Goal: Information Seeking & Learning: Compare options

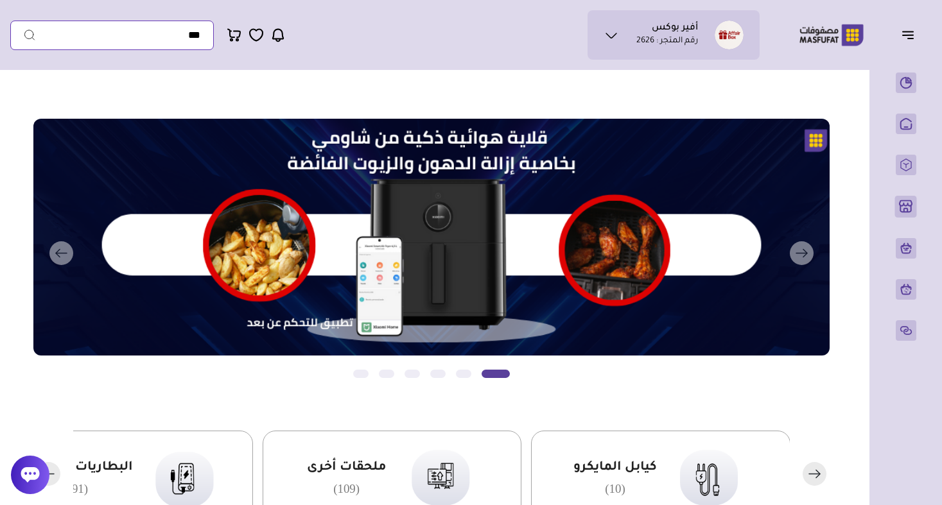
click at [106, 46] on input "text" at bounding box center [112, 36] width 204 height 30
paste input "**********"
type input "**********"
click at [23, 35] on button "submit" at bounding box center [23, 36] width 26 height 30
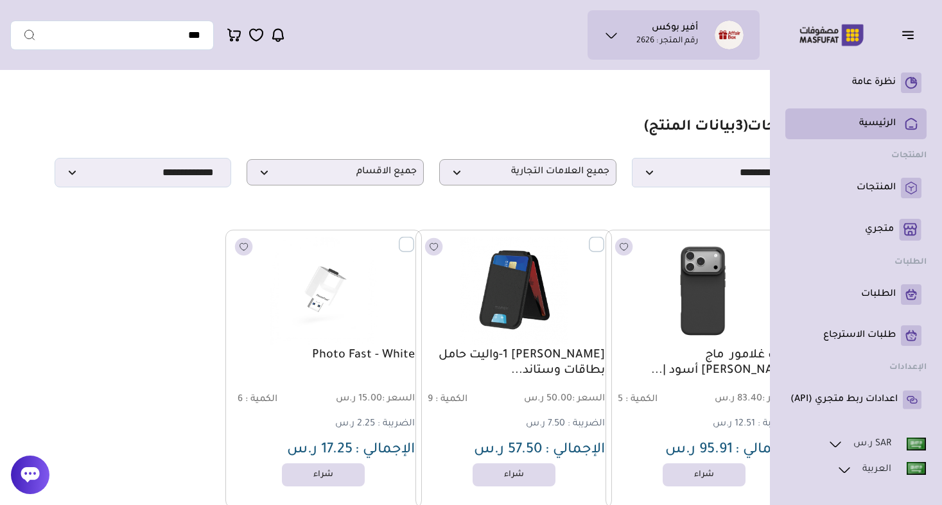
click at [885, 117] on p "الرئيسية" at bounding box center [877, 123] width 37 height 13
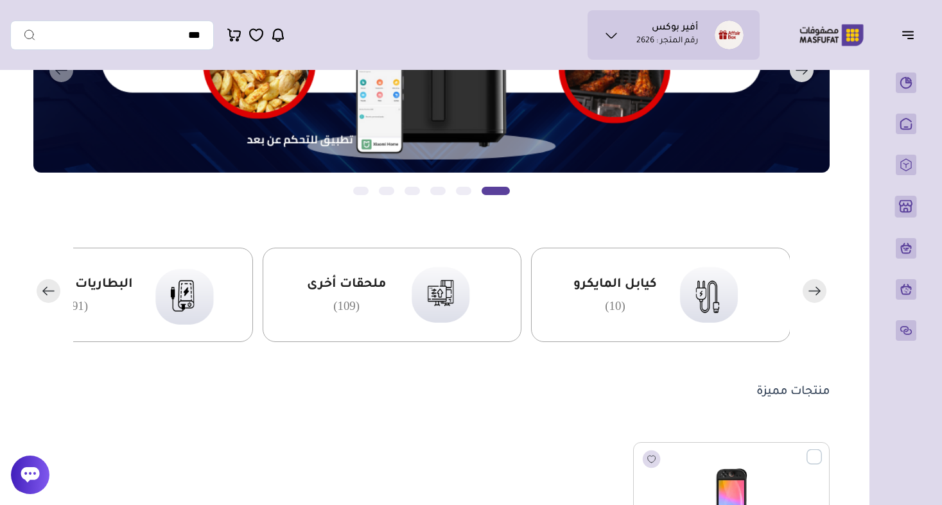
scroll to position [60, 0]
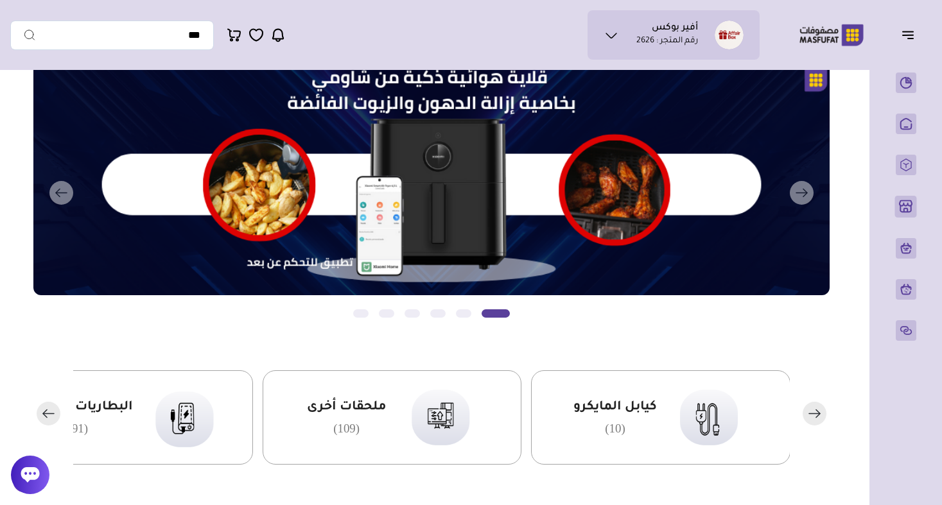
click at [38, 408] on icon "button" at bounding box center [49, 414] width 24 height 24
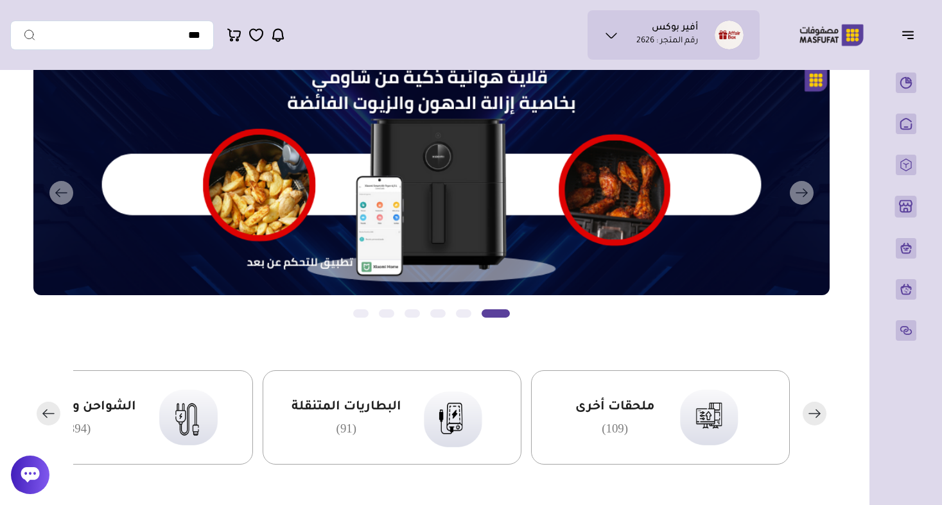
click at [39, 411] on rect "button" at bounding box center [49, 414] width 24 height 24
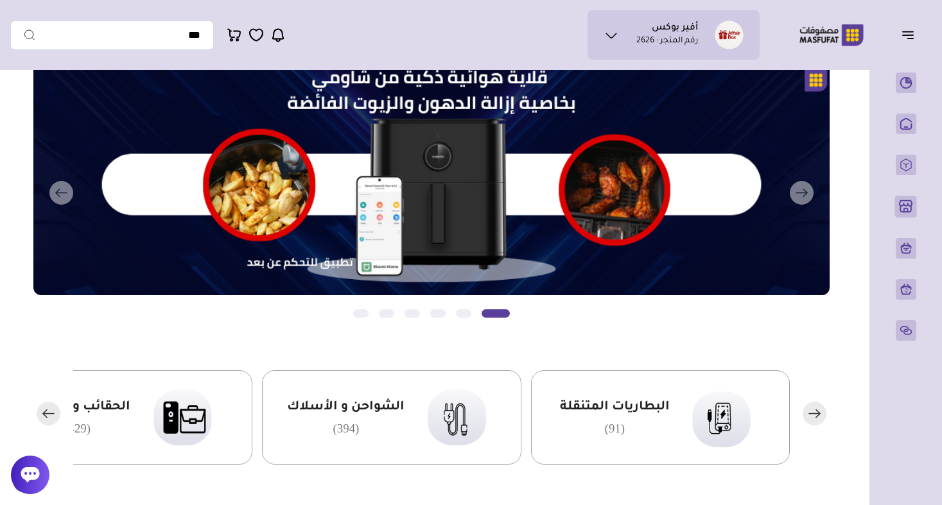
click at [39, 411] on rect "button" at bounding box center [49, 414] width 24 height 24
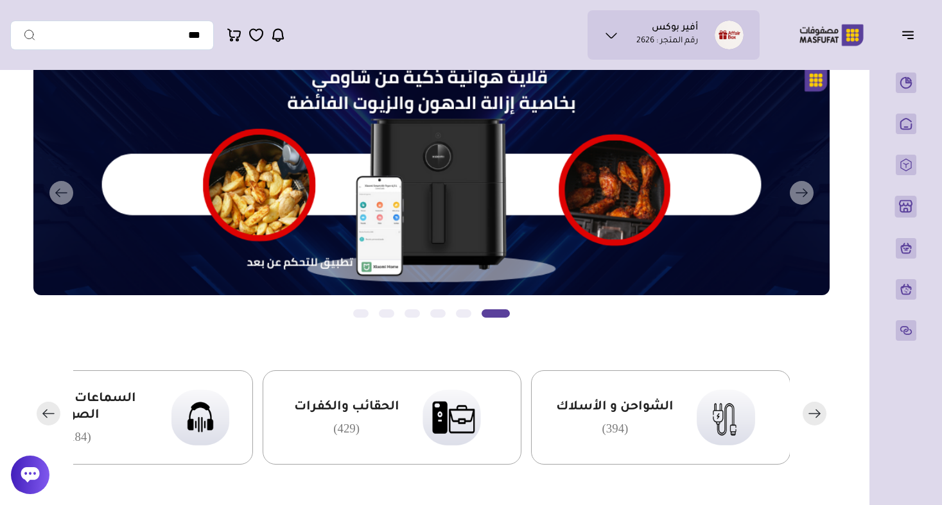
click at [39, 411] on rect "button" at bounding box center [49, 414] width 24 height 24
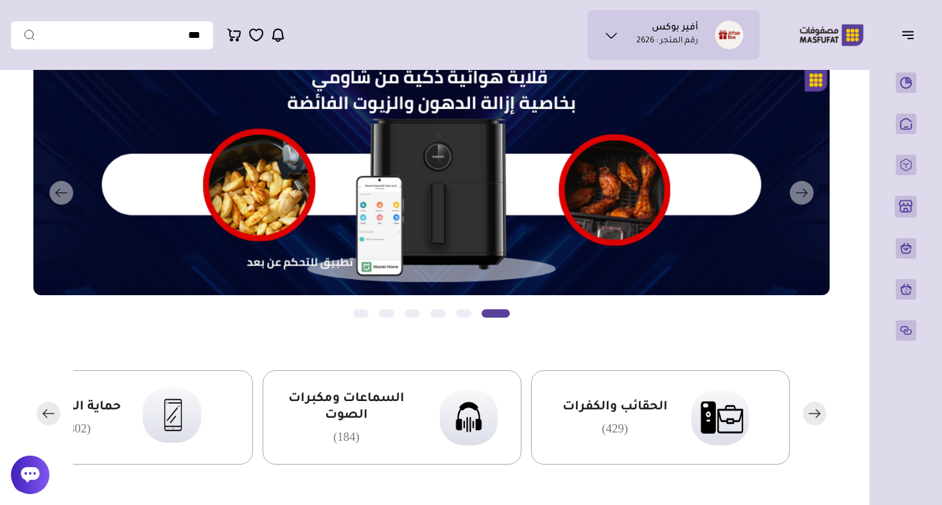
click at [39, 411] on rect "button" at bounding box center [49, 414] width 24 height 24
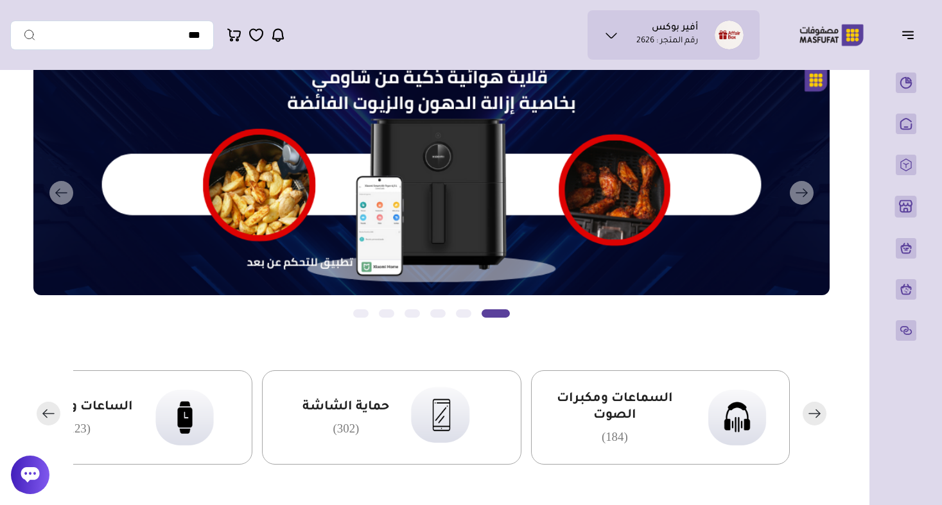
click at [39, 411] on rect "button" at bounding box center [49, 414] width 24 height 24
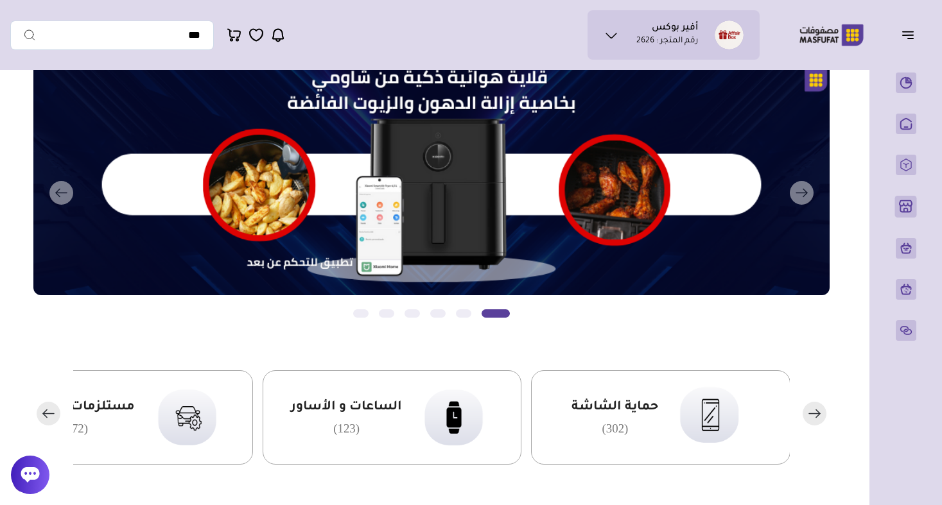
click at [39, 411] on rect "button" at bounding box center [49, 414] width 24 height 24
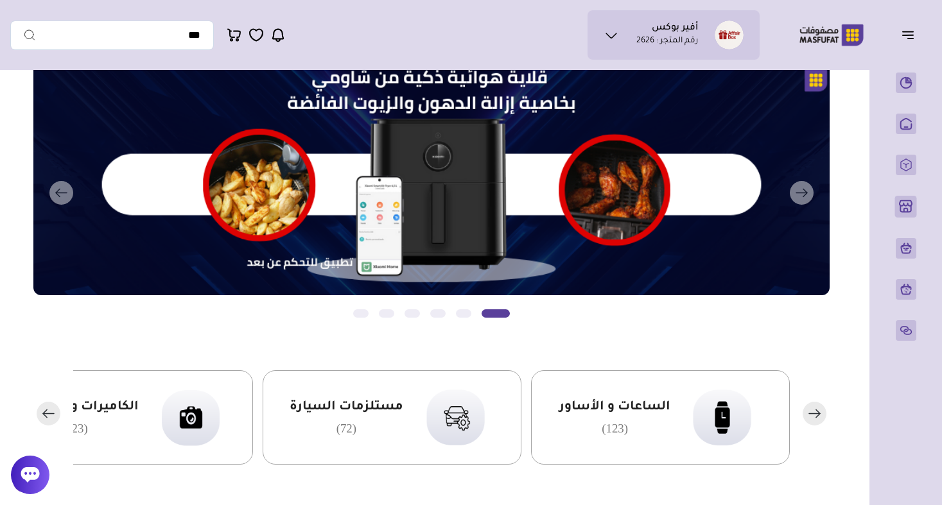
click at [39, 411] on rect "button" at bounding box center [49, 414] width 24 height 24
click at [632, 444] on div "المساكات والمثبتات (145)" at bounding box center [660, 417] width 259 height 94
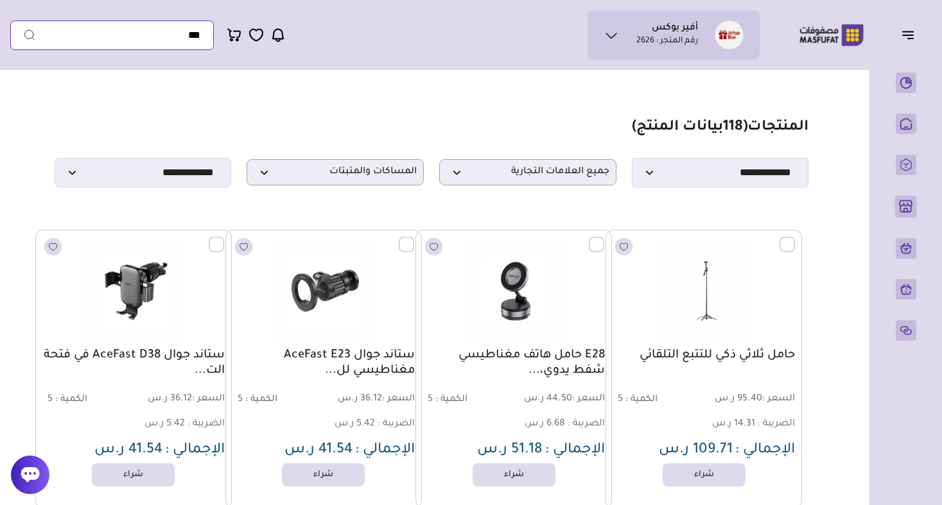
click at [150, 33] on input "text" at bounding box center [112, 36] width 204 height 30
click at [340, 168] on span "المساكات والمثبتات" at bounding box center [335, 172] width 163 height 12
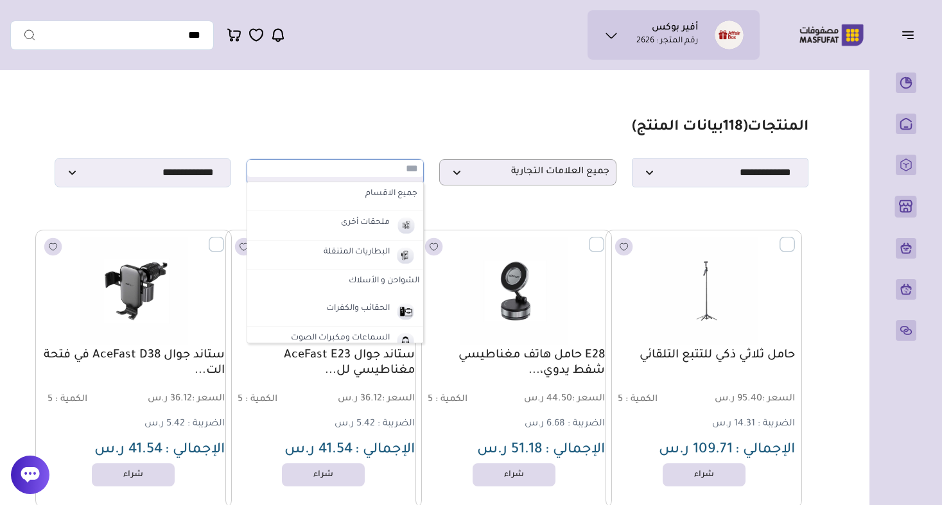
click at [340, 168] on input "text" at bounding box center [335, 168] width 176 height 17
click at [527, 172] on span "جميع العلامات التجارية" at bounding box center [527, 172] width 163 height 12
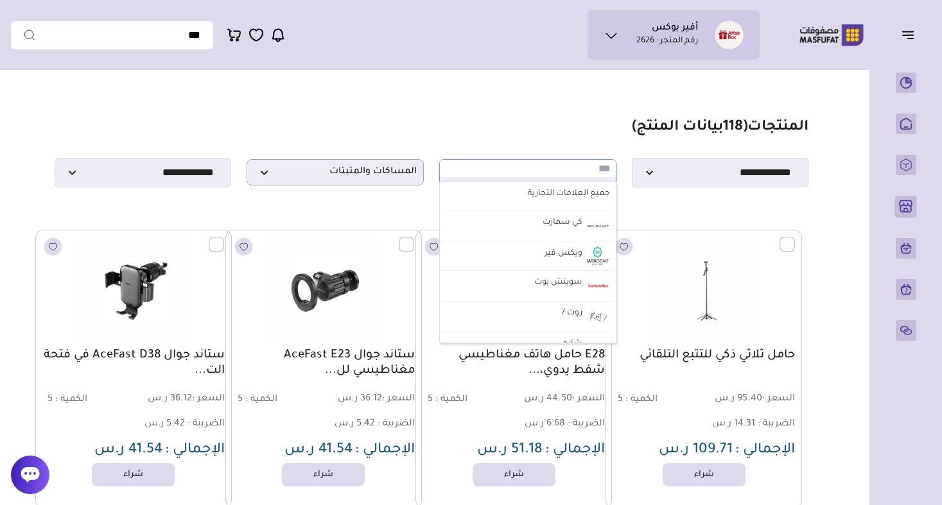
click at [494, 138] on section "**********" at bounding box center [432, 153] width 754 height 69
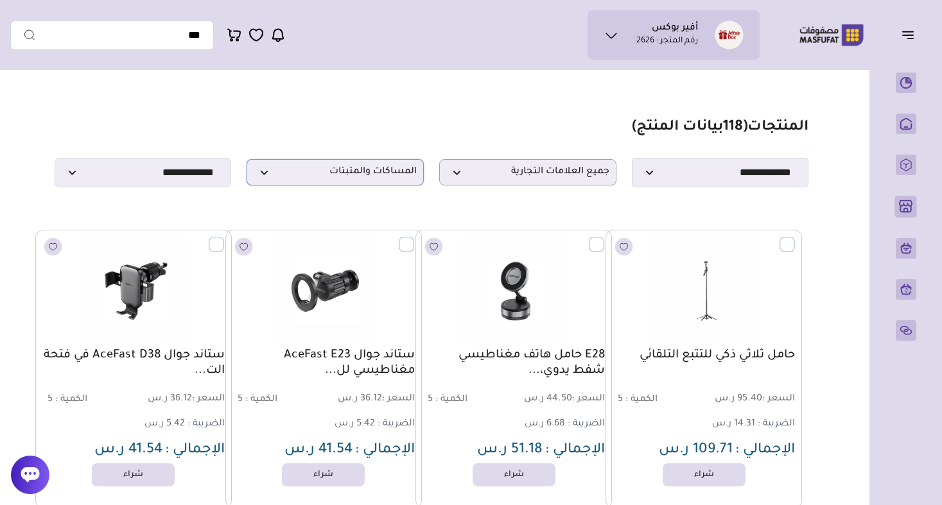
click at [376, 186] on p "المساكات والمثبتات" at bounding box center [335, 172] width 177 height 26
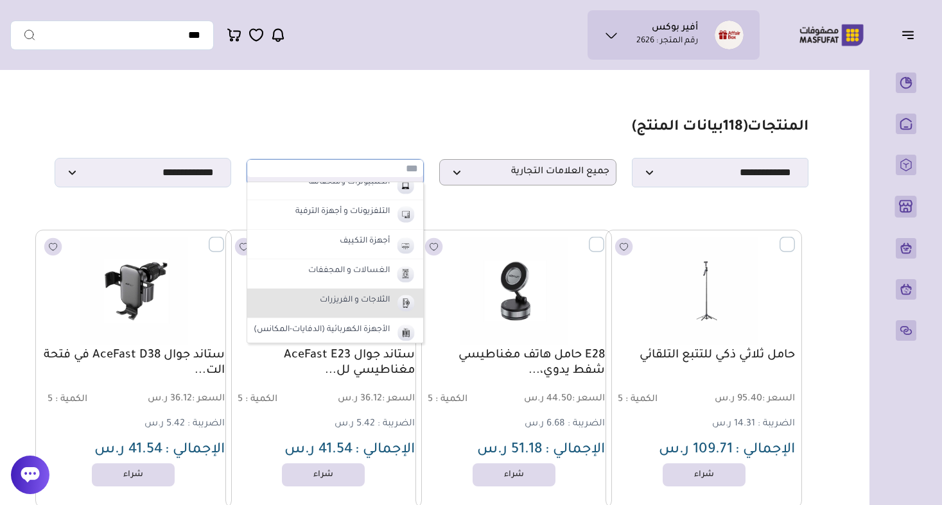
scroll to position [544, 0]
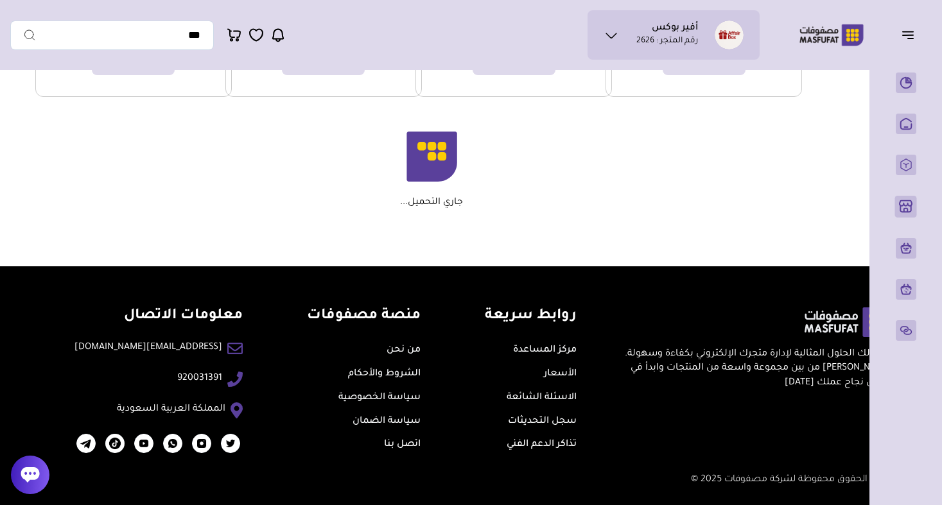
scroll to position [3093, 0]
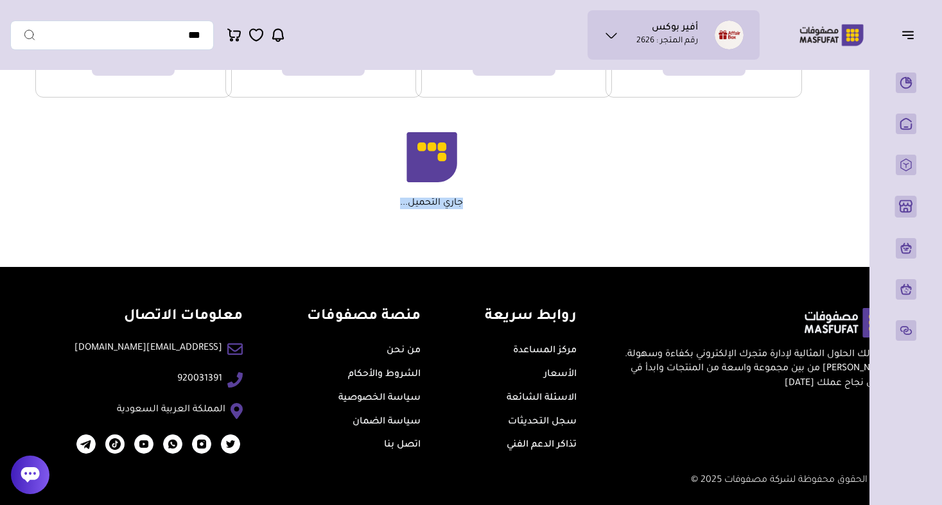
click at [487, 202] on div "جاري التحميل..." at bounding box center [432, 170] width 742 height 77
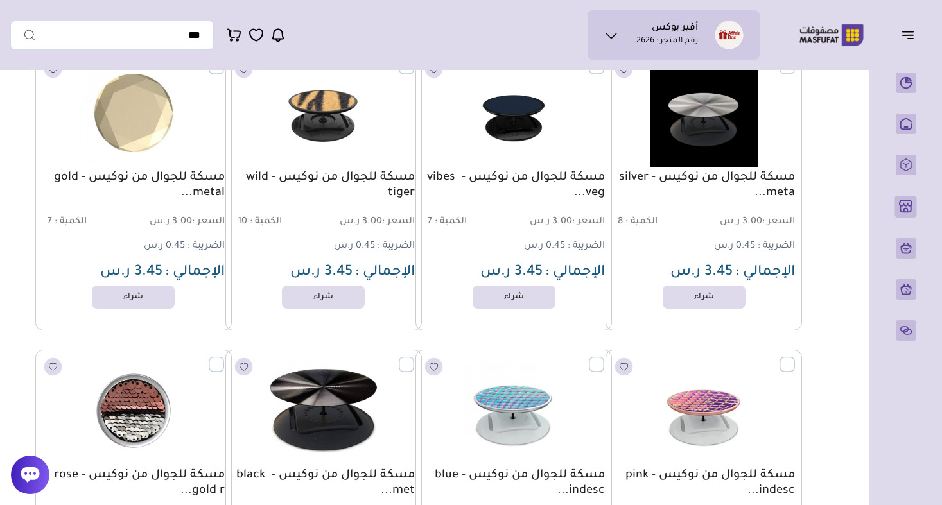
scroll to position [4648, 0]
click at [364, 239] on p "الضريبة : 0.45 ر.س" at bounding box center [374, 246] width 81 height 14
click at [364, 225] on span "السعر : 3.00 ر.س" at bounding box center [370, 222] width 90 height 12
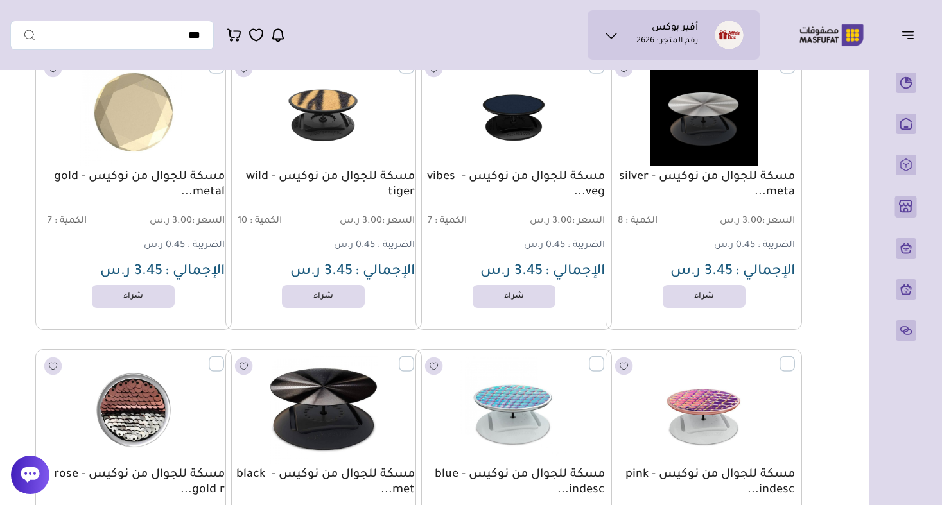
click at [364, 225] on span "السعر : 3.00 ر.س" at bounding box center [370, 222] width 90 height 12
click at [364, 221] on span "السعر : 3.00 ر.س" at bounding box center [370, 222] width 90 height 12
click at [354, 270] on p "الإجمالي : 3.45 ر.س" at bounding box center [323, 272] width 182 height 19
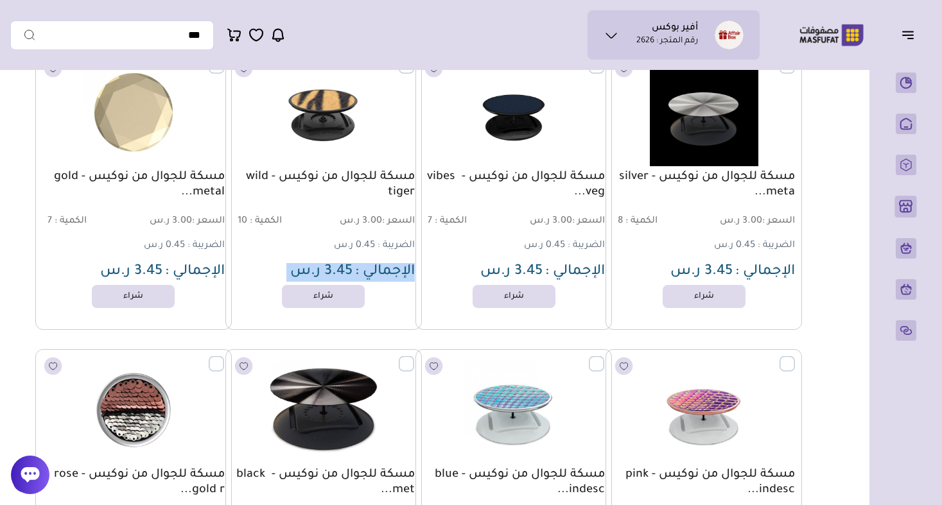
click at [354, 270] on p "الإجمالي : 3.45 ر.س" at bounding box center [323, 272] width 182 height 19
click at [326, 266] on span "3.45 ر.س" at bounding box center [321, 272] width 62 height 15
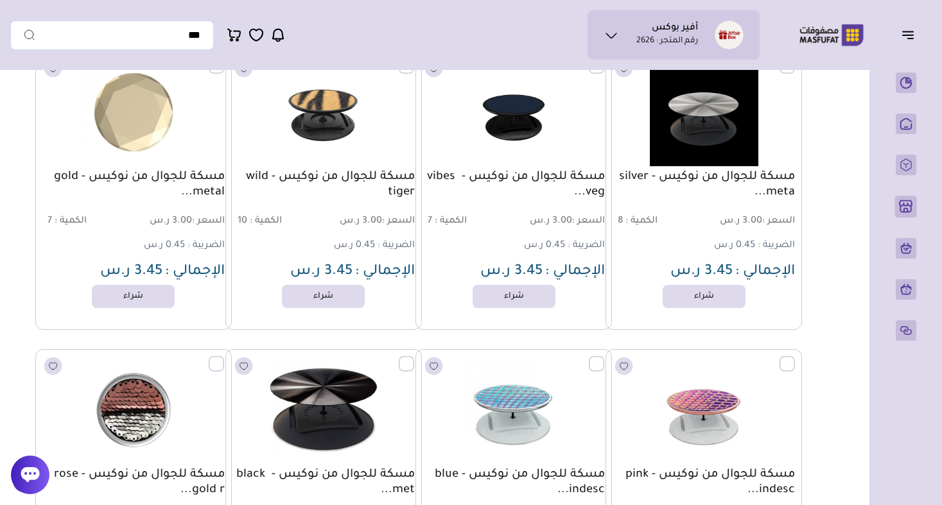
click at [330, 236] on div "مسكة للجوال من نوكيس - wild tiger السعر : 3.00 ر.س الكمية : 10 الضريبة : 0.45 ر…" at bounding box center [323, 226] width 182 height 112
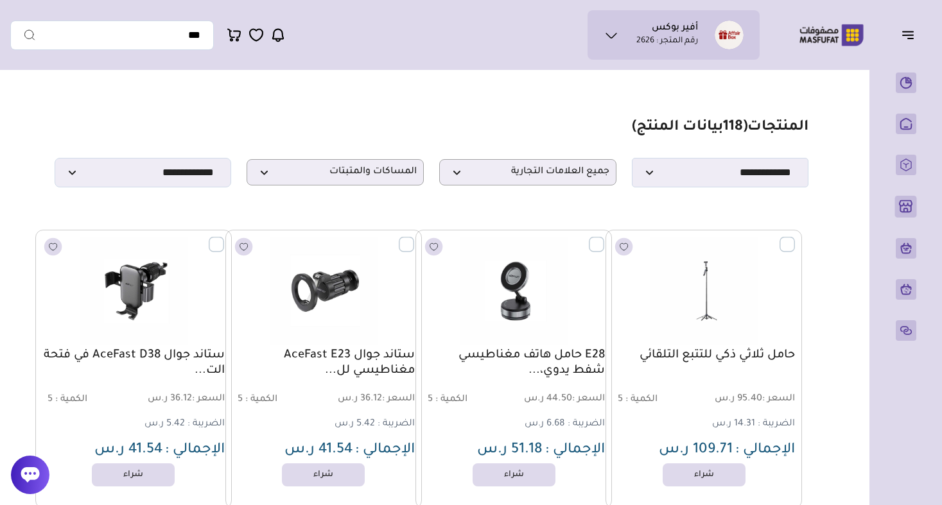
scroll to position [0, 0]
click at [389, 177] on span "المساكات والمثبتات" at bounding box center [335, 172] width 163 height 12
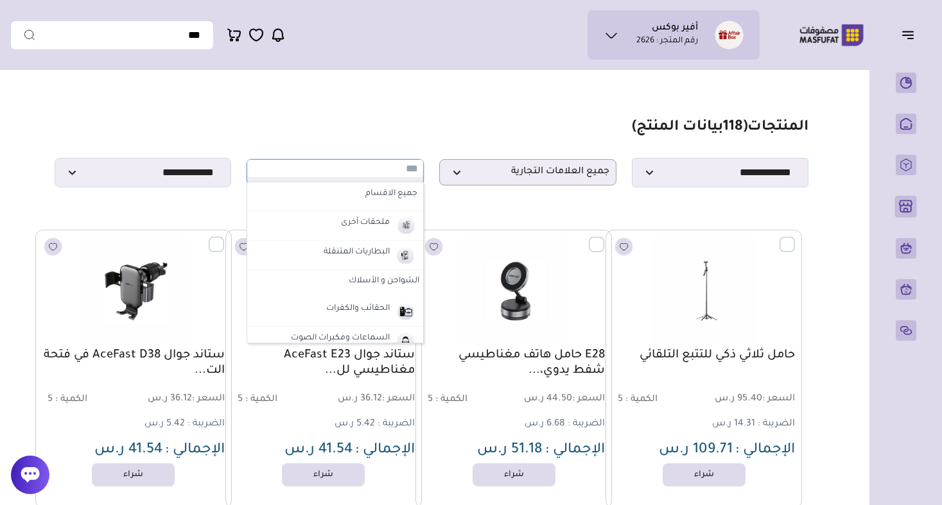
click at [388, 282] on label "الشواحن و الأسلاك" at bounding box center [335, 281] width 176 height 23
click at [383, 278] on label "الشواحن و الأسلاك" at bounding box center [335, 281] width 176 height 23
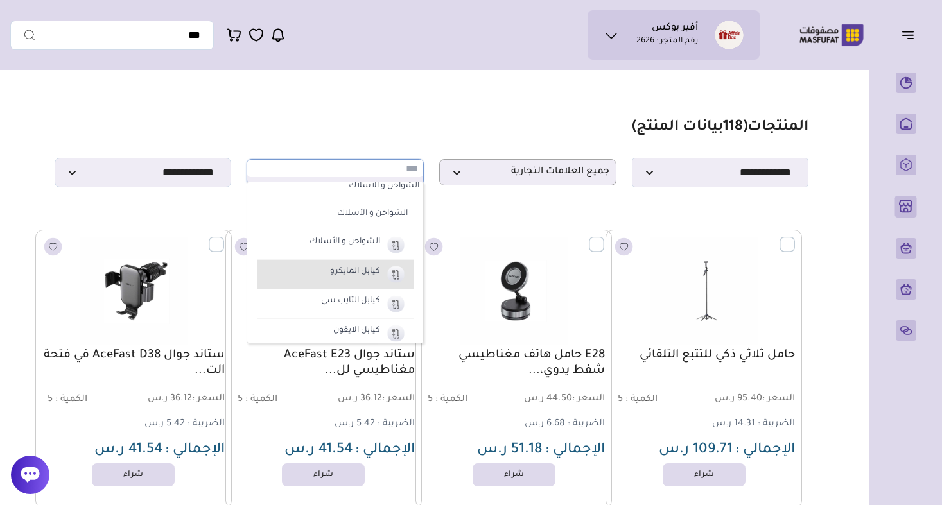
scroll to position [97, 0]
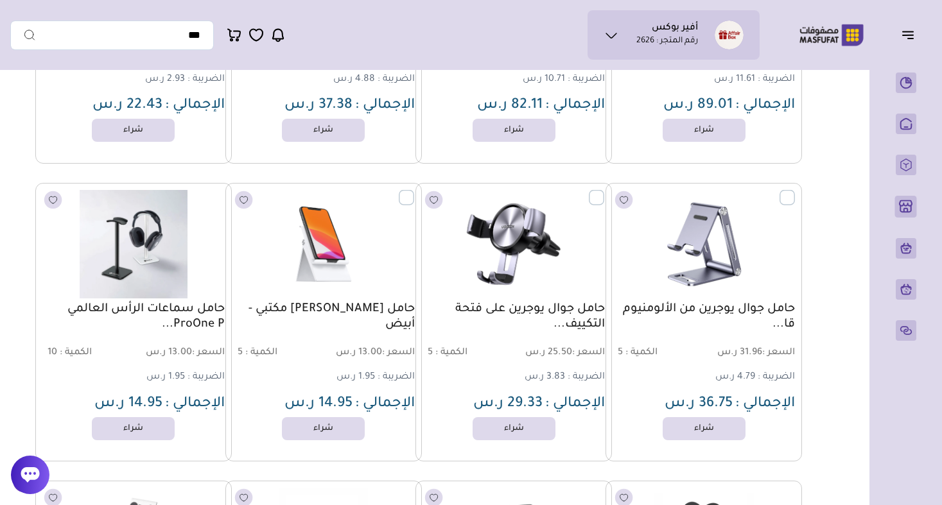
scroll to position [2137, 0]
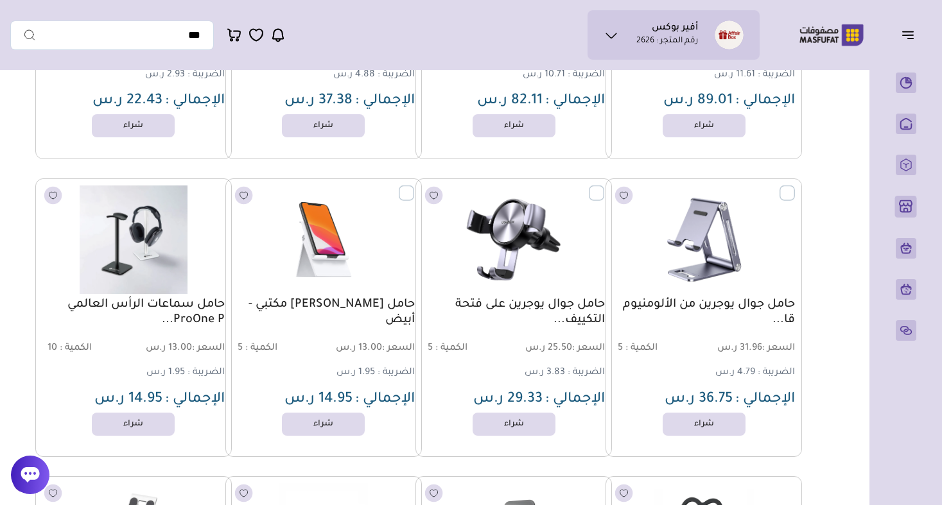
click at [376, 351] on span "السعر : 13.00 ر.س" at bounding box center [370, 349] width 90 height 12
click at [376, 375] on p "الضريبة : 1.95 ر.س" at bounding box center [375, 373] width 78 height 14
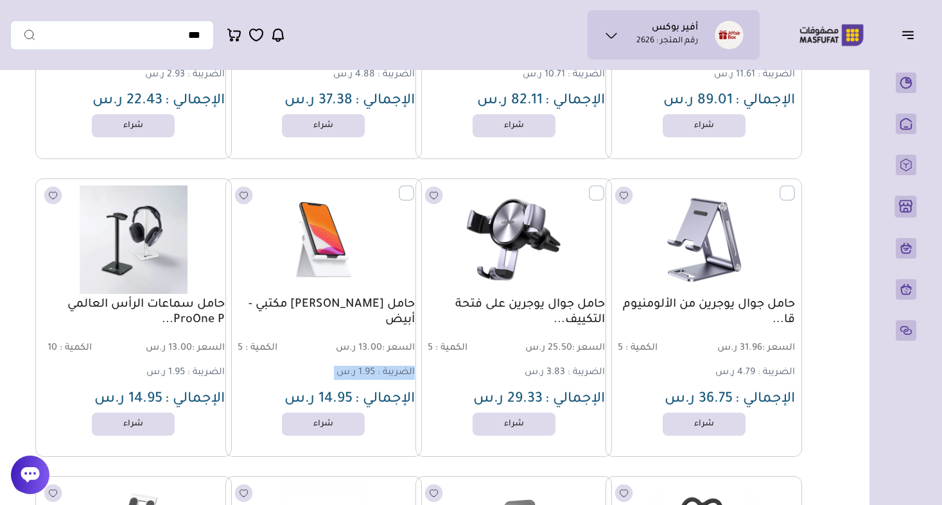
click at [376, 375] on p "الضريبة : 1.95 ر.س" at bounding box center [375, 373] width 78 height 14
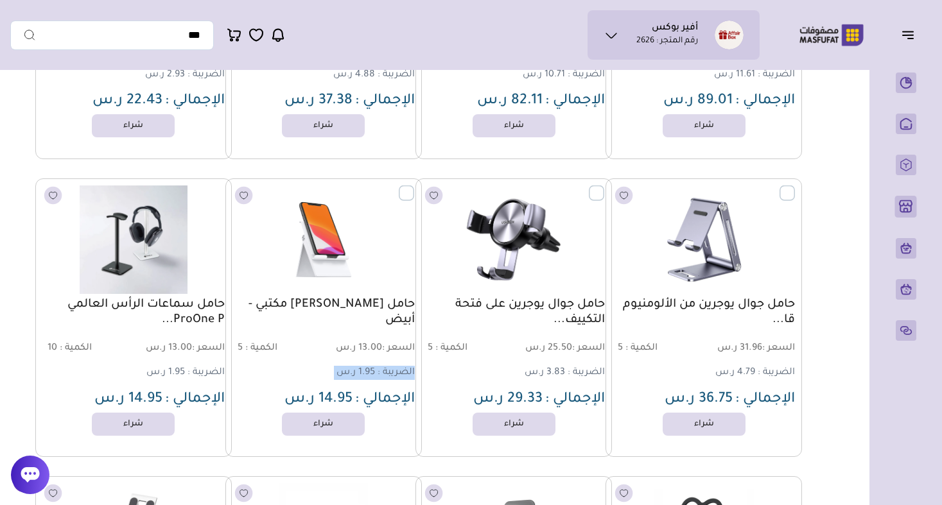
click at [376, 375] on p "الضريبة : 1.95 ر.س" at bounding box center [375, 373] width 78 height 14
click at [390, 355] on div "السعر : 13.00 ر.س الكمية : 5" at bounding box center [323, 349] width 182 height 14
click at [390, 349] on span "السعر :" at bounding box center [398, 348] width 33 height 10
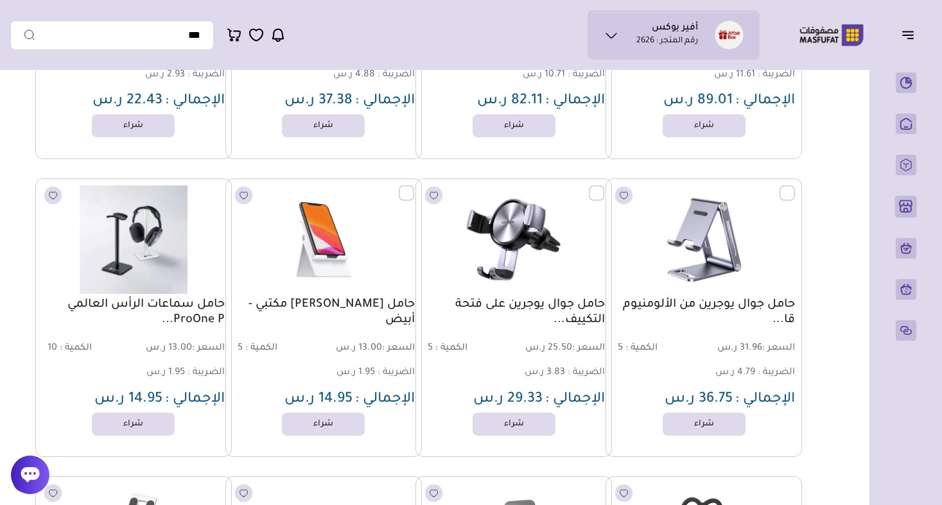
click at [390, 349] on span "السعر :" at bounding box center [398, 348] width 33 height 10
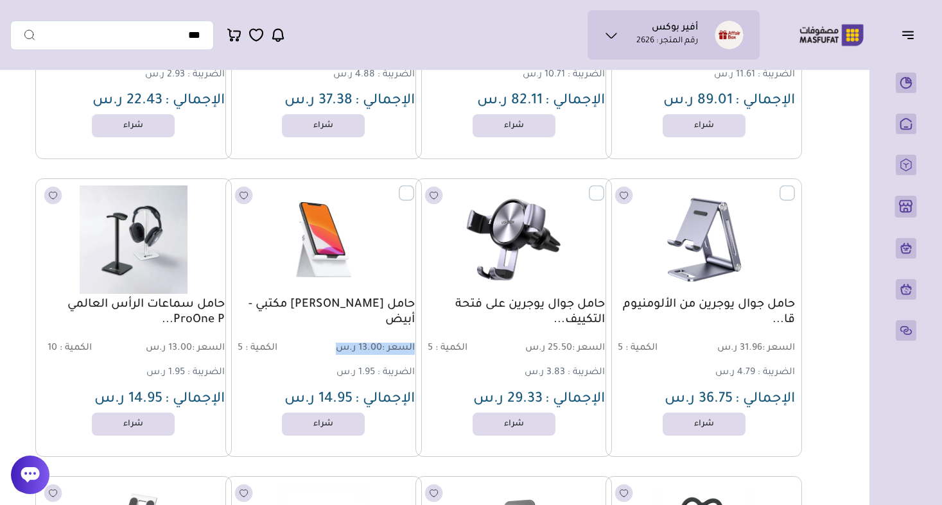
click at [390, 349] on span "السعر :" at bounding box center [398, 348] width 33 height 10
click at [401, 368] on span "الضريبة :" at bounding box center [396, 373] width 37 height 10
click at [400, 398] on span "الإجمالي :" at bounding box center [385, 399] width 60 height 15
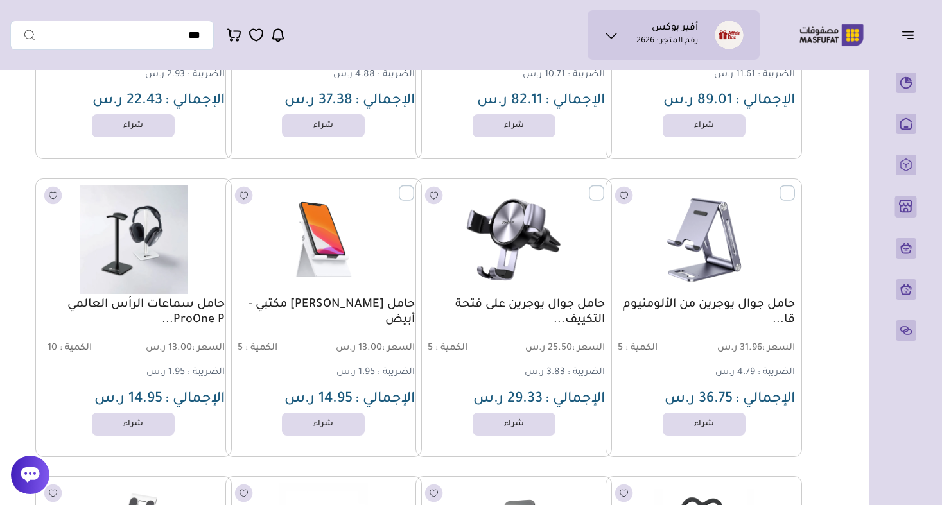
click at [400, 398] on span "الإجمالي :" at bounding box center [385, 399] width 60 height 15
click at [399, 379] on p "الضريبة : 1.95 ر.س" at bounding box center [375, 373] width 78 height 14
click at [400, 368] on span "الضريبة :" at bounding box center [396, 373] width 37 height 10
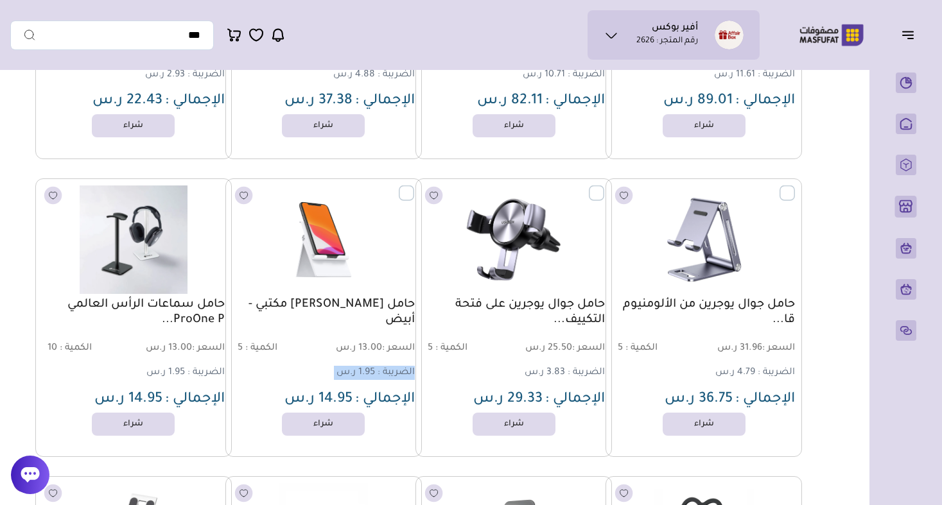
click at [400, 368] on span "الضريبة :" at bounding box center [396, 373] width 37 height 10
click at [394, 354] on span "السعر : 13.00 ر.س" at bounding box center [370, 349] width 90 height 12
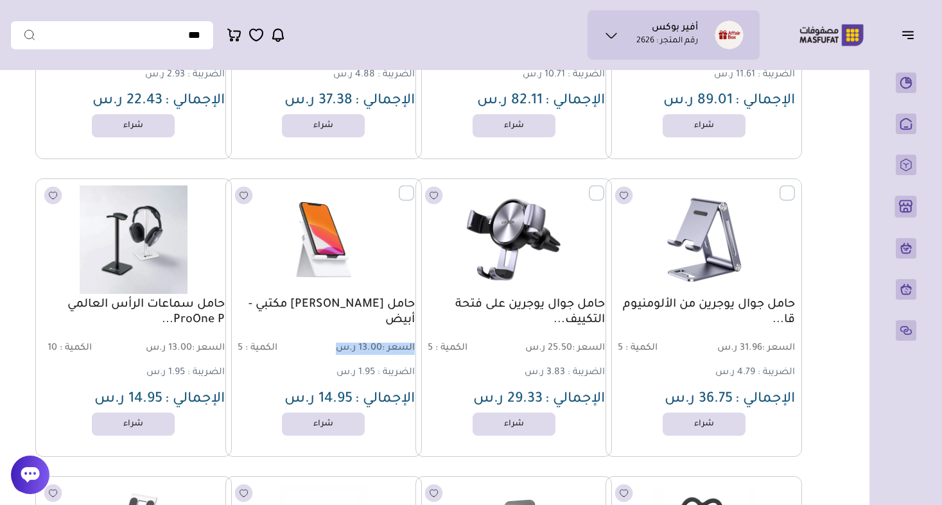
click at [331, 354] on span "السعر : 13.00 ر.س" at bounding box center [370, 349] width 90 height 12
click at [245, 348] on span "الكمية :" at bounding box center [261, 348] width 32 height 10
click at [275, 346] on span "الكمية :" at bounding box center [261, 348] width 32 height 10
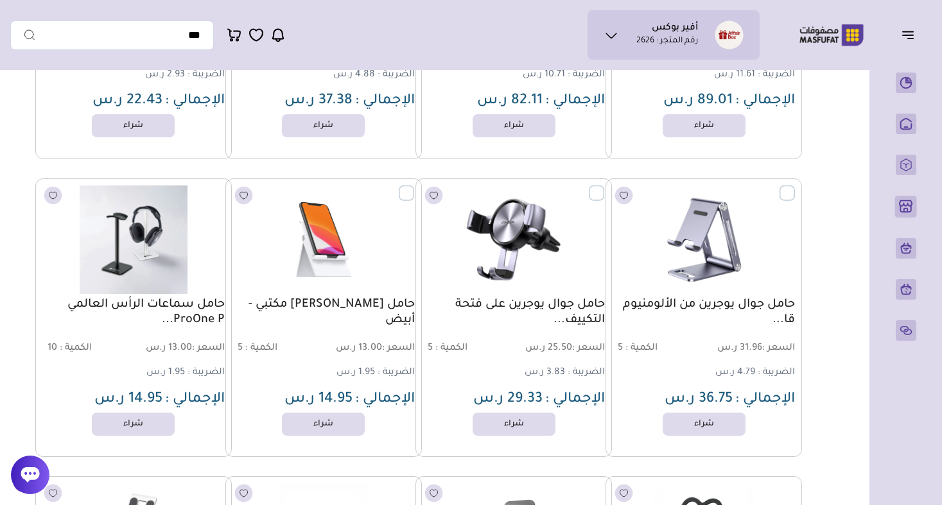
click at [361, 343] on span "السعر : 13.00 ر.س" at bounding box center [370, 349] width 90 height 12
click at [374, 374] on span "1.95 ر.س" at bounding box center [355, 373] width 39 height 10
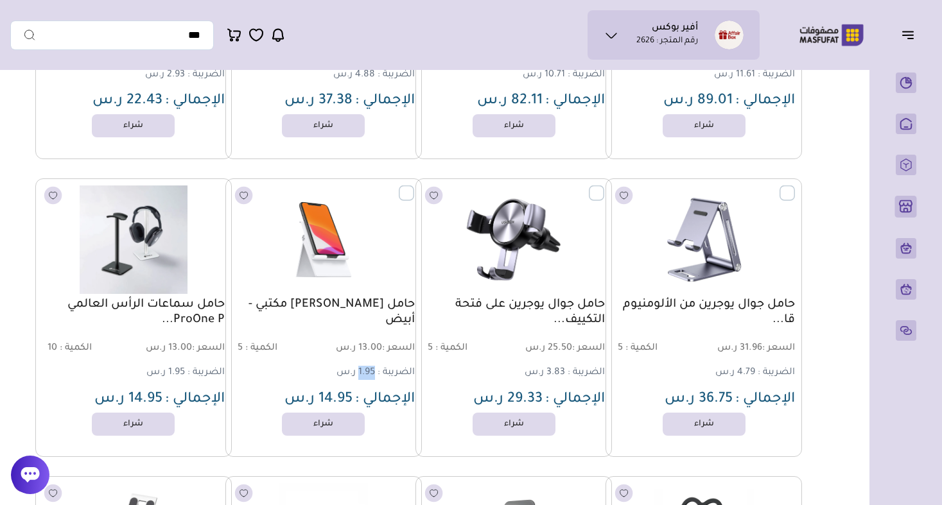
click at [374, 374] on span "1.95 ر.س" at bounding box center [355, 373] width 39 height 10
click at [392, 348] on span "السعر :" at bounding box center [398, 348] width 33 height 10
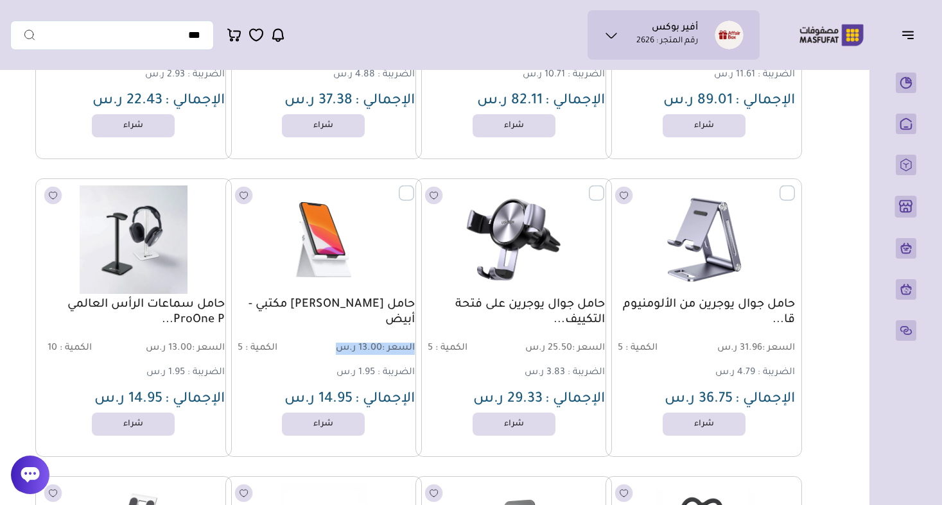
click at [392, 348] on span "السعر :" at bounding box center [398, 348] width 33 height 10
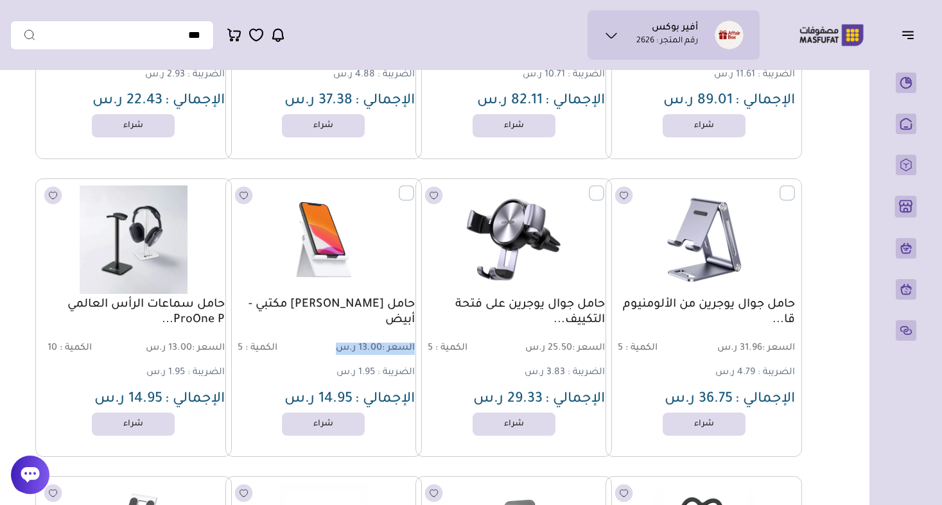
click at [392, 348] on span "السعر :" at bounding box center [398, 348] width 33 height 10
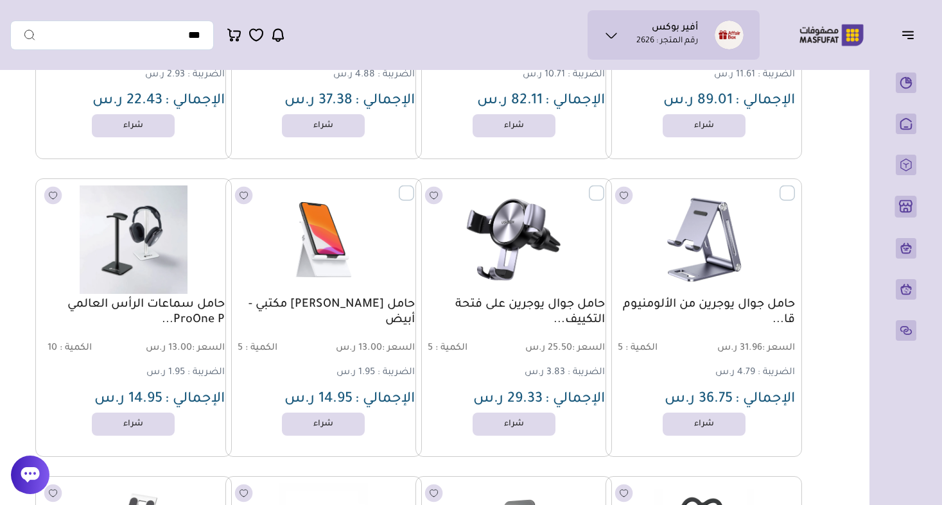
click at [385, 374] on span "الضريبة :" at bounding box center [396, 373] width 37 height 10
click at [538, 343] on span "السعر : 25.50 ر.س" at bounding box center [560, 349] width 90 height 12
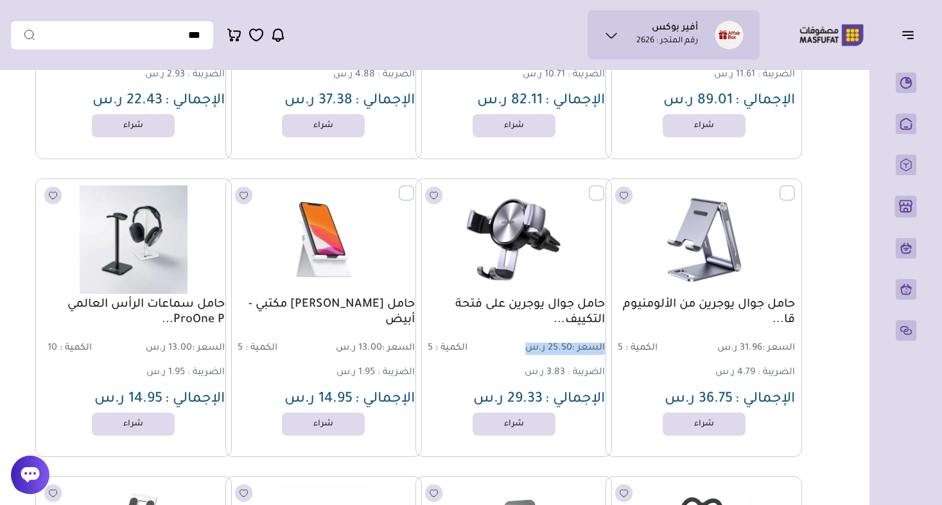
click at [538, 343] on span "السعر : 25.50 ر.س" at bounding box center [560, 349] width 90 height 12
click at [753, 343] on span "السعر : 31.96 ر.س" at bounding box center [750, 349] width 90 height 12
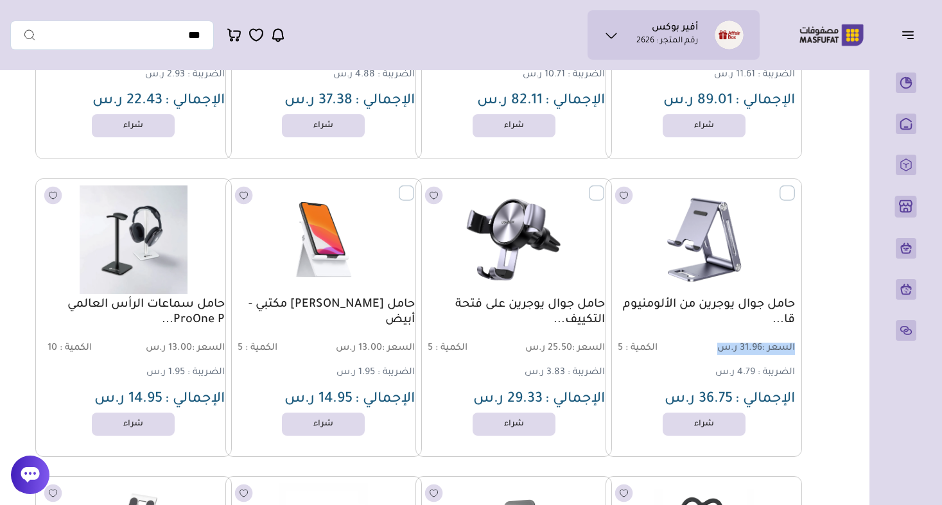
click at [753, 343] on span "السعر : 31.96 ر.س" at bounding box center [750, 349] width 90 height 12
click at [774, 369] on span "الضريبة :" at bounding box center [776, 373] width 37 height 10
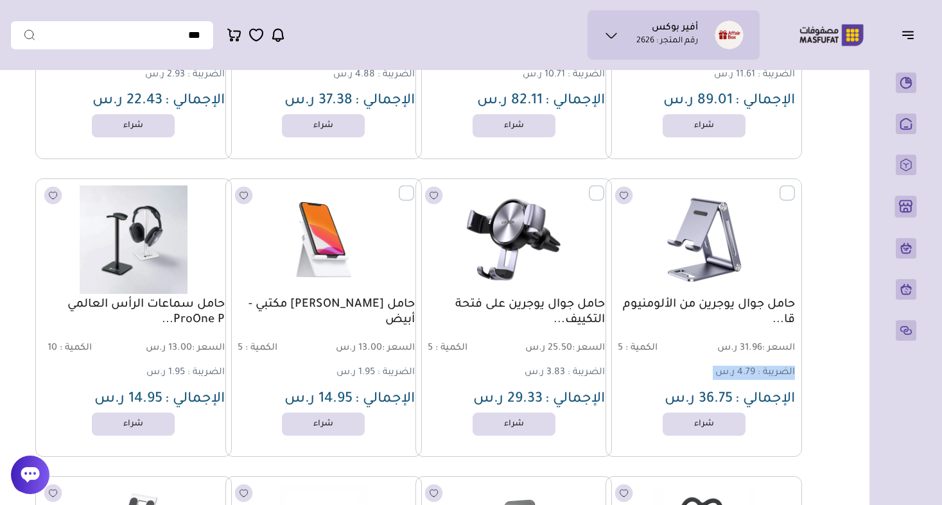
click at [725, 370] on span "4.79 ر.س" at bounding box center [735, 373] width 40 height 10
click at [697, 361] on div "حامل جوال يوجرين من الألومنيوم قا... السعر : 31.96 ر.س الكمية : 5 الضريبة : 4.7…" at bounding box center [704, 353] width 182 height 112
click at [632, 345] on span "الكمية :" at bounding box center [641, 348] width 32 height 10
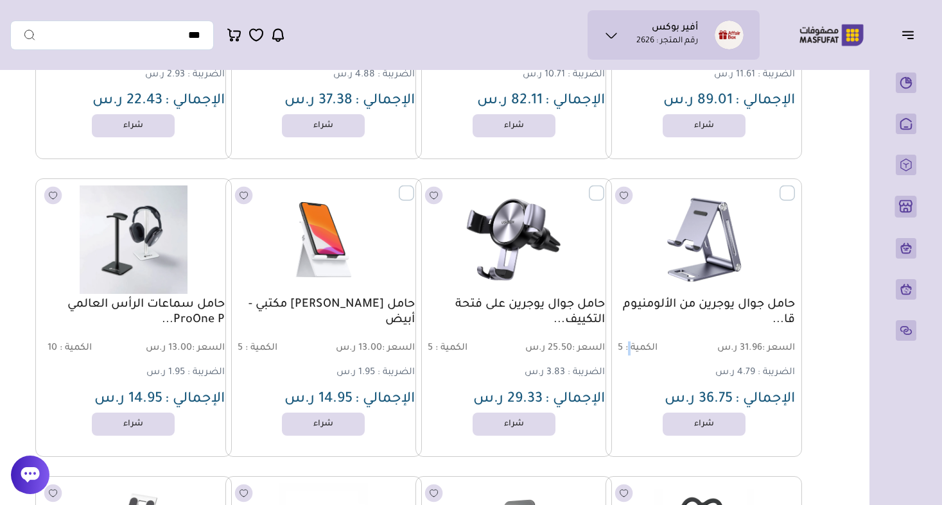
click at [632, 345] on span "الكمية :" at bounding box center [641, 348] width 32 height 10
click at [566, 349] on span "السعر : 25.50 ر.س" at bounding box center [560, 349] width 90 height 12
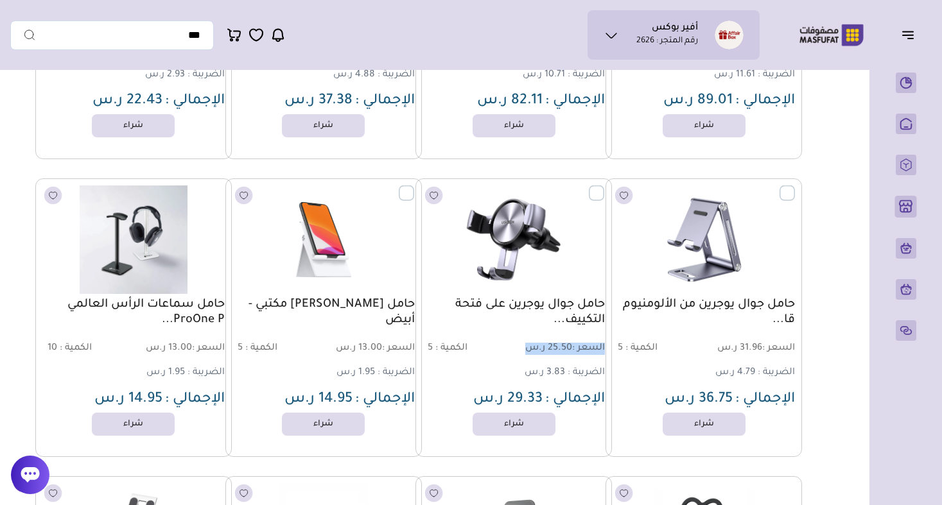
click at [566, 349] on span "السعر : 25.50 ر.س" at bounding box center [560, 349] width 90 height 12
click at [561, 374] on span "3.83 ر.س" at bounding box center [545, 373] width 40 height 10
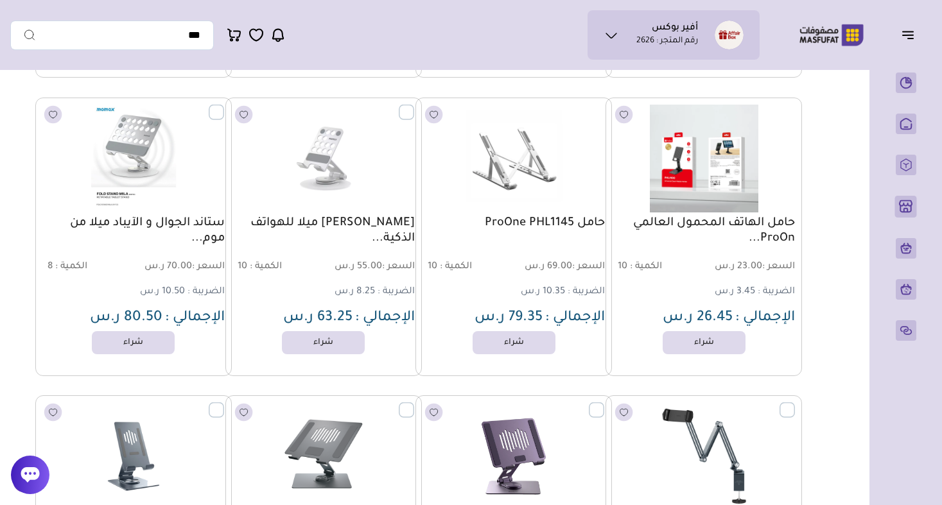
scroll to position [2815, 0]
click at [577, 266] on span "السعر :" at bounding box center [588, 266] width 33 height 10
click at [568, 286] on span "الضريبة :" at bounding box center [586, 291] width 37 height 10
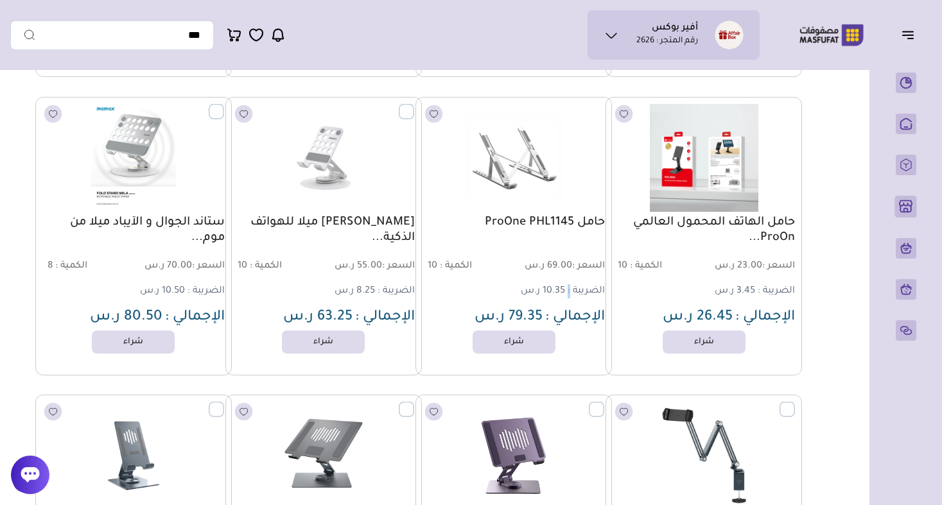
click at [568, 286] on span "الضريبة :" at bounding box center [586, 291] width 37 height 10
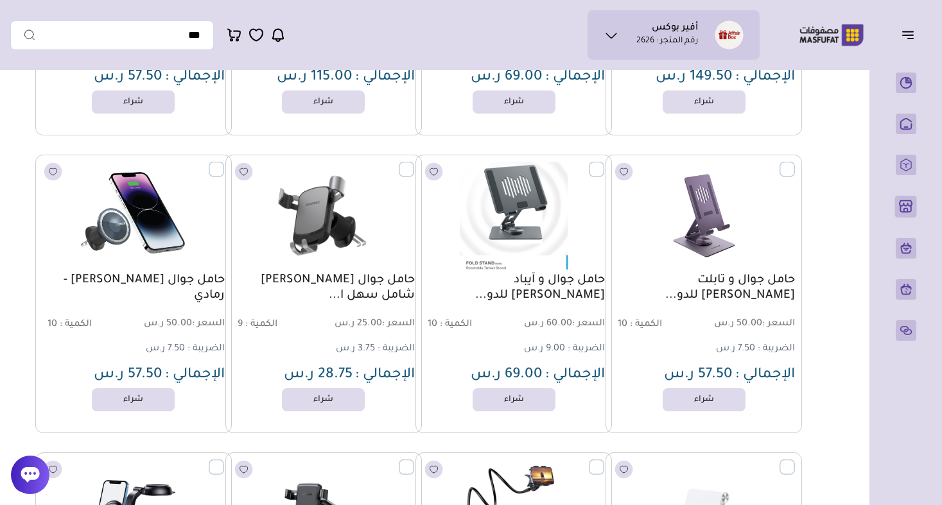
scroll to position [3335, 0]
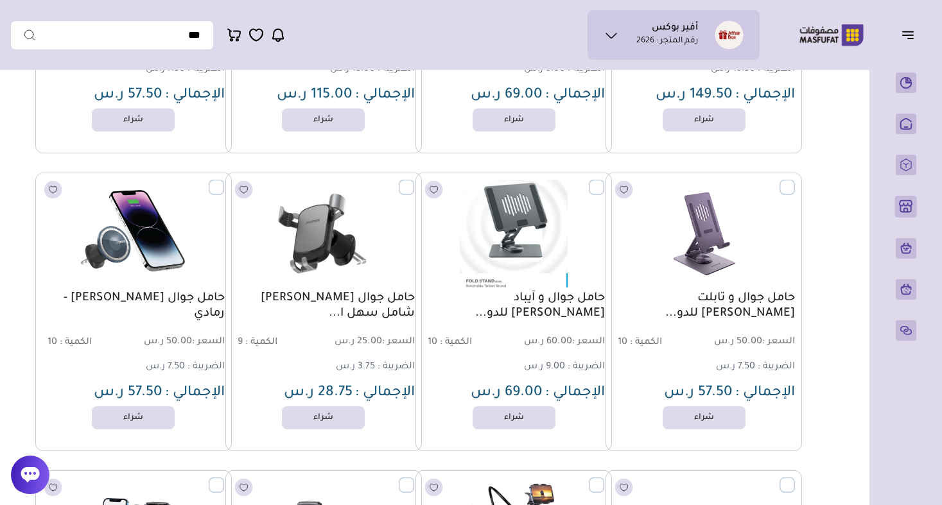
click at [553, 342] on span "السعر : 60.00 ر.س" at bounding box center [560, 342] width 90 height 12
click at [550, 367] on span "9.00 ر.س" at bounding box center [544, 367] width 41 height 10
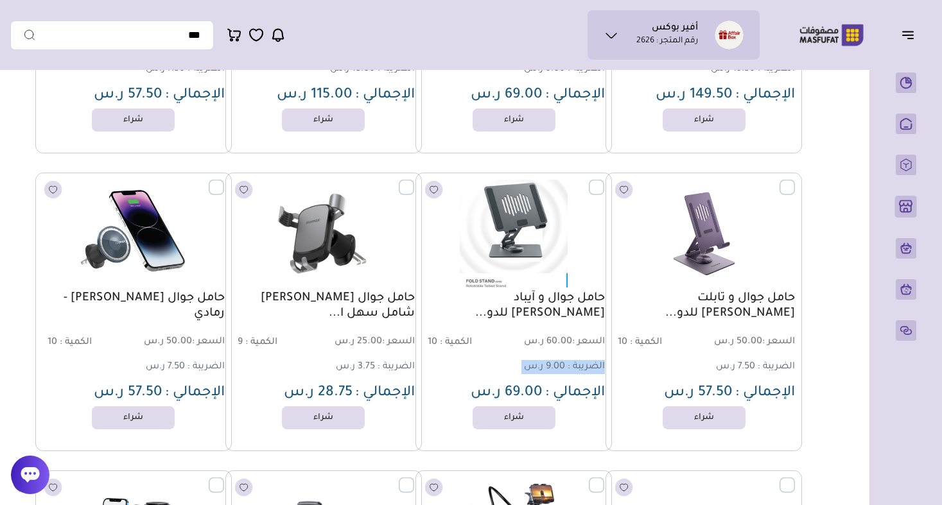
click at [550, 367] on span "9.00 ر.س" at bounding box center [544, 367] width 41 height 10
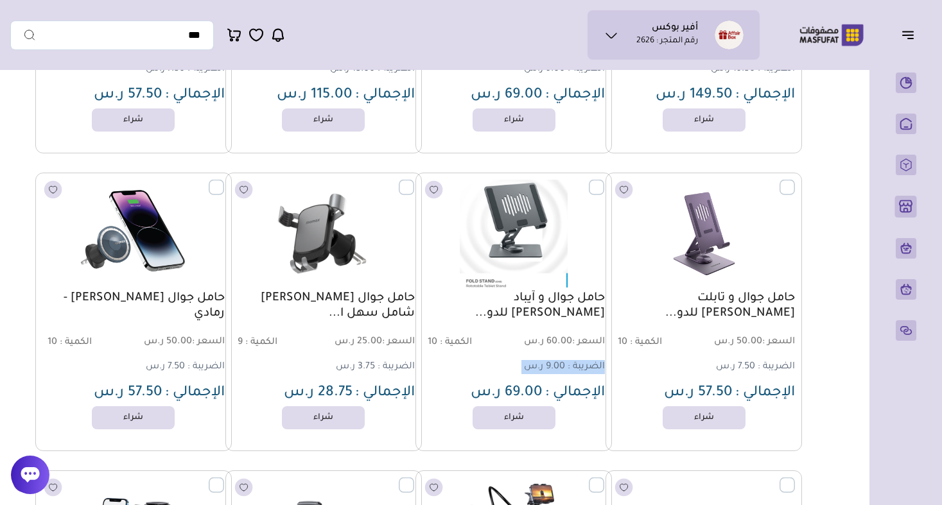
click at [550, 367] on span "9.00 ر.س" at bounding box center [544, 367] width 41 height 10
click at [446, 341] on span "الكمية :" at bounding box center [456, 343] width 32 height 10
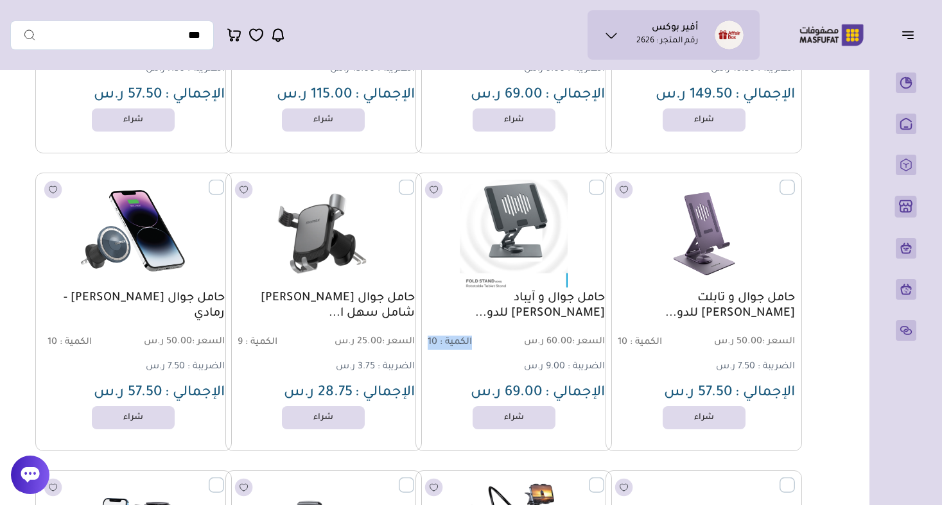
click at [446, 341] on span "الكمية :" at bounding box center [456, 343] width 32 height 10
click at [357, 342] on span "السعر : 25.00 ر.س" at bounding box center [370, 342] width 90 height 12
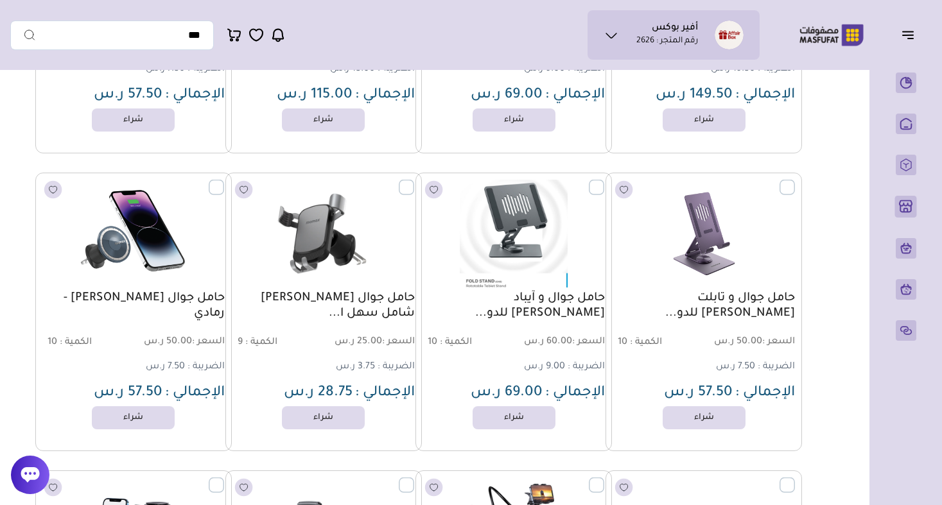
click at [357, 363] on span "3.75 ر.س" at bounding box center [355, 367] width 39 height 10
click at [357, 366] on span "3.75 ر.س" at bounding box center [355, 367] width 39 height 10
click at [198, 346] on span "السعر :" at bounding box center [208, 342] width 33 height 10
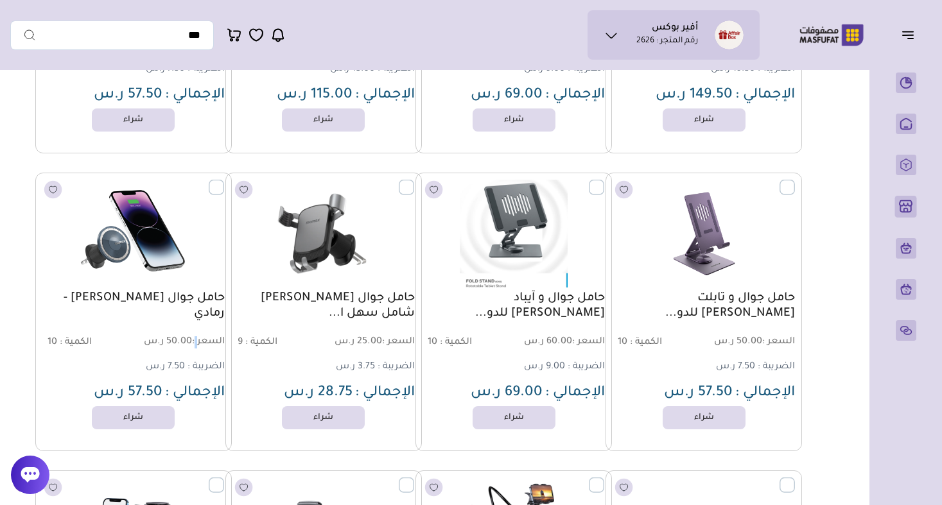
click at [198, 346] on span "السعر :" at bounding box center [208, 342] width 33 height 10
click at [198, 353] on div "حامل جوال موماكس مغناطيسي - رمادي السعر : 50.00 ر.س الكمية : 10 الضريبة : 7.50 …" at bounding box center [133, 347] width 182 height 112
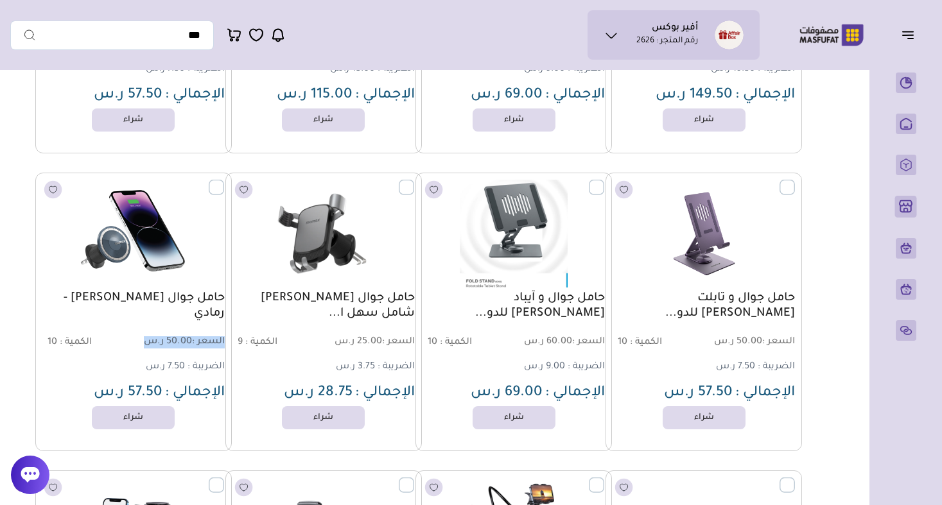
click at [198, 354] on div "حامل جوال موماكس مغناطيسي - رمادي السعر : 50.00 ر.س الكمية : 10 الضريبة : 7.50 …" at bounding box center [133, 347] width 182 height 112
click at [198, 358] on div "حامل جوال موماكس مغناطيسي - رمادي السعر : 50.00 ر.س الكمية : 10 الضريبة : 7.50 …" at bounding box center [133, 347] width 182 height 112
click at [198, 362] on span "الضريبة :" at bounding box center [205, 367] width 37 height 10
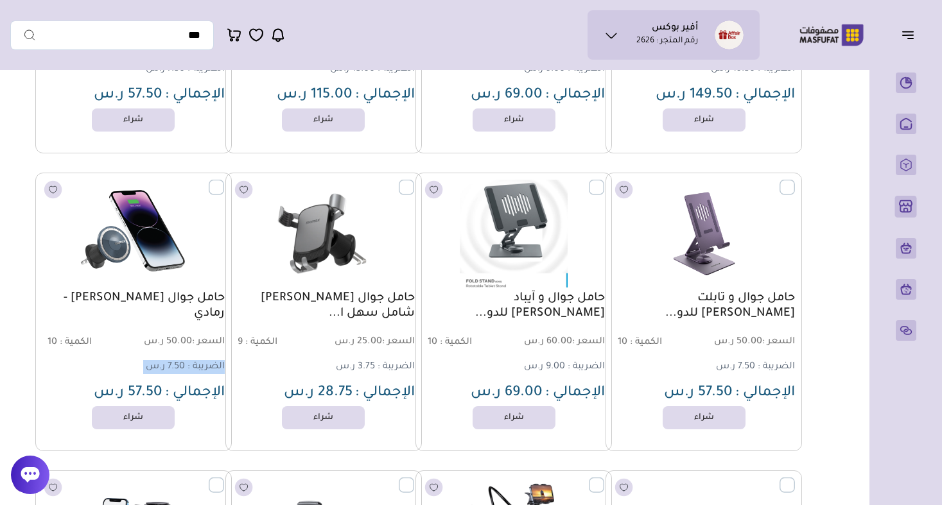
click at [198, 362] on span "الضريبة :" at bounding box center [205, 367] width 37 height 10
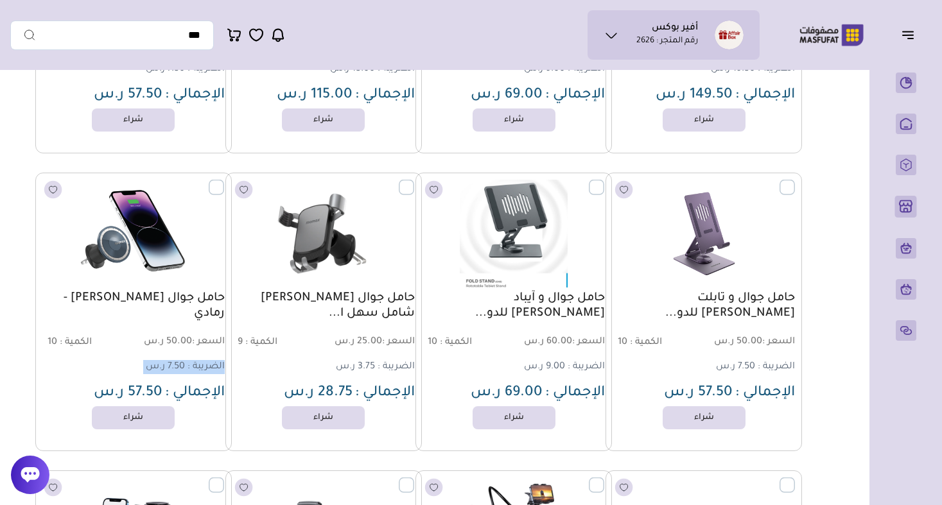
click at [198, 362] on span "الضريبة :" at bounding box center [205, 367] width 37 height 10
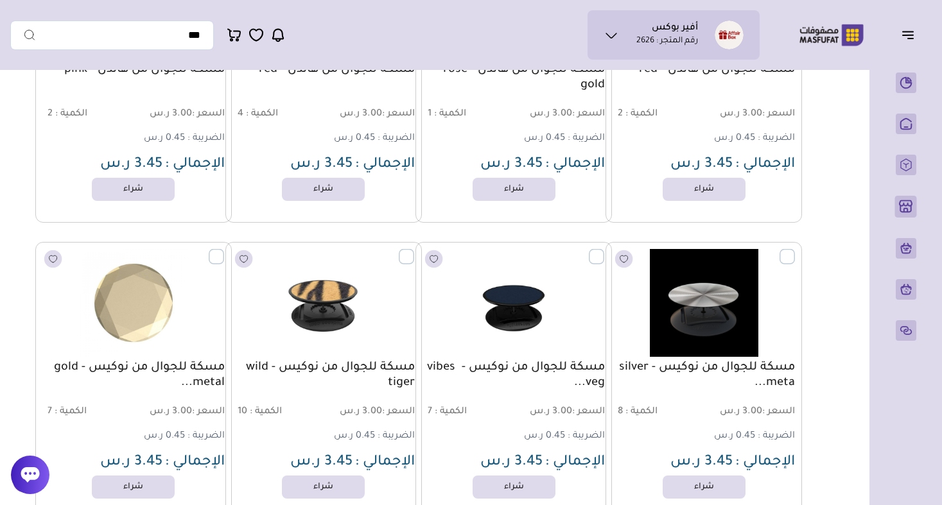
scroll to position [4546, 0]
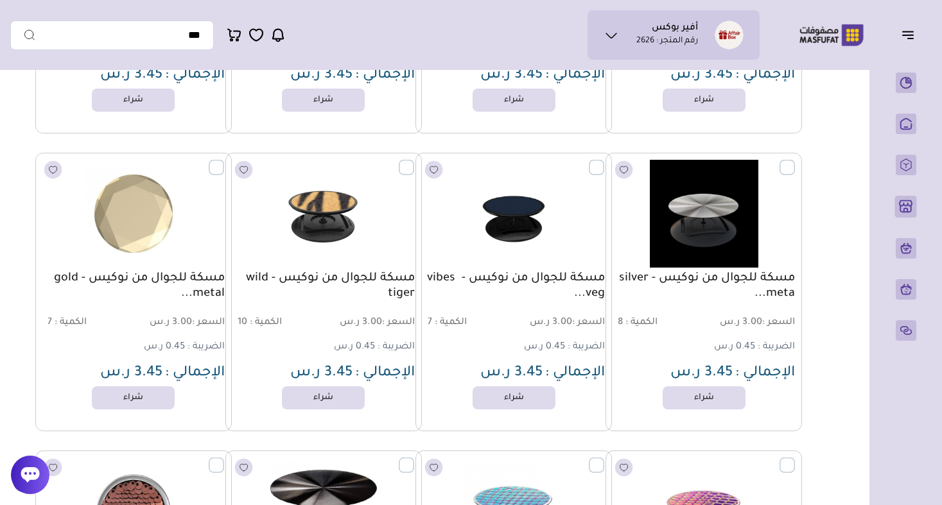
click at [188, 323] on span "السعر : 3.00 ر.س" at bounding box center [180, 323] width 90 height 12
click at [188, 344] on span "الضريبة :" at bounding box center [205, 347] width 37 height 10
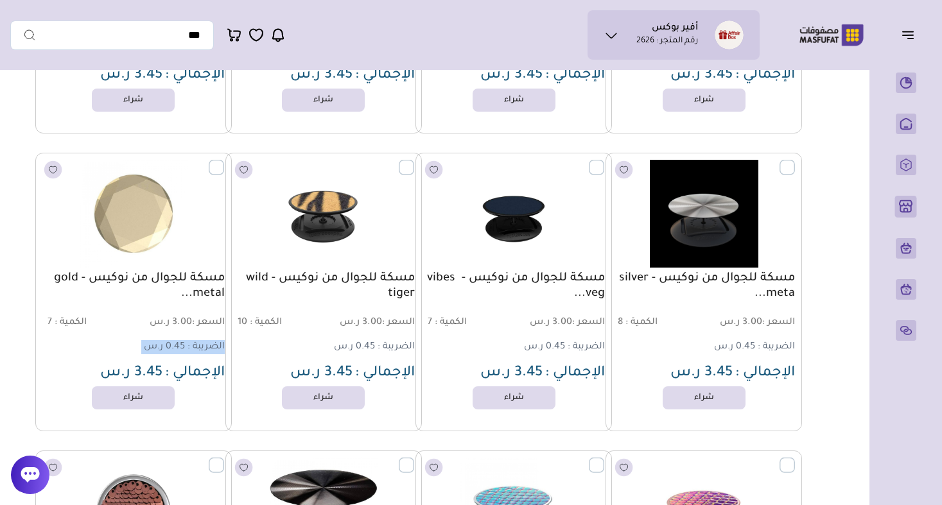
click at [188, 344] on span "الضريبة :" at bounding box center [205, 347] width 37 height 10
click at [188, 320] on span "السعر : 3.00 ر.س" at bounding box center [180, 323] width 90 height 12
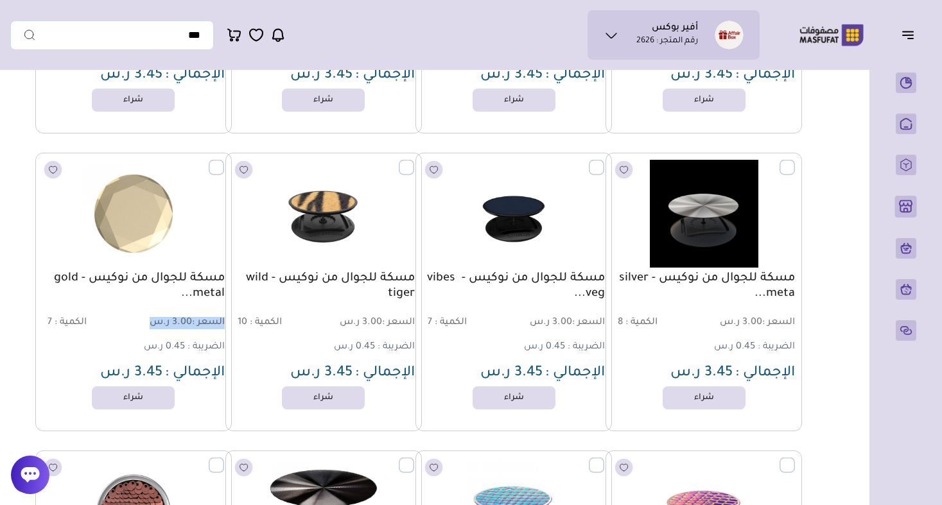
click at [188, 320] on span "السعر : 3.00 ر.س" at bounding box center [180, 323] width 90 height 12
click at [65, 322] on span "الكمية :" at bounding box center [71, 323] width 32 height 10
click at [190, 317] on span "السعر : 3.00 ر.س" at bounding box center [180, 323] width 90 height 12
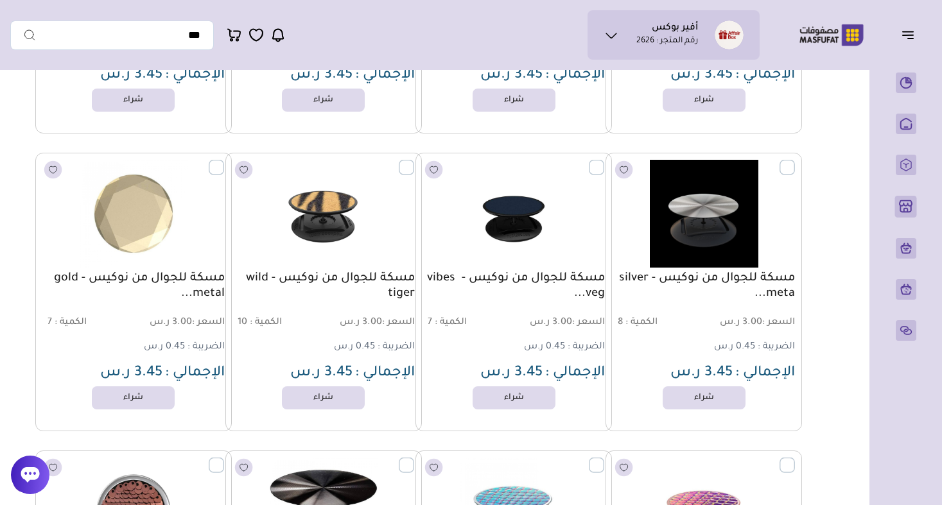
click at [190, 317] on span "السعر : 3.00 ر.س" at bounding box center [180, 323] width 90 height 12
click at [189, 317] on span "السعر : 3.00 ر.س" at bounding box center [180, 323] width 90 height 12
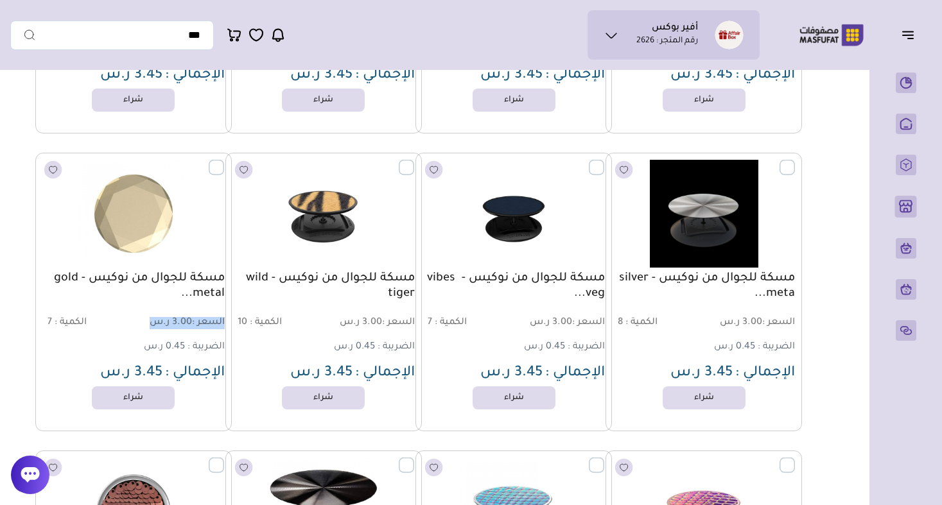
click at [189, 317] on span "السعر : 3.00 ر.س" at bounding box center [180, 323] width 90 height 12
click at [193, 323] on span "السعر :" at bounding box center [208, 323] width 33 height 10
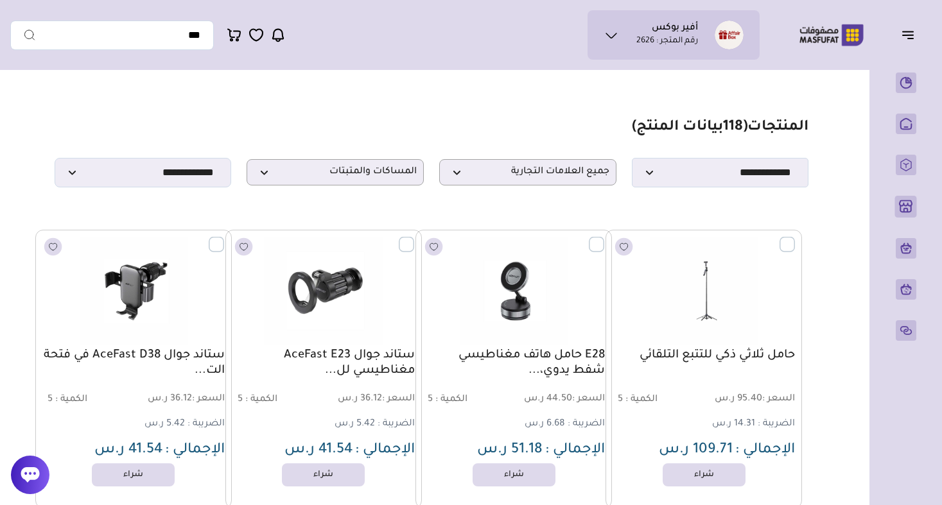
scroll to position [0, 0]
click at [661, 139] on section "**********" at bounding box center [432, 153] width 754 height 69
click at [662, 125] on span "( 118 بيانات المنتج)" at bounding box center [690, 127] width 116 height 15
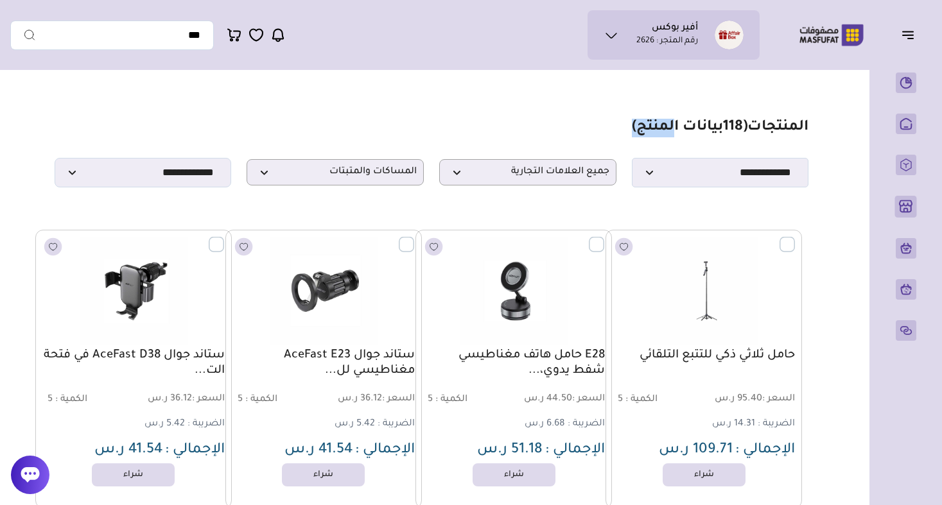
click at [662, 125] on span "( 118 بيانات المنتج)" at bounding box center [690, 127] width 116 height 15
click at [636, 125] on span "( 118 بيانات المنتج)" at bounding box center [690, 127] width 116 height 15
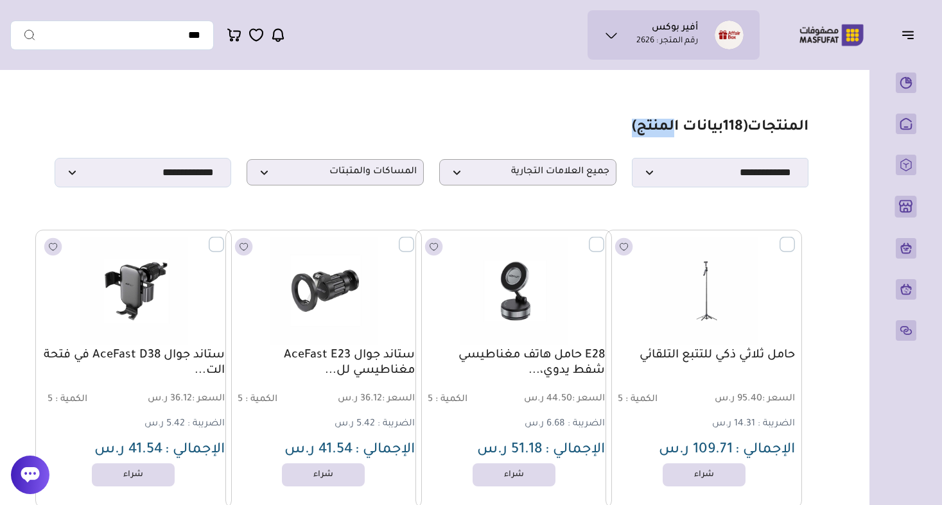
click at [632, 122] on span "( 118 بيانات المنتج)" at bounding box center [690, 127] width 116 height 15
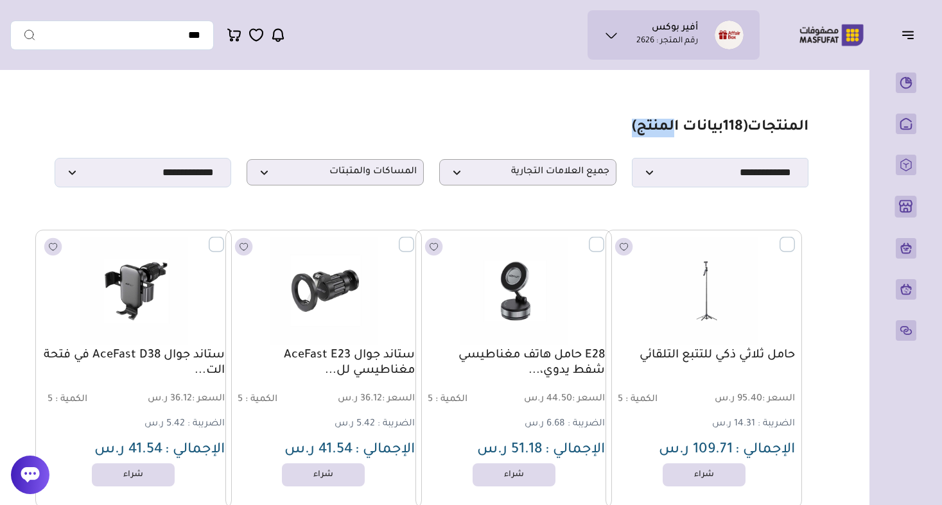
click at [632, 122] on span "( 118 بيانات المنتج)" at bounding box center [690, 127] width 116 height 15
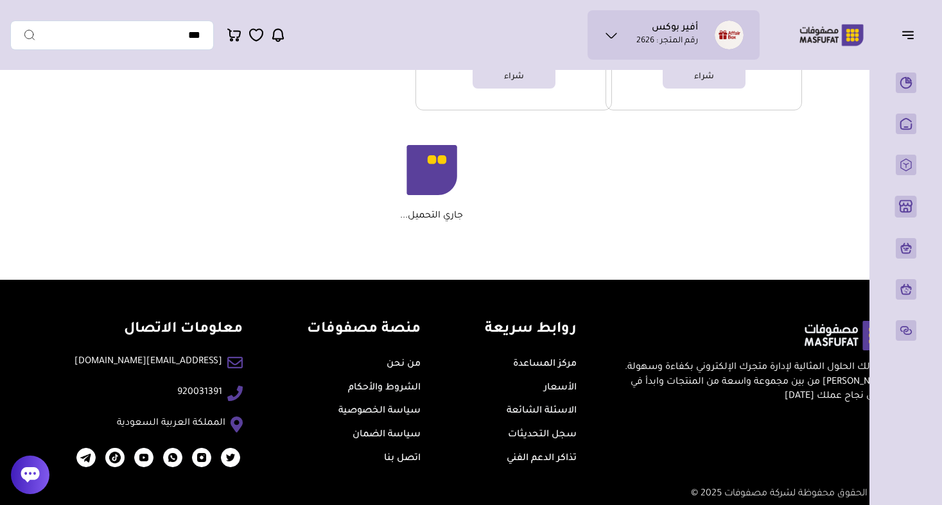
scroll to position [9034, 0]
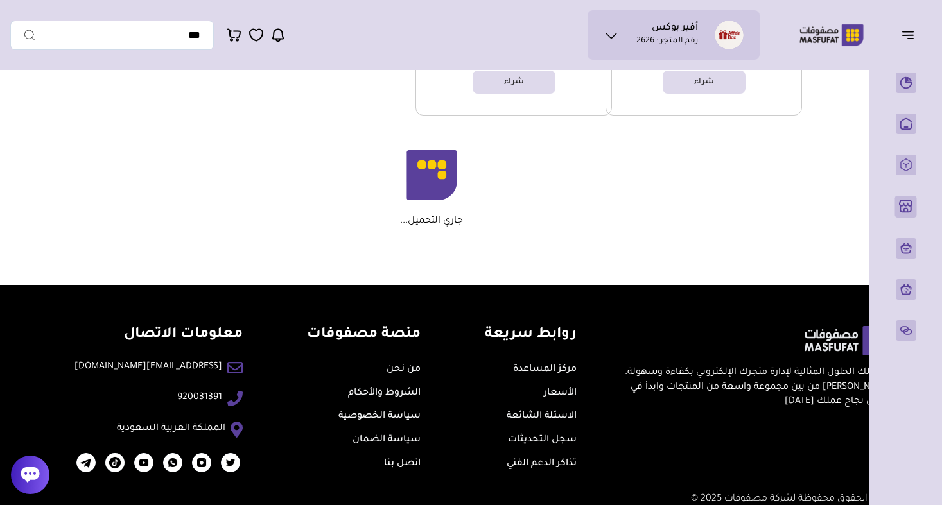
click at [426, 220] on p "جاري التحميل..." at bounding box center [431, 222] width 63 height 12
click at [385, 220] on div "جاري التحميل..." at bounding box center [432, 188] width 742 height 77
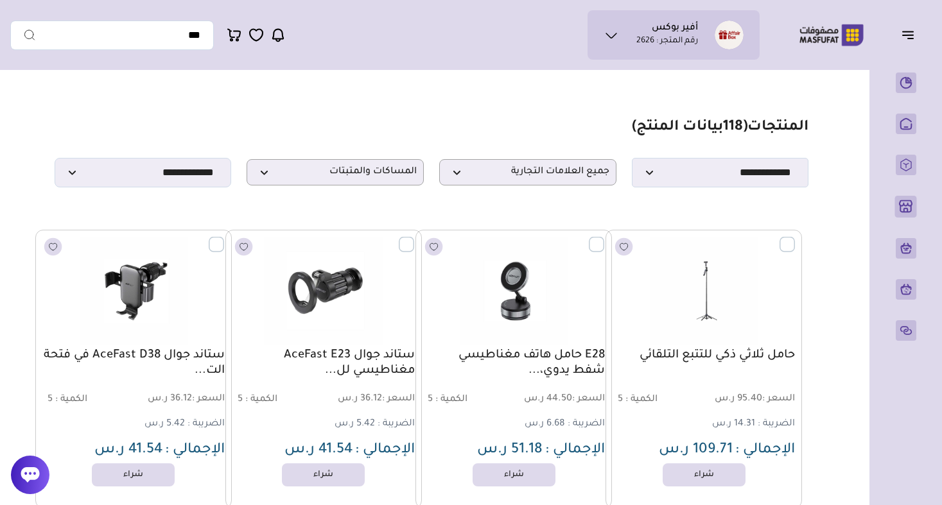
scroll to position [0, 0]
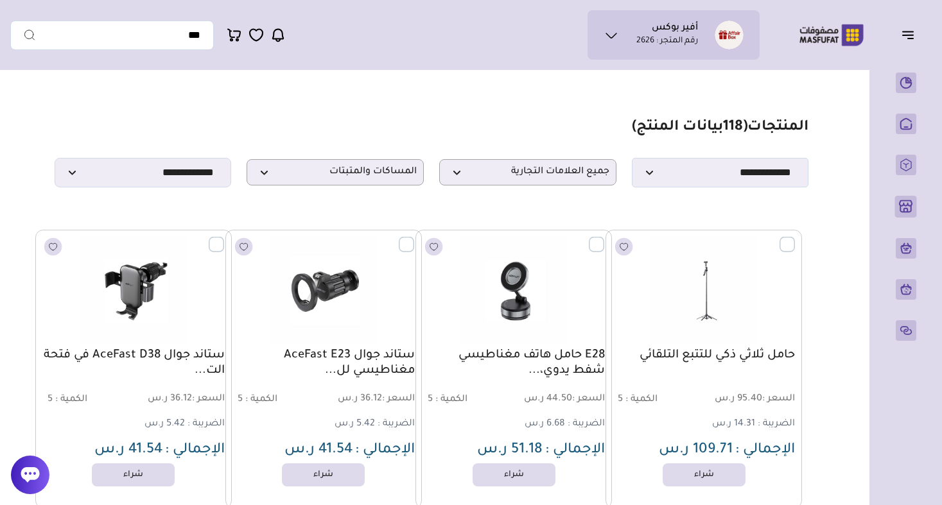
click at [686, 126] on span "( 118 بيانات المنتج)" at bounding box center [690, 127] width 116 height 15
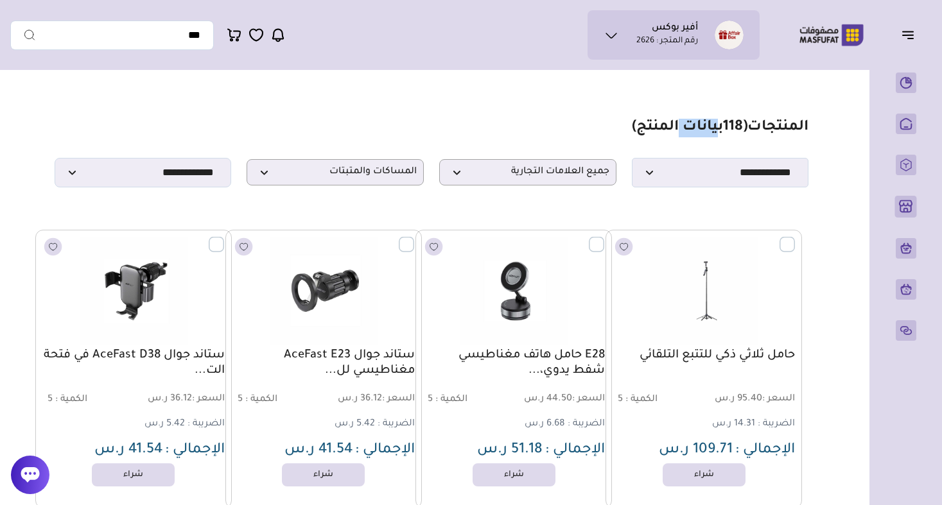
click at [736, 130] on span "118" at bounding box center [733, 127] width 20 height 15
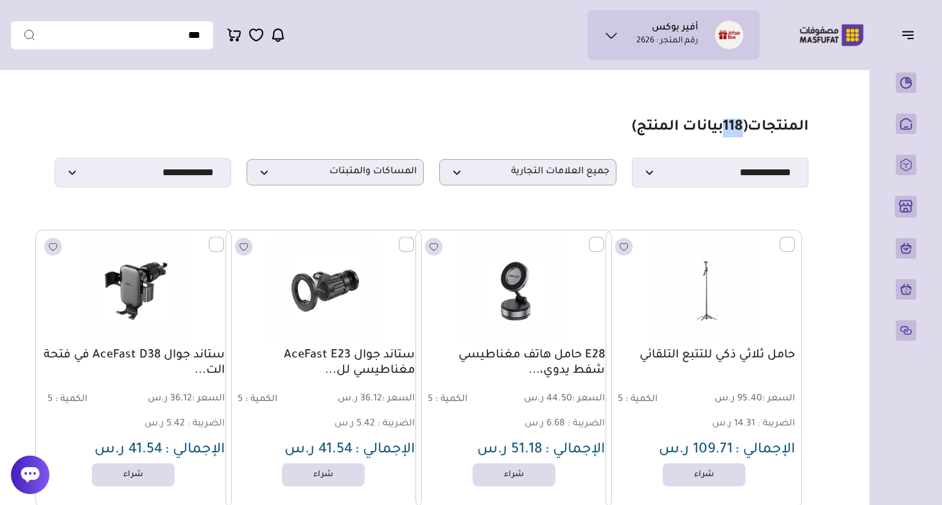
click at [726, 128] on span "118" at bounding box center [733, 127] width 20 height 15
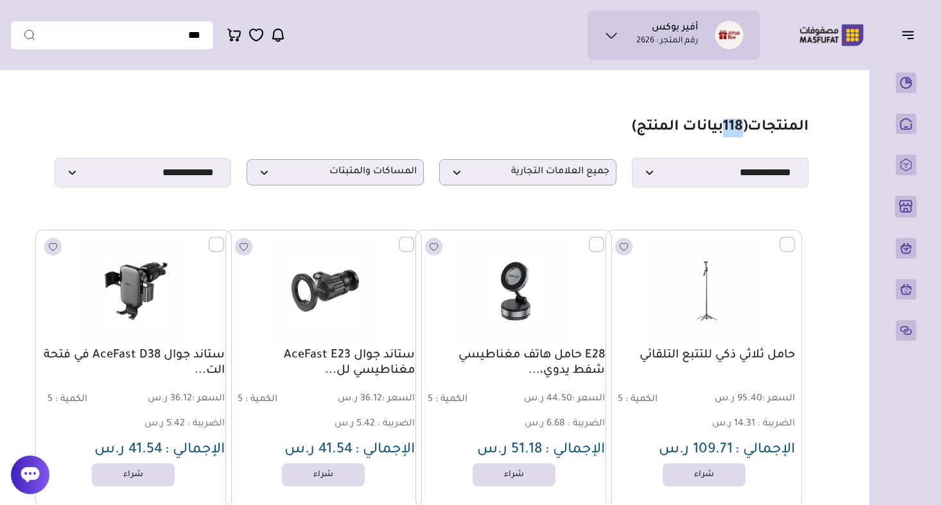
click at [726, 128] on span "118" at bounding box center [733, 127] width 20 height 15
click at [741, 128] on span "( 118 بيانات المنتج)" at bounding box center [690, 127] width 116 height 15
click at [745, 129] on h1 "المنتجات ( 118 بيانات المنتج)" at bounding box center [720, 128] width 177 height 19
click at [776, 128] on h1 "المنتجات ( 118 بيانات المنتج)" at bounding box center [720, 128] width 177 height 19
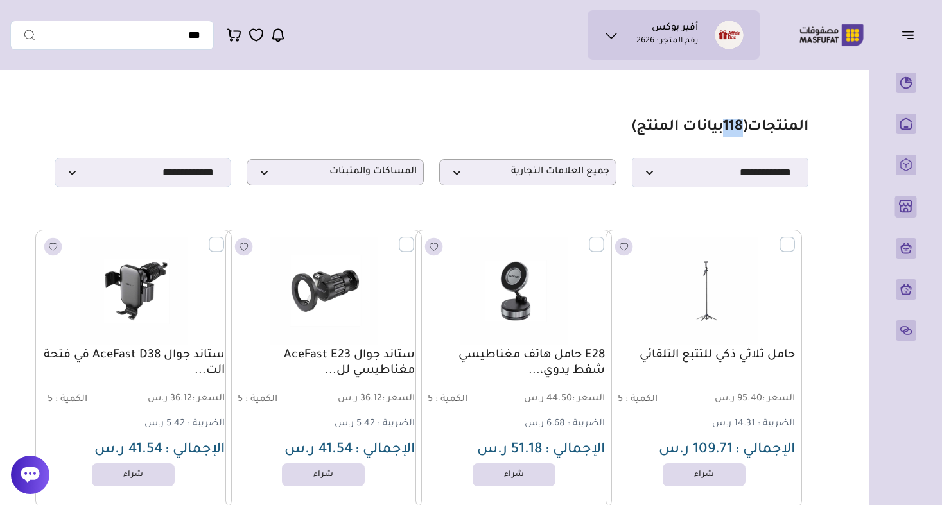
click at [764, 144] on section "**********" at bounding box center [432, 153] width 754 height 69
click at [771, 130] on h1 "المنتجات ( 118 بيانات المنتج)" at bounding box center [720, 128] width 177 height 19
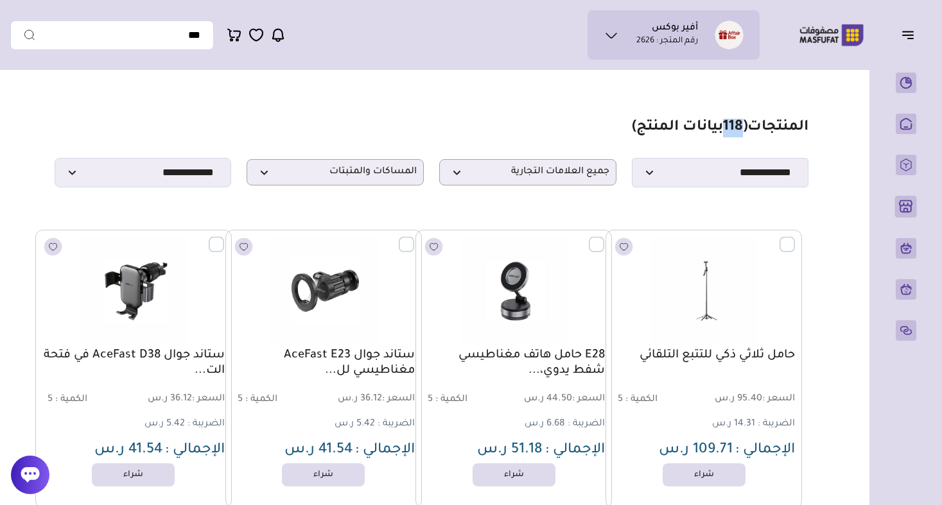
click at [771, 130] on h1 "المنتجات ( 118 بيانات المنتج)" at bounding box center [720, 128] width 177 height 19
click at [665, 127] on span "( 118 بيانات المنتج)" at bounding box center [690, 127] width 116 height 15
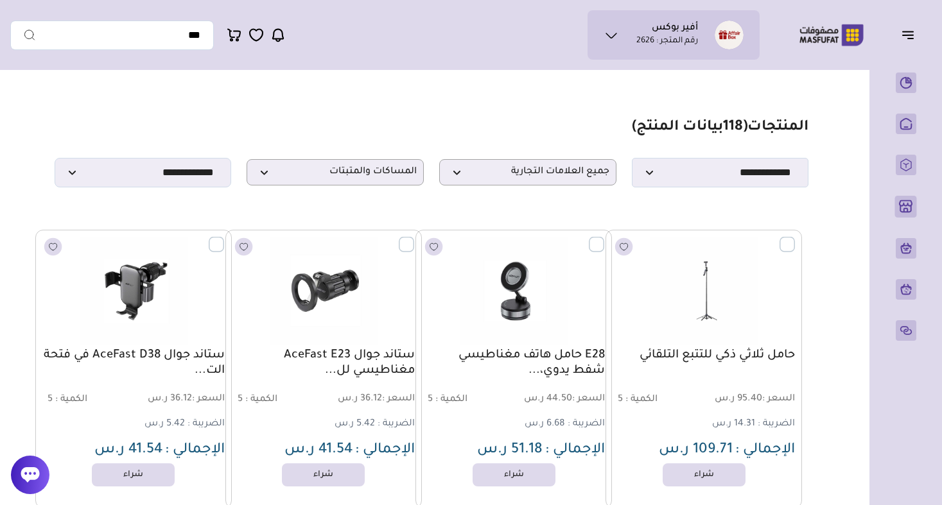
click at [612, 125] on section "**********" at bounding box center [432, 153] width 754 height 69
click at [612, 121] on section "**********" at bounding box center [432, 153] width 754 height 69
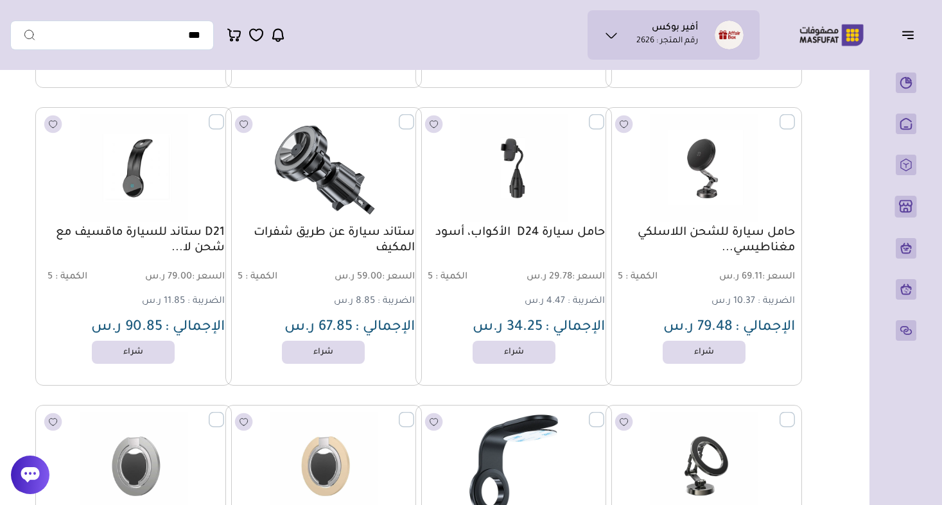
scroll to position [807, 0]
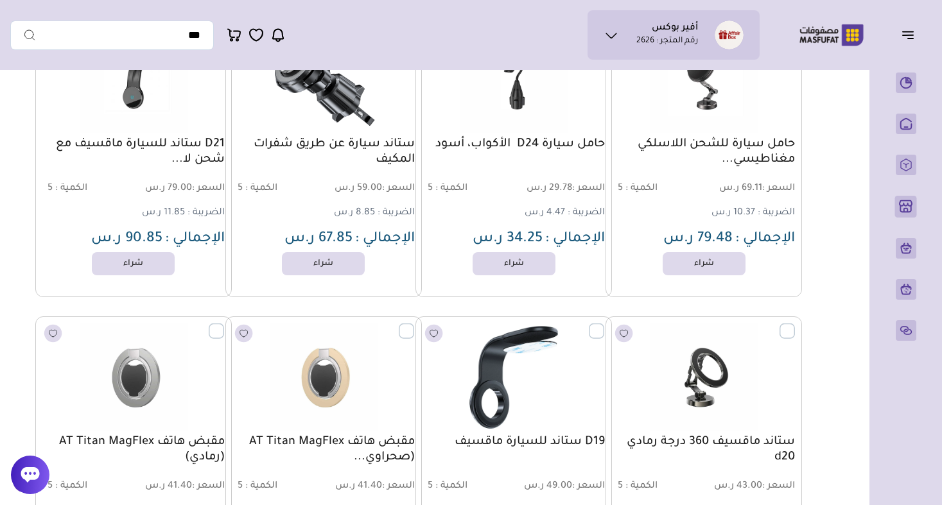
drag, startPoint x: 824, startPoint y: 143, endPoint x: 765, endPoint y: 175, distance: 67.2
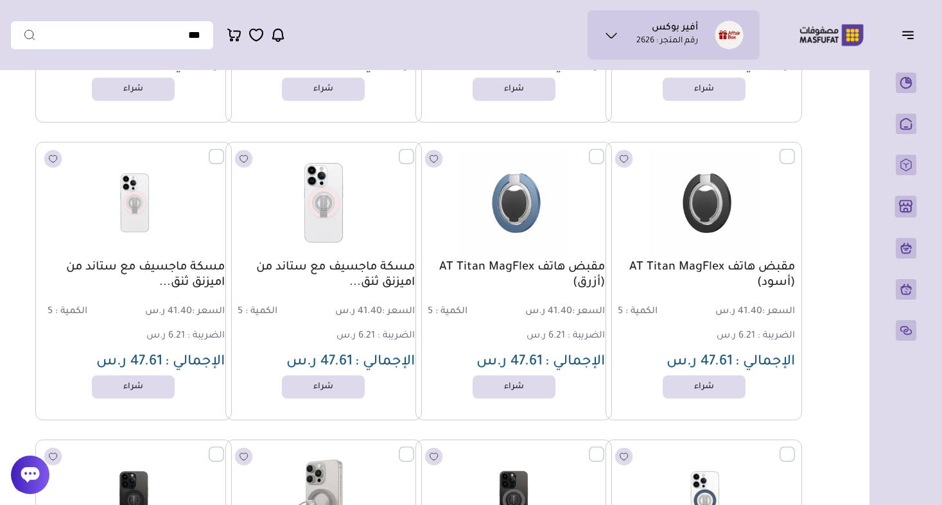
scroll to position [1286, 0]
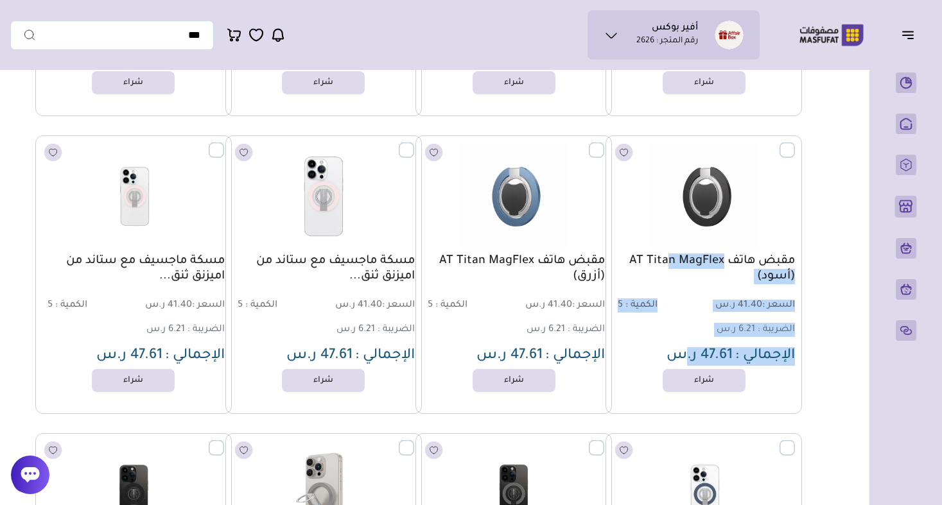
drag, startPoint x: 810, startPoint y: 258, endPoint x: 679, endPoint y: 341, distance: 155.0
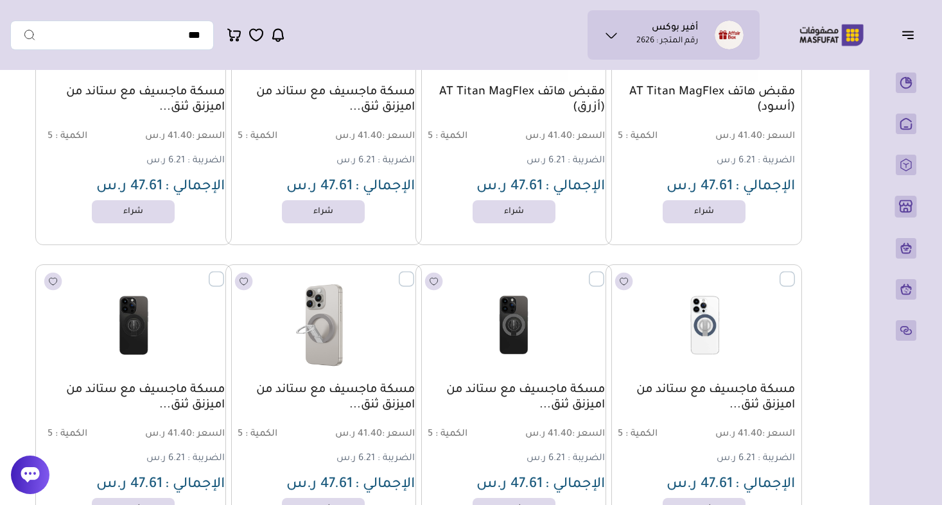
scroll to position [1800, 0]
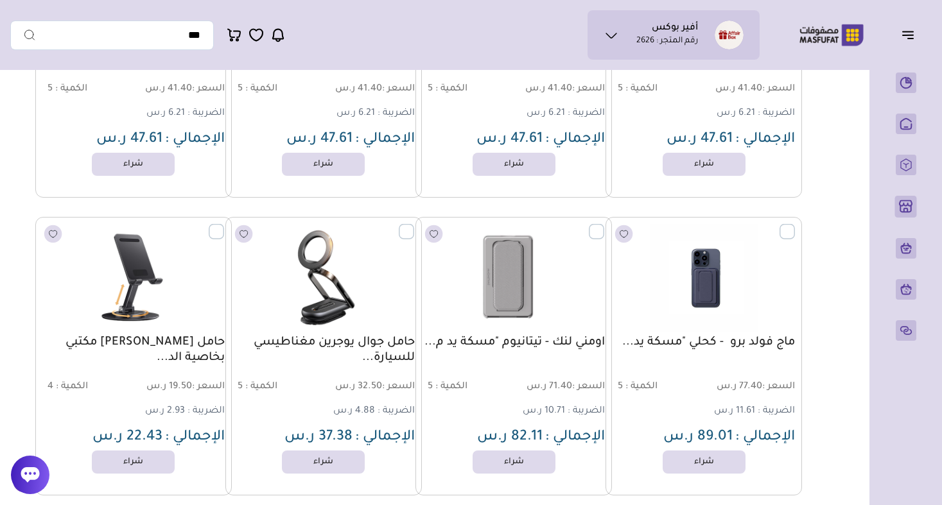
click at [567, 388] on span "السعر : 71.40 ر.س" at bounding box center [560, 387] width 90 height 12
click at [567, 403] on div "اومني لنك - تيتانيوم "مسكة يد م... السعر : 71.40 ر.س الكمية : 5 الضريبة : 10.71…" at bounding box center [513, 391] width 182 height 112
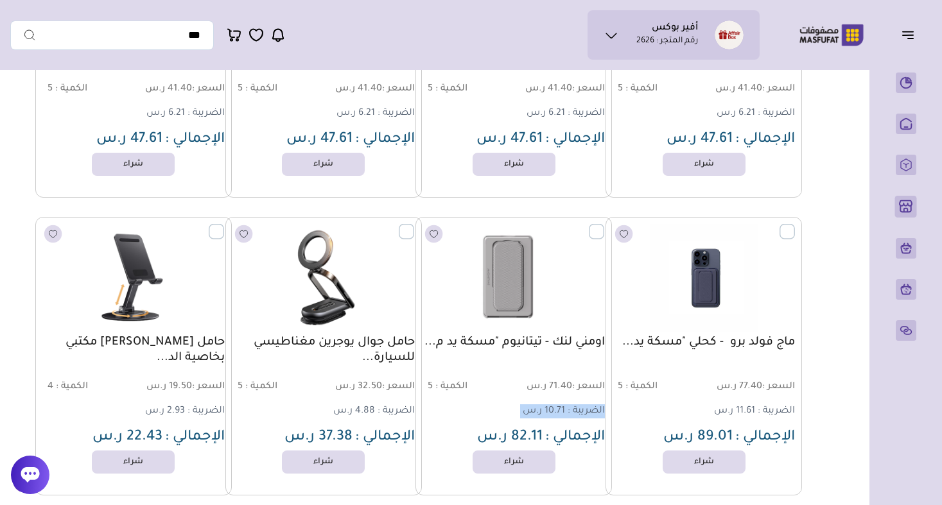
click at [567, 403] on div "اومني لنك - تيتانيوم "مسكة يد م... السعر : 71.40 ر.س الكمية : 5 الضريبة : 10.71…" at bounding box center [513, 391] width 182 height 112
click at [568, 411] on span "الضريبة :" at bounding box center [586, 411] width 37 height 10
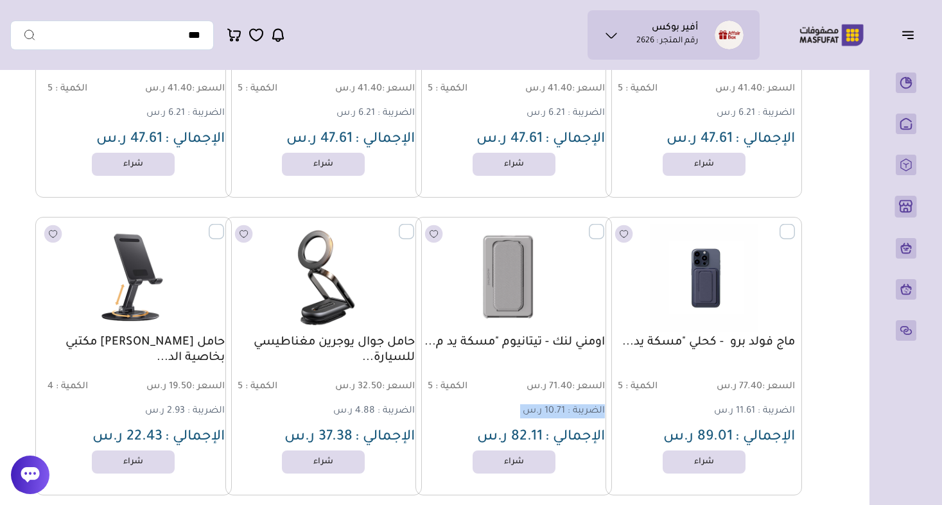
click at [539, 411] on span "10.71 ر.س" at bounding box center [544, 411] width 42 height 10
click at [534, 410] on span "10.71 ر.س" at bounding box center [544, 411] width 42 height 10
click at [442, 393] on p "الكمية : 5" at bounding box center [468, 387] width 92 height 14
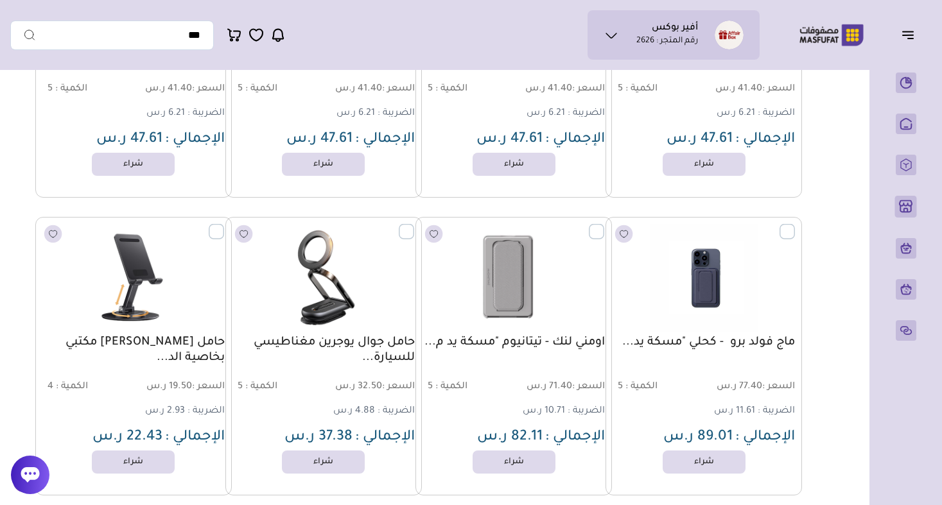
click at [442, 393] on p "الكمية : 5" at bounding box center [468, 387] width 92 height 14
click at [439, 386] on span "الكمية :" at bounding box center [451, 387] width 32 height 10
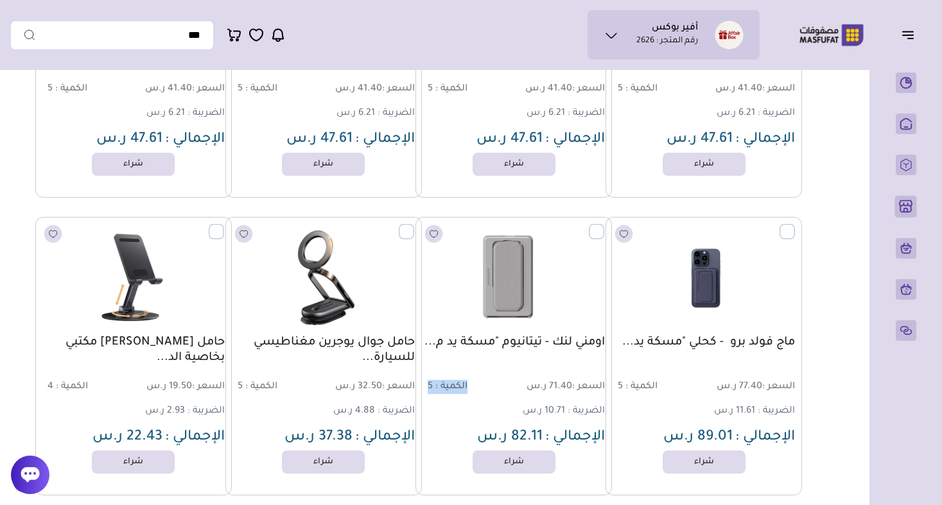
click at [439, 386] on span "الكمية :" at bounding box center [451, 387] width 32 height 10
click at [460, 387] on span "الكمية :" at bounding box center [451, 387] width 32 height 10
click at [471, 387] on p "الكمية : 5" at bounding box center [468, 387] width 92 height 14
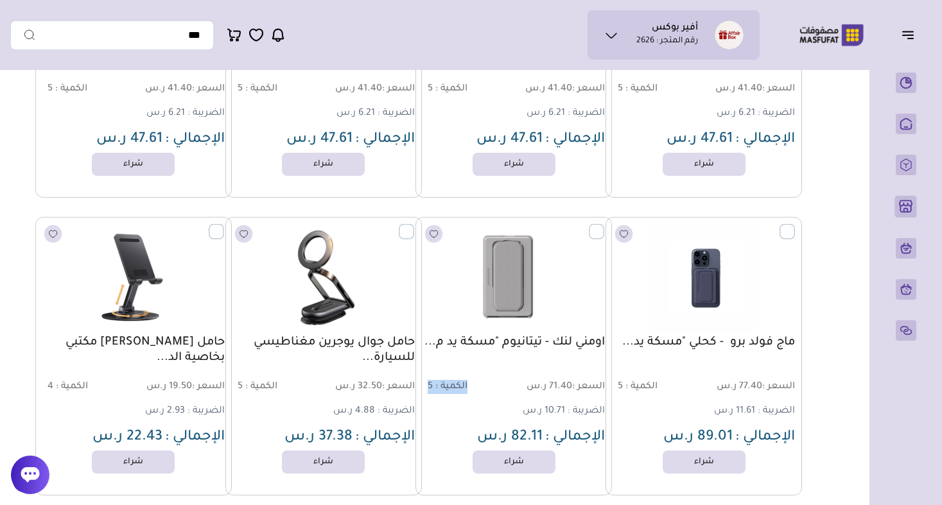
click at [471, 387] on p "الكمية : 5" at bounding box center [468, 387] width 92 height 14
click at [471, 397] on div "اومني لنك - تيتانيوم "مسكة يد م... السعر : 71.40 ر.س الكمية : 5 الضريبة : 10.71…" at bounding box center [513, 391] width 182 height 112
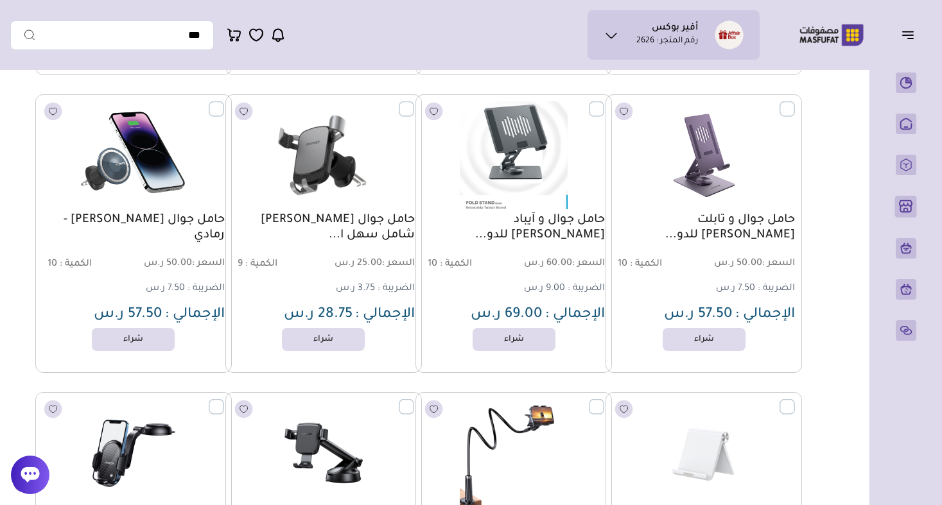
scroll to position [3410, 0]
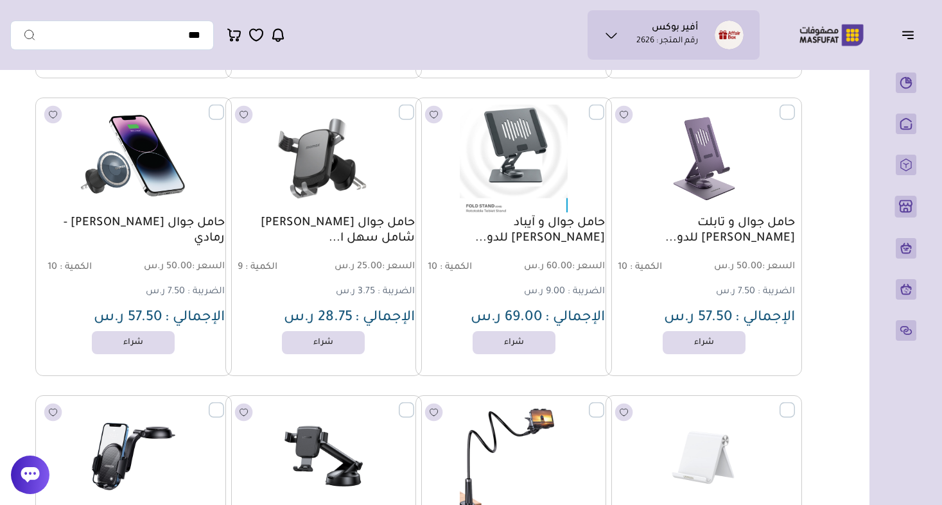
click at [566, 265] on span "السعر : 60.00 ر.س" at bounding box center [560, 267] width 90 height 12
click at [559, 290] on span "9.00 ر.س" at bounding box center [544, 292] width 41 height 10
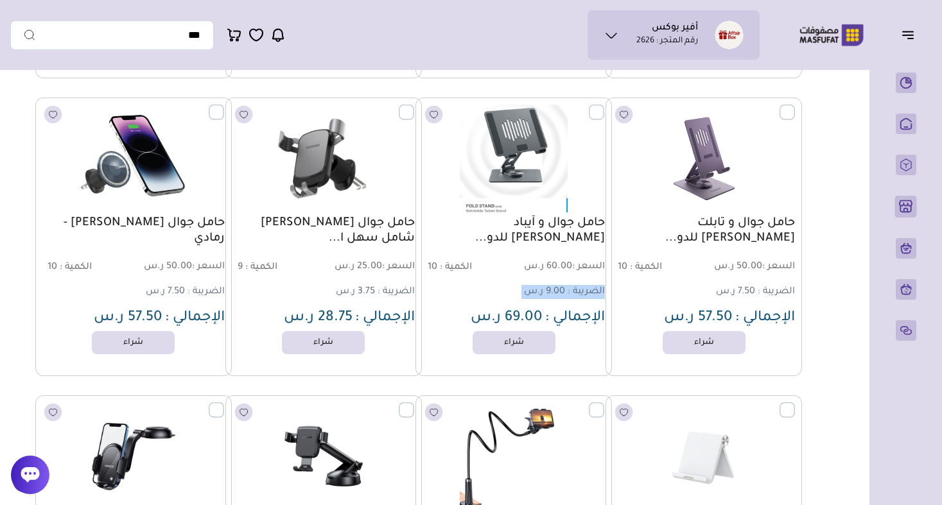
click at [559, 290] on span "9.00 ر.س" at bounding box center [544, 292] width 41 height 10
click at [558, 261] on div "السعر : 60.00 ر.س الكمية : 10" at bounding box center [513, 268] width 182 height 14
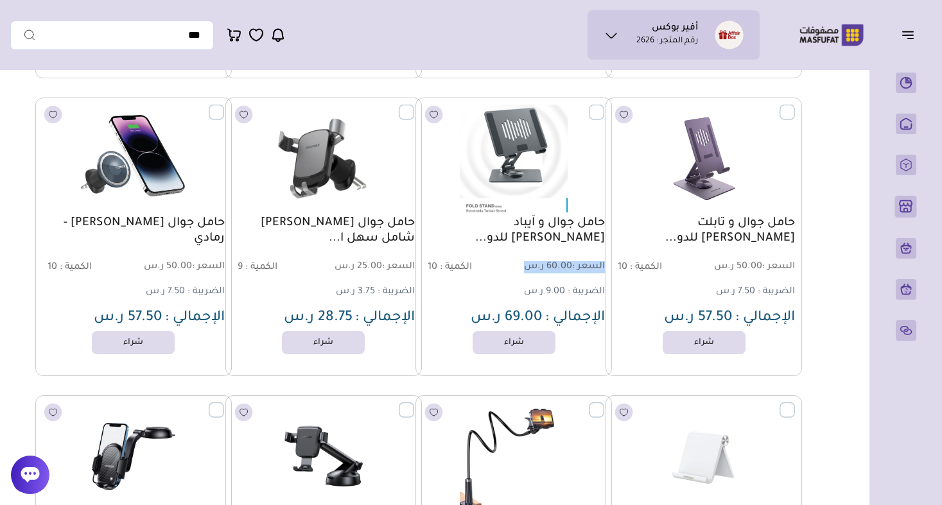
click at [558, 261] on div "السعر : 60.00 ر.س الكمية : 10" at bounding box center [513, 268] width 182 height 14
click at [558, 263] on span "السعر : 60.00 ر.س" at bounding box center [560, 267] width 90 height 12
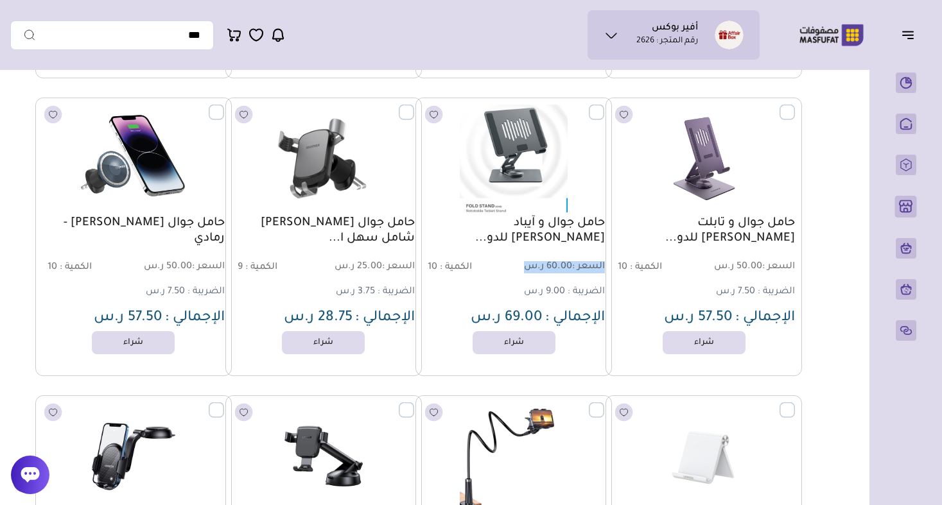
click at [558, 269] on span "السعر : 60.00 ر.س" at bounding box center [560, 267] width 90 height 12
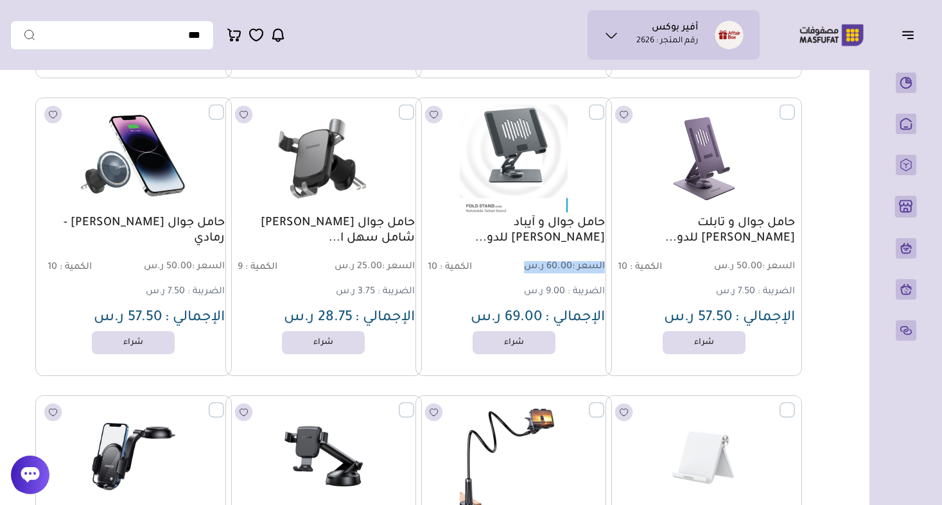
click at [558, 269] on span "السعر : 60.00 ر.س" at bounding box center [560, 267] width 90 height 12
click at [553, 291] on span "9.00 ر.س" at bounding box center [544, 292] width 41 height 10
click at [548, 318] on span "الإجمالي :" at bounding box center [575, 318] width 60 height 15
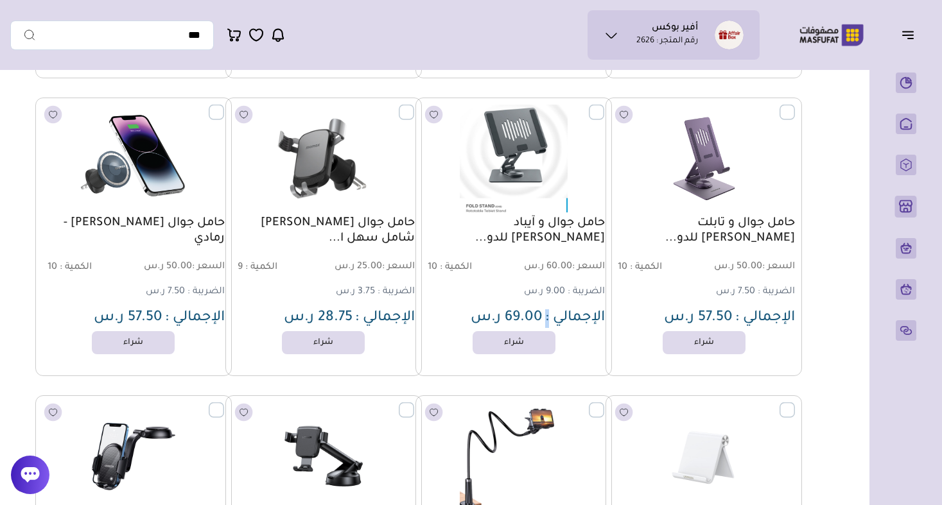
click at [548, 318] on span "الإجمالي :" at bounding box center [575, 318] width 60 height 15
click at [550, 295] on span "9.00 ر.س" at bounding box center [544, 292] width 41 height 10
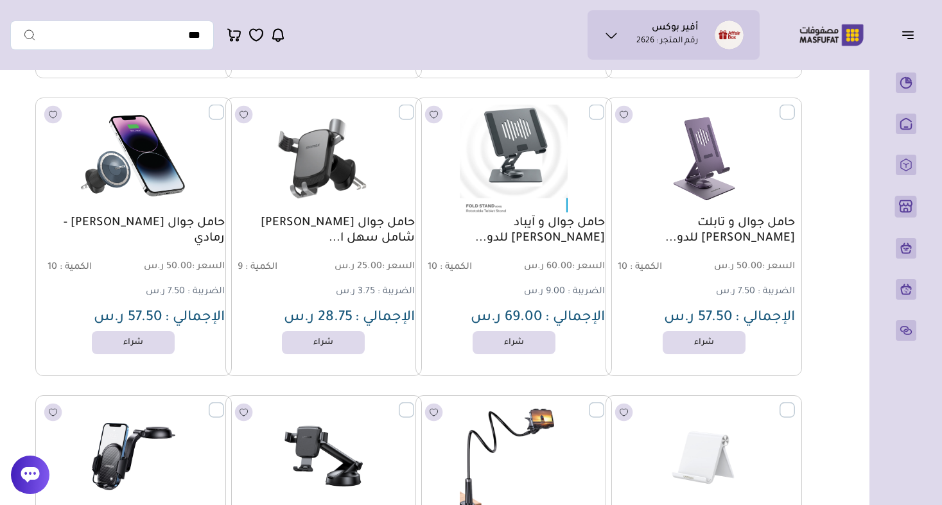
click at [561, 270] on span "السعر : 60.00 ر.س" at bounding box center [560, 267] width 90 height 12
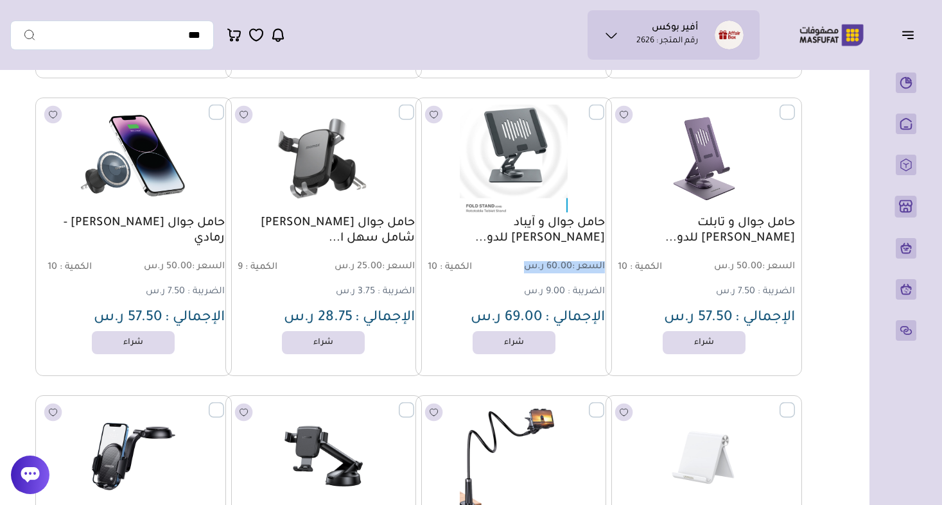
click at [561, 270] on span "السعر : 60.00 ر.س" at bounding box center [560, 267] width 90 height 12
click at [561, 285] on p "الضريبة : 9.00 ر.س" at bounding box center [564, 292] width 81 height 14
click at [556, 312] on span "الإجمالي :" at bounding box center [575, 318] width 60 height 15
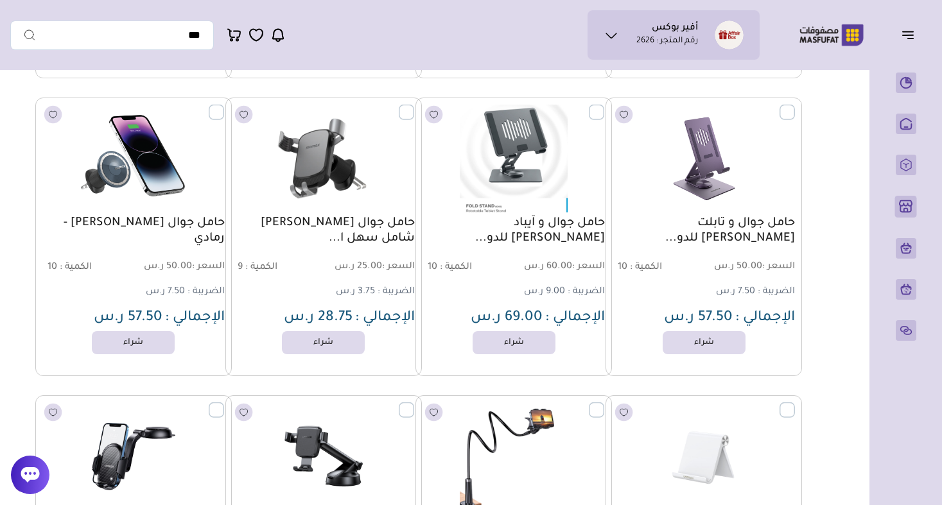
click at [556, 312] on span "الإجمالي :" at bounding box center [575, 318] width 60 height 15
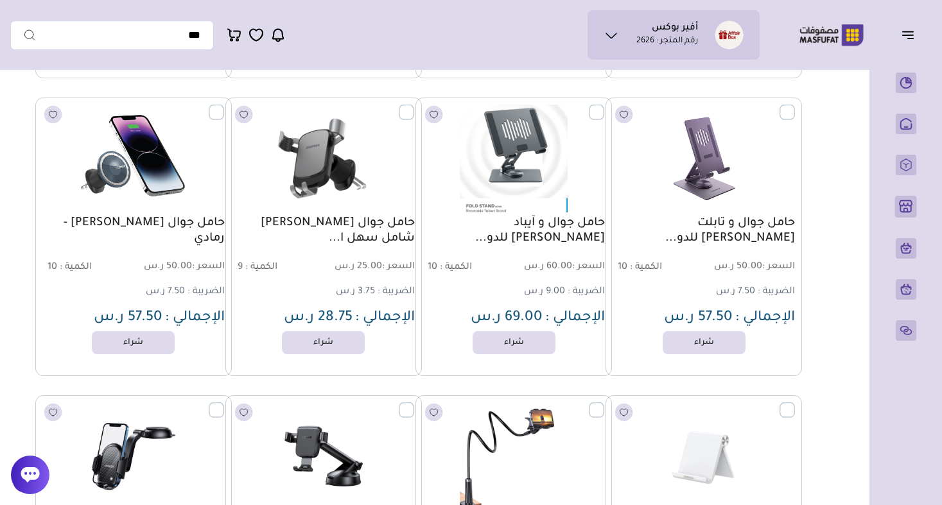
click at [556, 268] on span "السعر : 60.00 ر.س" at bounding box center [560, 267] width 90 height 12
click at [454, 274] on p "الكمية : 10" at bounding box center [468, 268] width 92 height 14
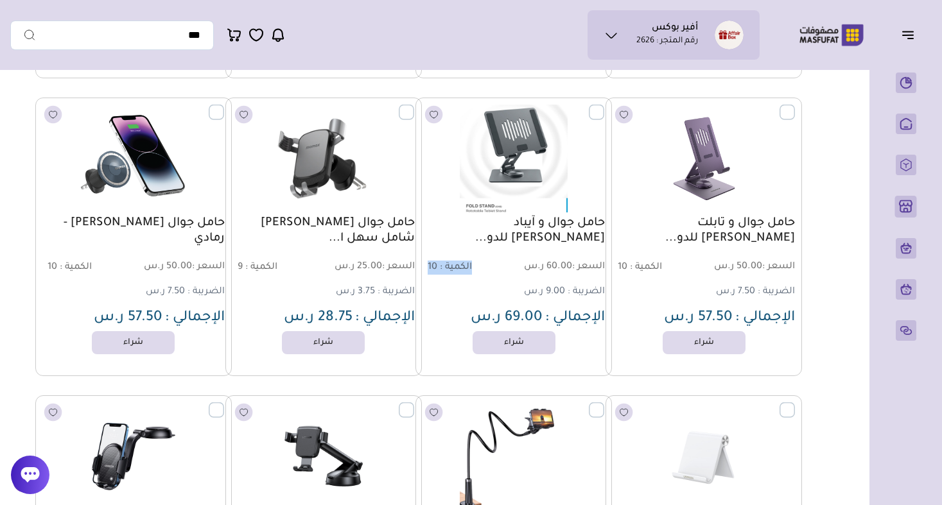
click at [454, 274] on p "الكمية : 10" at bounding box center [468, 268] width 92 height 14
click at [485, 284] on div "حامل جوال و آيباد موماكس قابل للدو... السعر : 60.00 ر.س الكمية : 10 الضريبة : 9…" at bounding box center [513, 272] width 182 height 112
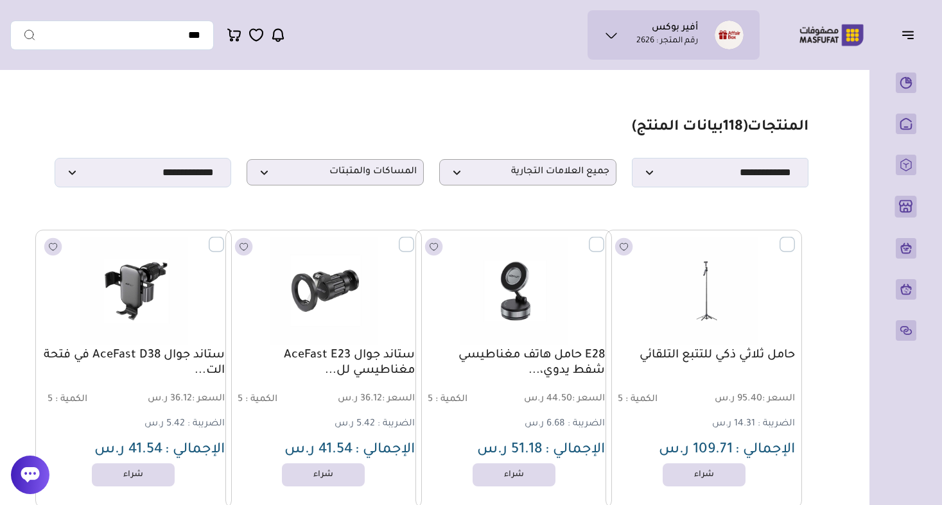
scroll to position [0, 0]
click at [169, 40] on input "text" at bounding box center [112, 36] width 204 height 30
paste input "**********"
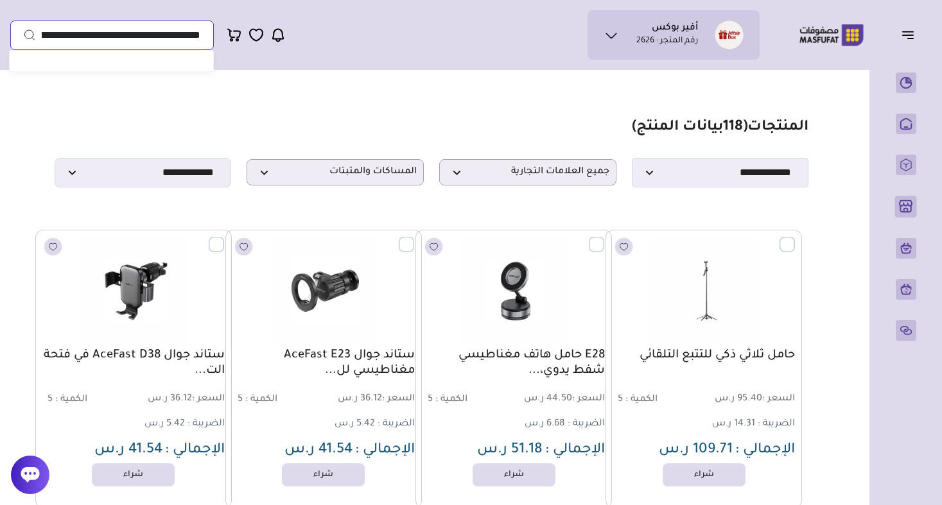
type input "**********"
click at [23, 35] on button "submit" at bounding box center [23, 36] width 26 height 30
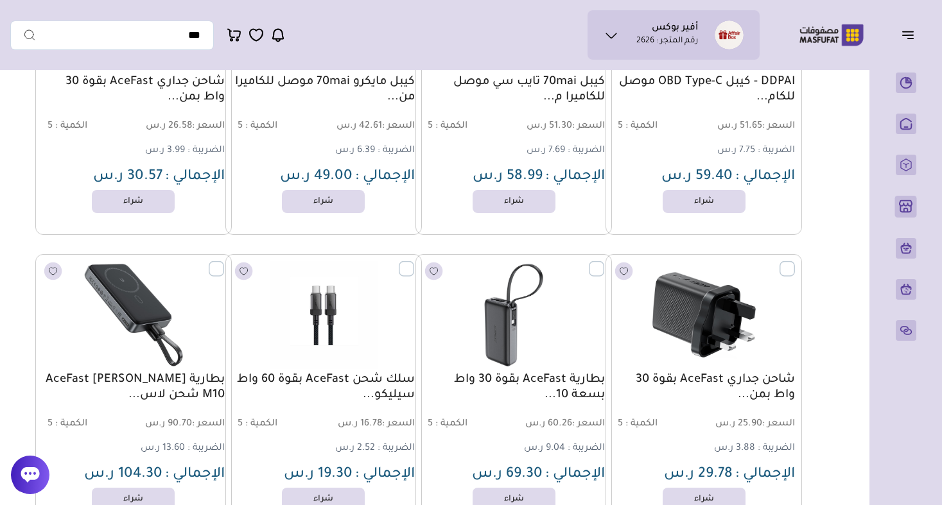
scroll to position [1149, 0]
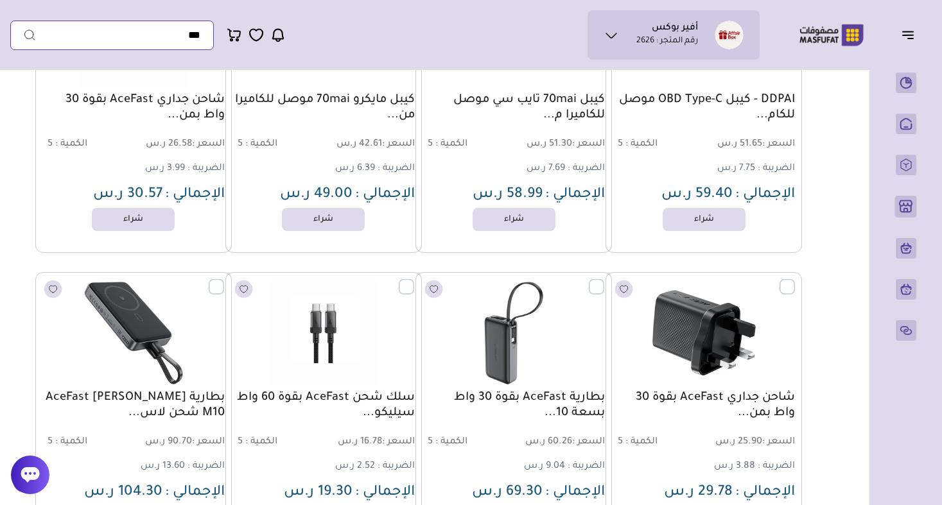
click at [175, 38] on input "text" at bounding box center [112, 36] width 204 height 30
paste input "**********"
type input "**********"
click at [23, 35] on button "submit" at bounding box center [23, 36] width 26 height 30
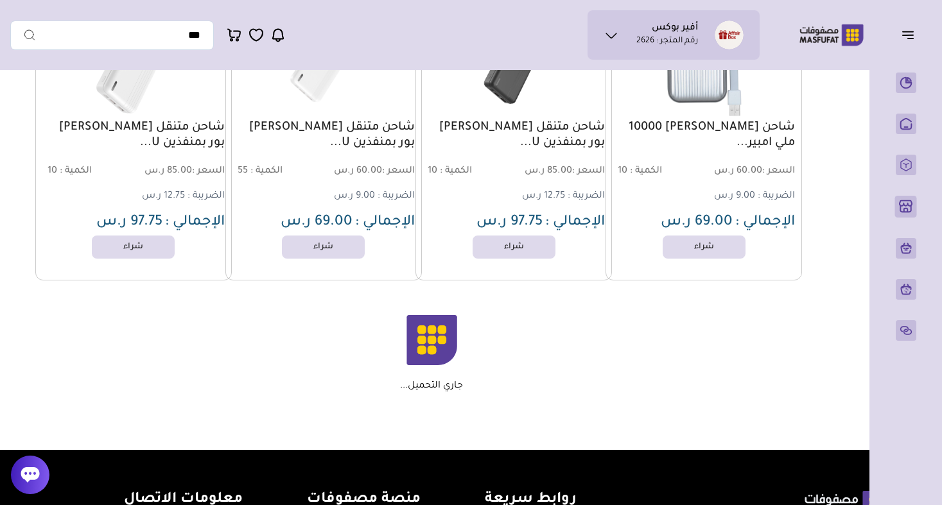
scroll to position [2923, 0]
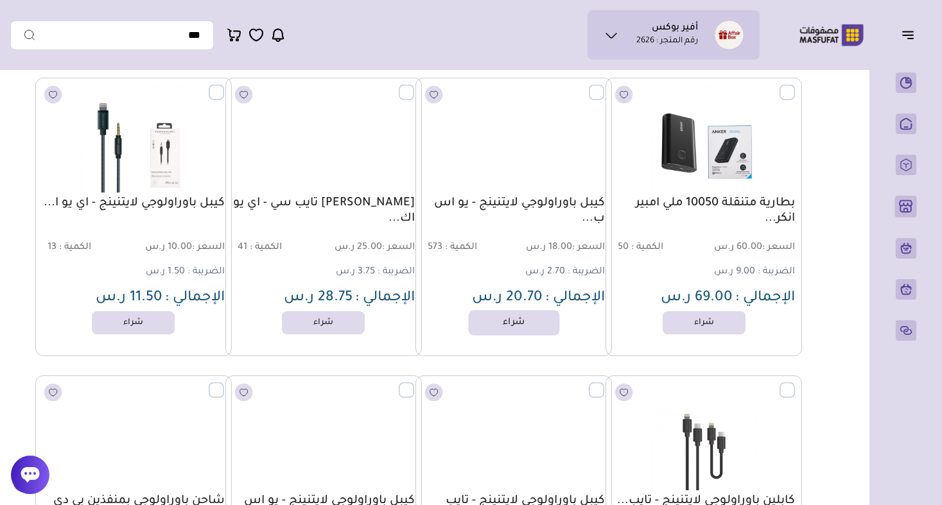
scroll to position [4621, 0]
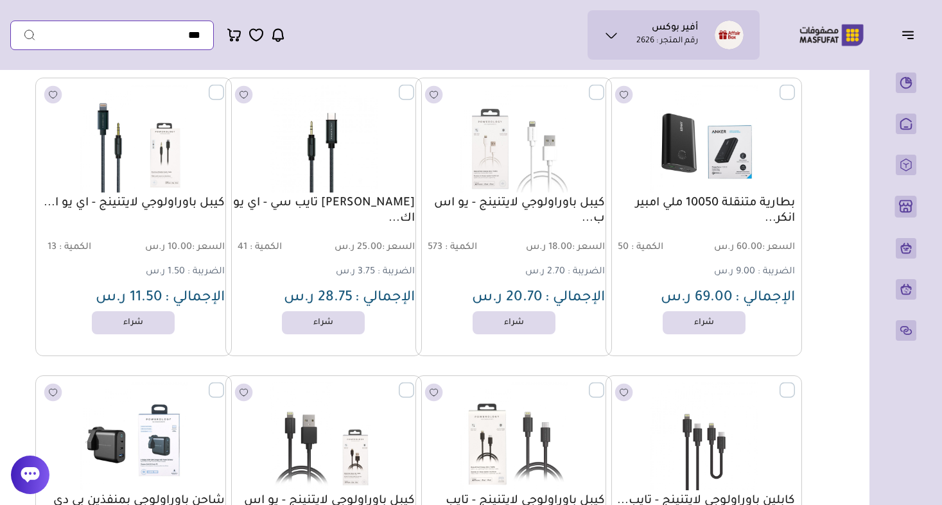
click at [180, 34] on input "text" at bounding box center [112, 36] width 204 height 30
paste input "**********"
click at [131, 35] on input "**********" at bounding box center [112, 36] width 204 height 30
type input "**********"
click at [23, 35] on button "submit" at bounding box center [23, 36] width 26 height 30
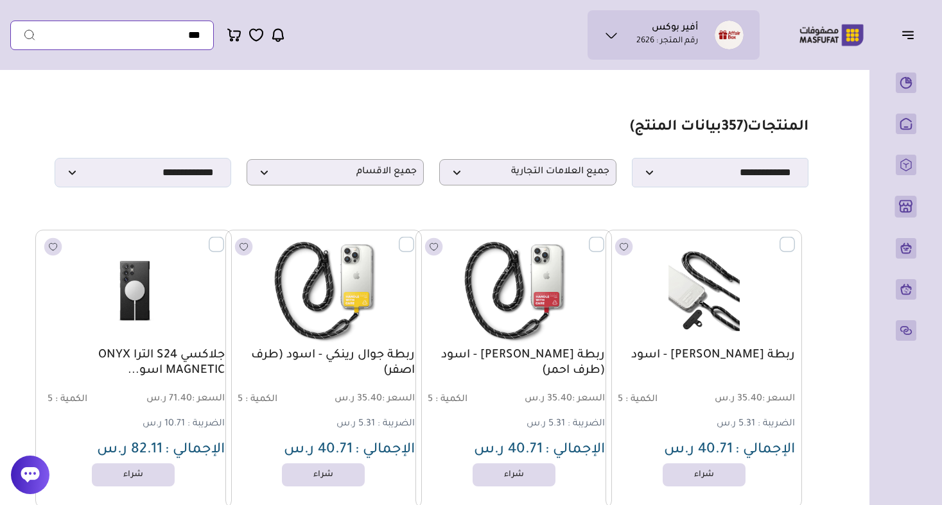
click at [145, 35] on input "text" at bounding box center [112, 36] width 204 height 30
paste input "**********"
click at [133, 34] on input "**********" at bounding box center [112, 36] width 204 height 30
drag, startPoint x: 168, startPoint y: 33, endPoint x: 192, endPoint y: 33, distance: 23.8
click at [192, 33] on input "**********" at bounding box center [112, 36] width 204 height 30
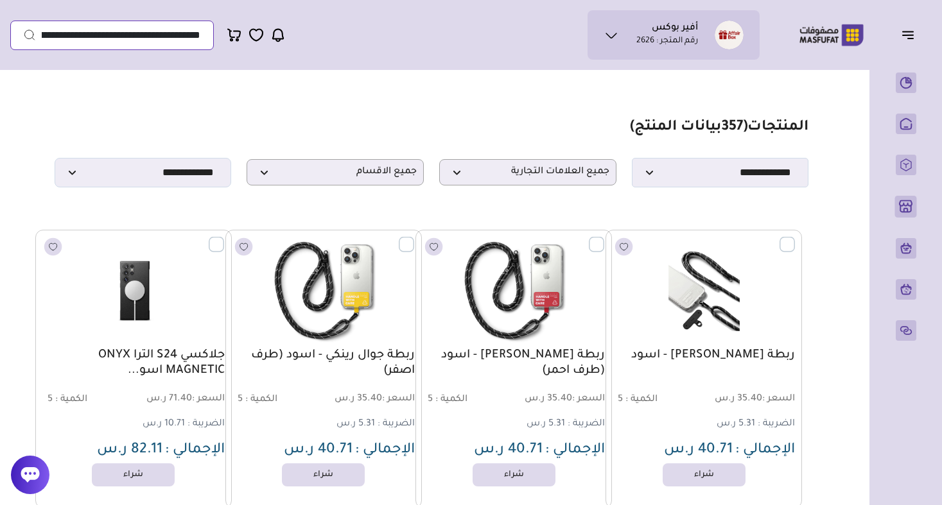
click at [192, 33] on input "**********" at bounding box center [112, 36] width 204 height 30
click at [156, 35] on input "**********" at bounding box center [112, 36] width 204 height 30
click at [141, 34] on input "**********" at bounding box center [112, 36] width 204 height 30
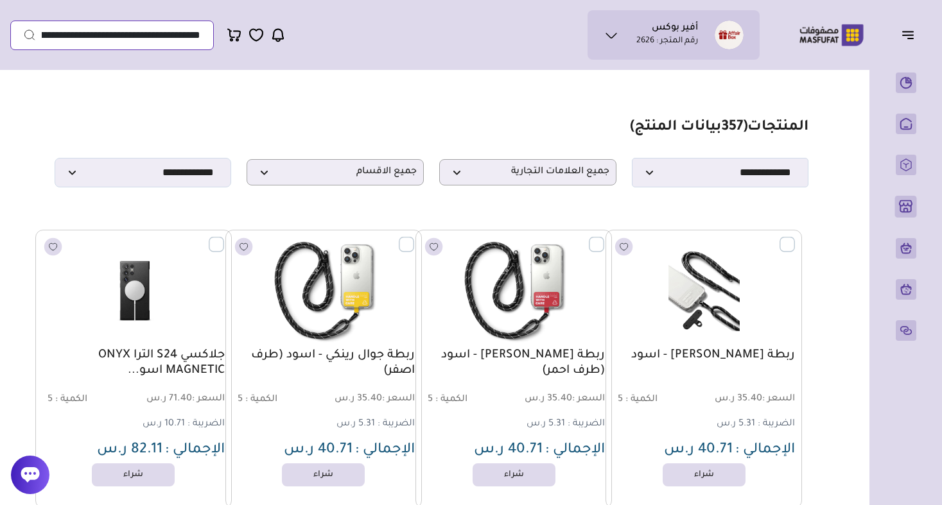
click at [98, 33] on input "**********" at bounding box center [112, 36] width 204 height 30
click at [74, 34] on input "**********" at bounding box center [112, 36] width 204 height 30
drag, startPoint x: 74, startPoint y: 31, endPoint x: 31, endPoint y: 35, distance: 43.8
click at [31, 35] on form "**********" at bounding box center [112, 36] width 204 height 30
type input "**********"
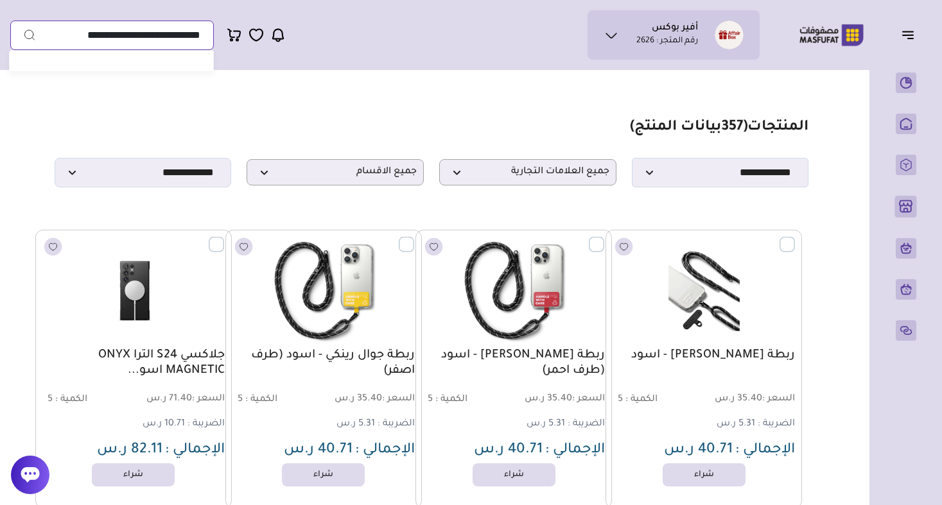
click at [23, 35] on button "submit" at bounding box center [23, 36] width 26 height 30
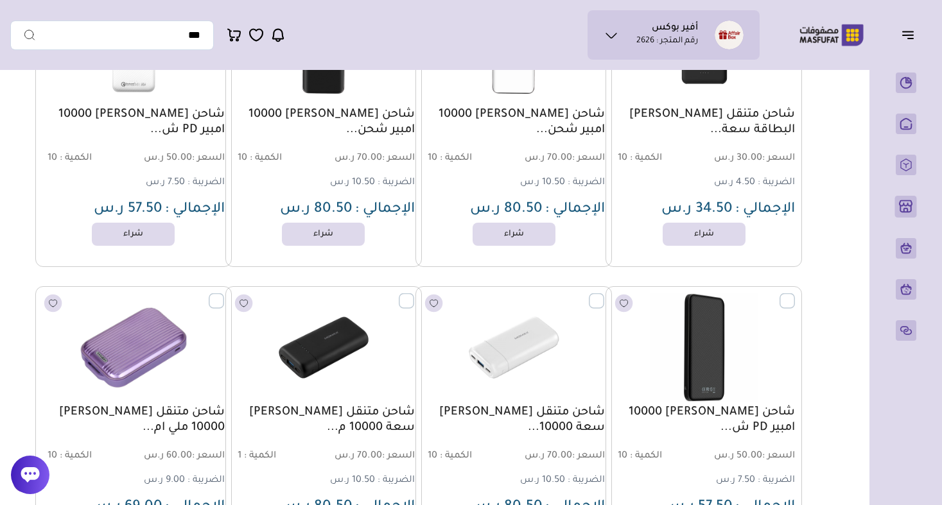
scroll to position [2326, 0]
click at [179, 31] on input "text" at bounding box center [112, 36] width 204 height 30
paste input "**********"
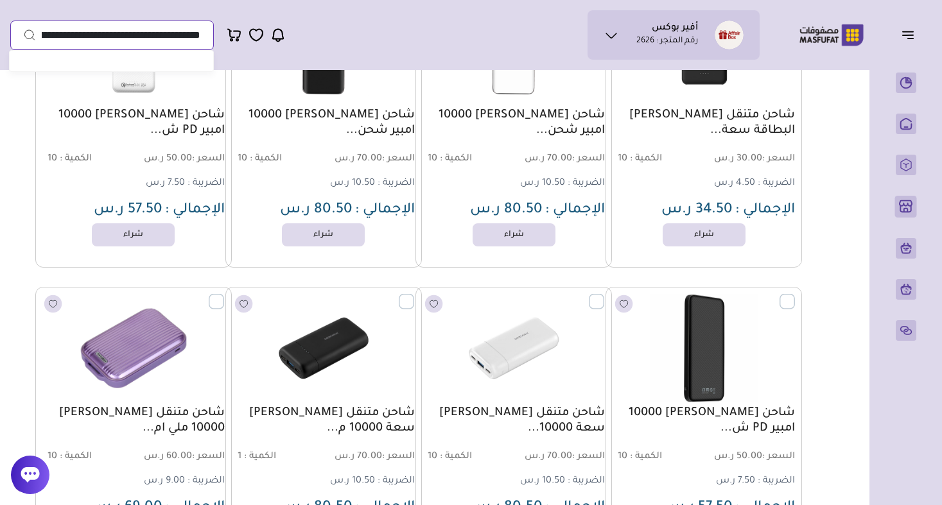
drag, startPoint x: 148, startPoint y: 34, endPoint x: 224, endPoint y: 34, distance: 75.8
click at [224, 34] on ul "0" at bounding box center [147, 36] width 275 height 30
click at [152, 33] on input "**********" at bounding box center [112, 36] width 204 height 30
click at [155, 34] on input "**********" at bounding box center [112, 36] width 204 height 30
drag, startPoint x: 155, startPoint y: 34, endPoint x: 82, endPoint y: 31, distance: 73.2
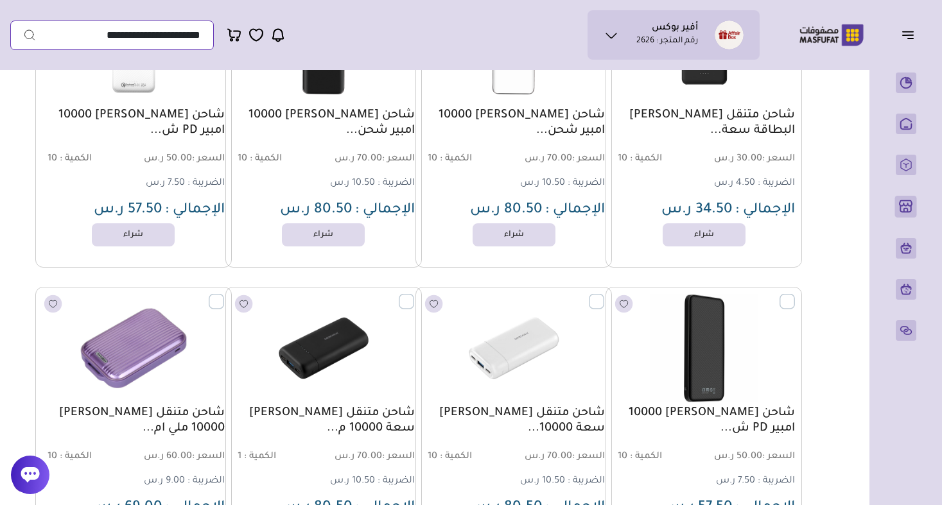
click at [82, 31] on input "**********" at bounding box center [112, 36] width 204 height 30
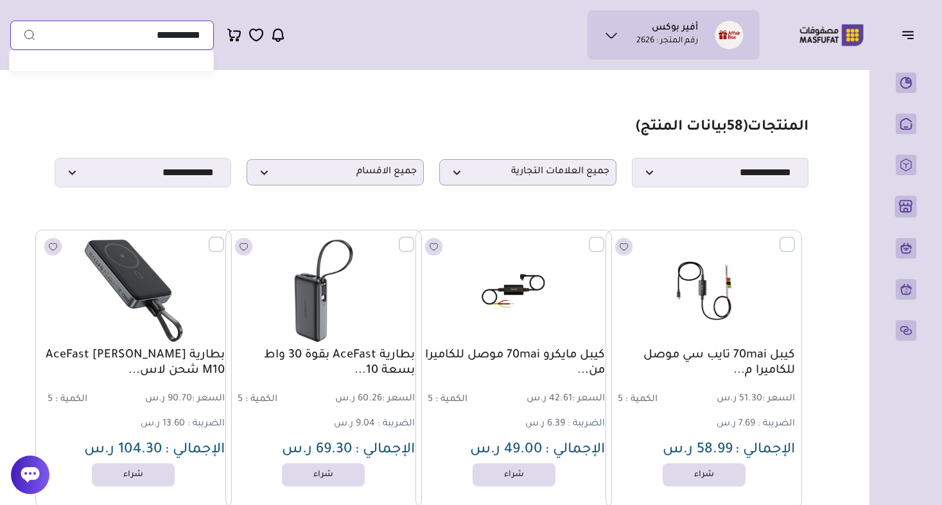
scroll to position [0, 0]
type input "**********"
click at [472, 169] on span "جميع العلامات التجارية" at bounding box center [527, 172] width 163 height 12
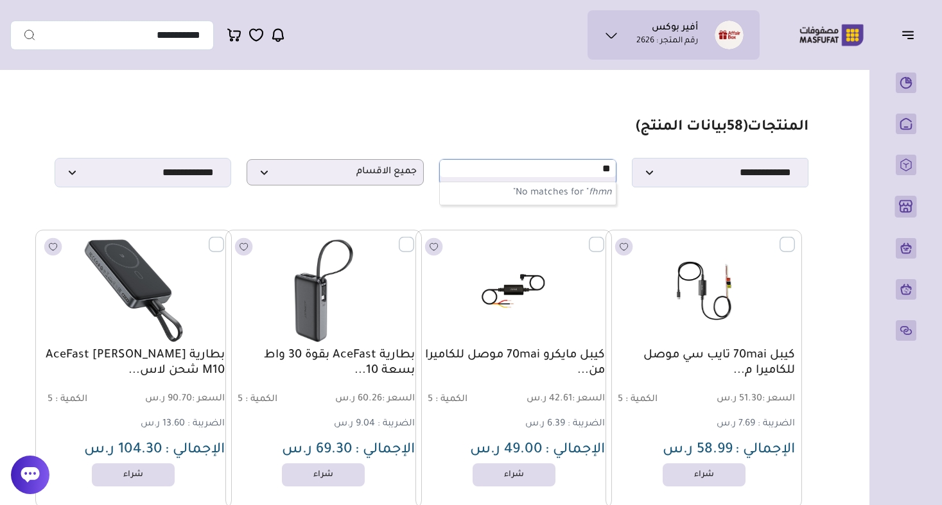
type input "*"
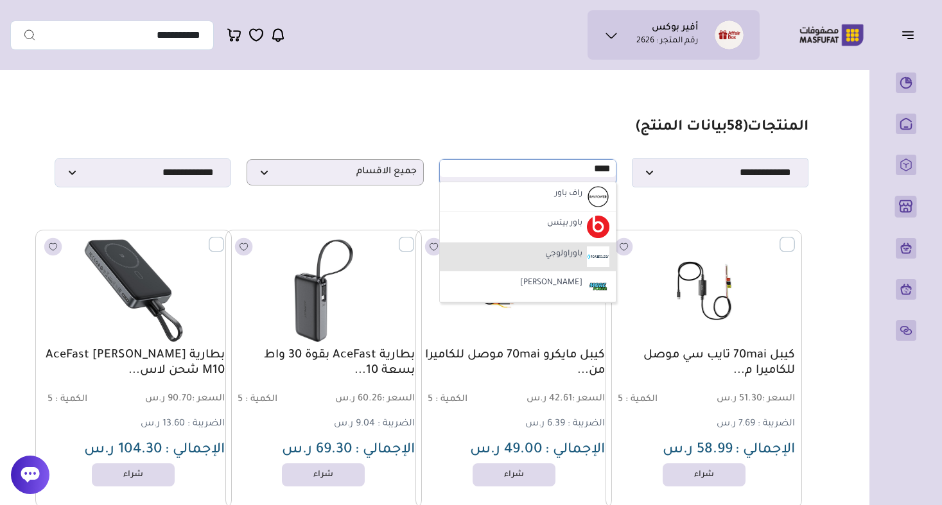
type input "****"
click at [494, 253] on li "باوراولوجي" at bounding box center [528, 257] width 176 height 29
select select "*"
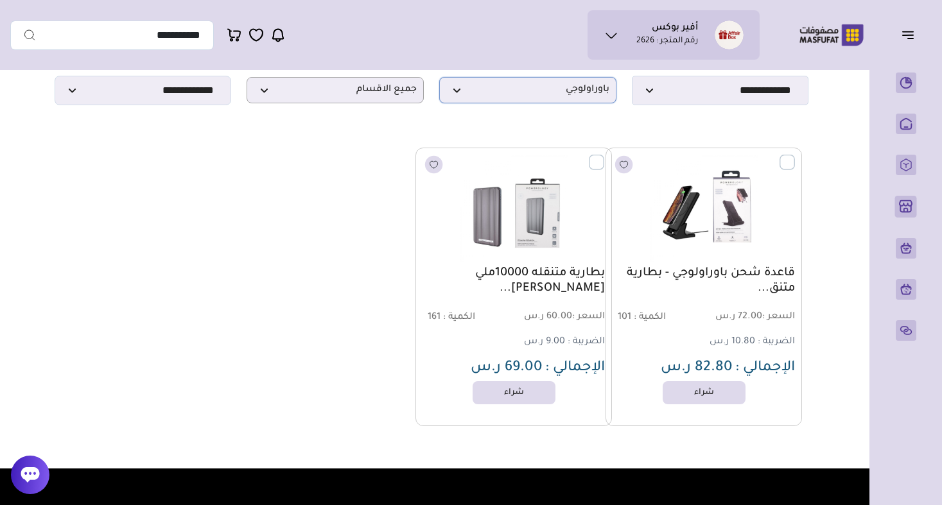
scroll to position [83, 0]
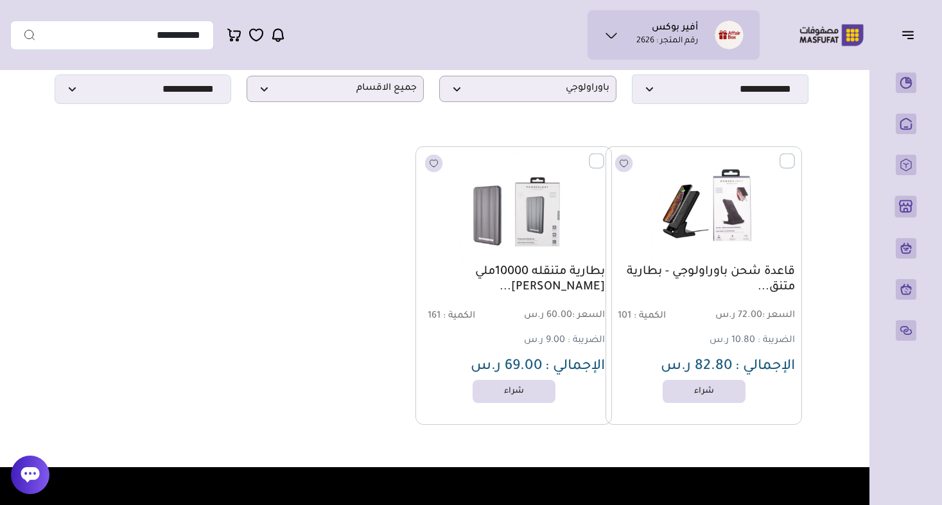
click at [548, 311] on span "السعر : 60.00 ر.س" at bounding box center [560, 316] width 90 height 12
click at [571, 314] on span "السعر : 60.00 ر.س" at bounding box center [560, 316] width 90 height 12
click at [130, 39] on input "**********" at bounding box center [112, 36] width 204 height 30
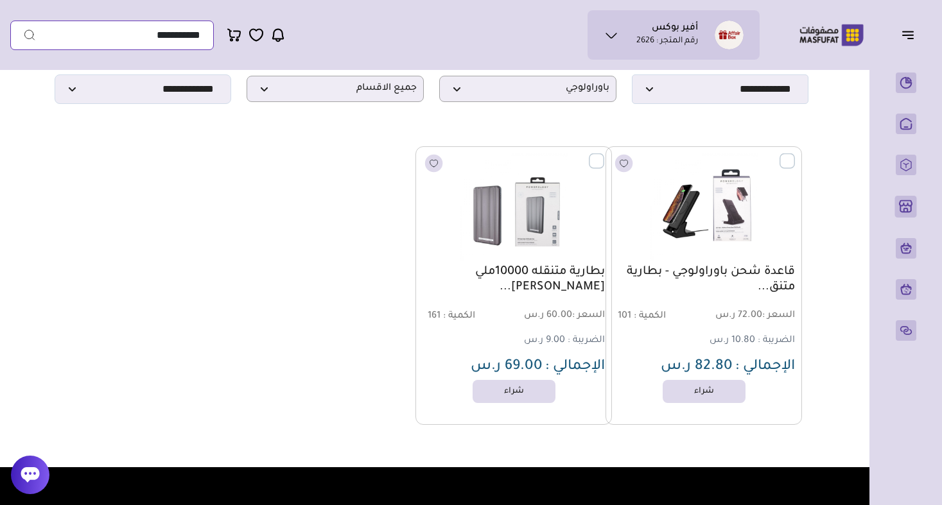
click at [130, 39] on input "**********" at bounding box center [112, 36] width 204 height 30
paste input "**********"
type input "**********"
click at [23, 35] on button "submit" at bounding box center [23, 36] width 26 height 30
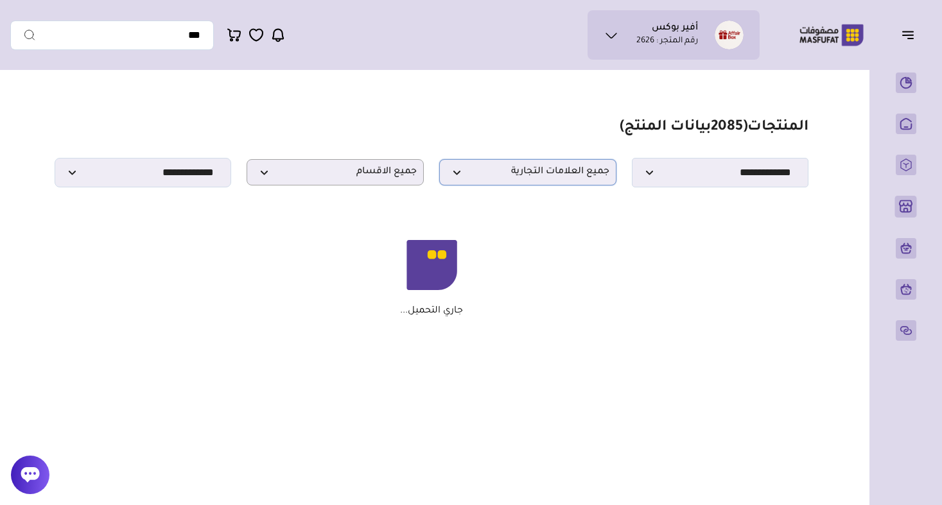
click at [501, 170] on span "جميع العلامات التجارية" at bounding box center [527, 172] width 163 height 12
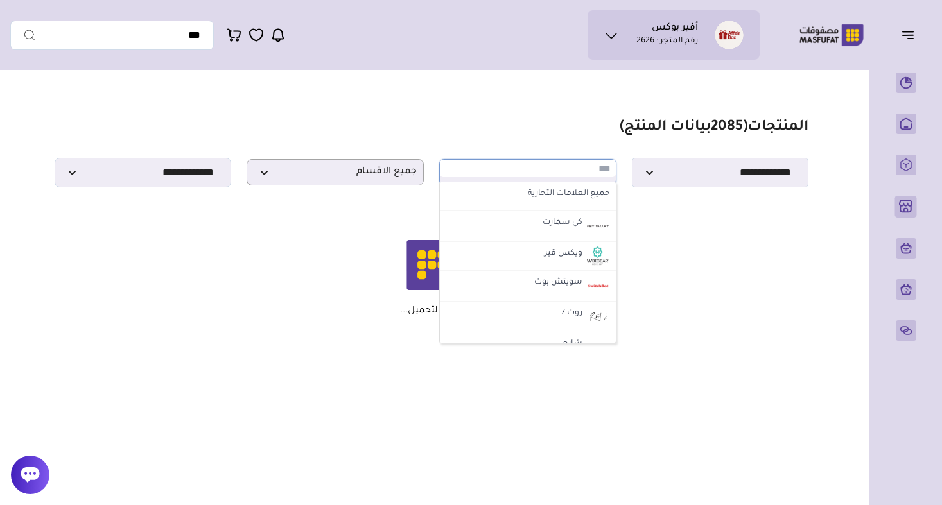
click at [526, 167] on input "text" at bounding box center [528, 168] width 176 height 17
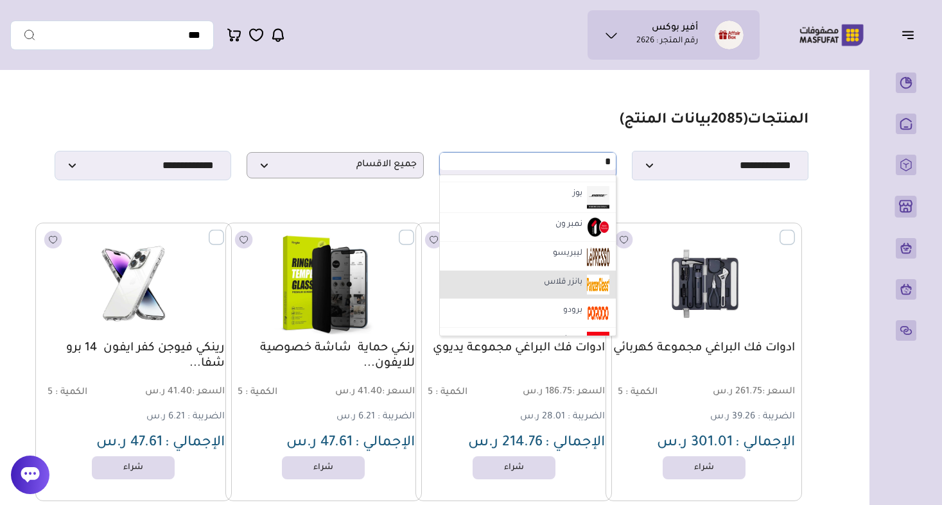
scroll to position [342, 0]
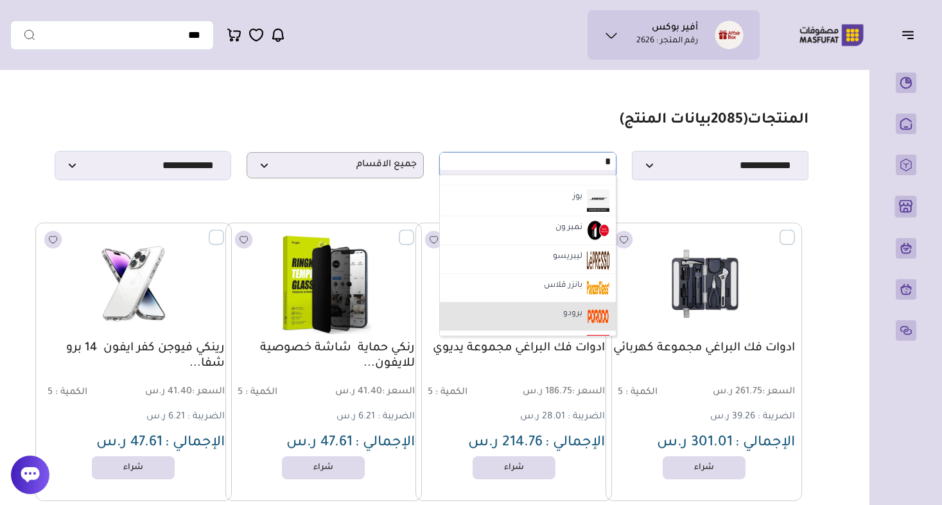
type input "*"
click at [546, 313] on li "برودو" at bounding box center [528, 316] width 176 height 29
select select "*"
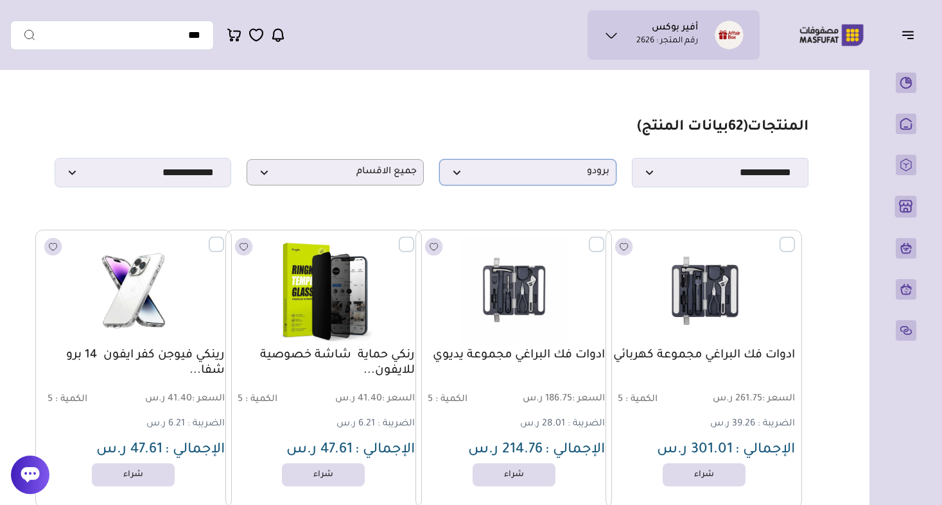
scroll to position [0, 0]
click at [549, 182] on p "برودو" at bounding box center [527, 172] width 177 height 26
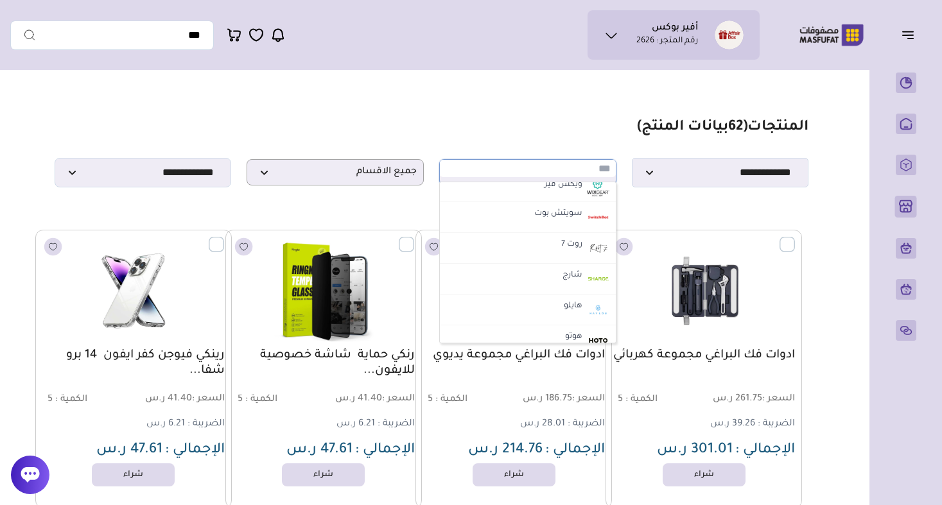
scroll to position [41, 0]
click at [555, 169] on input "text" at bounding box center [528, 168] width 176 height 17
paste input "*****"
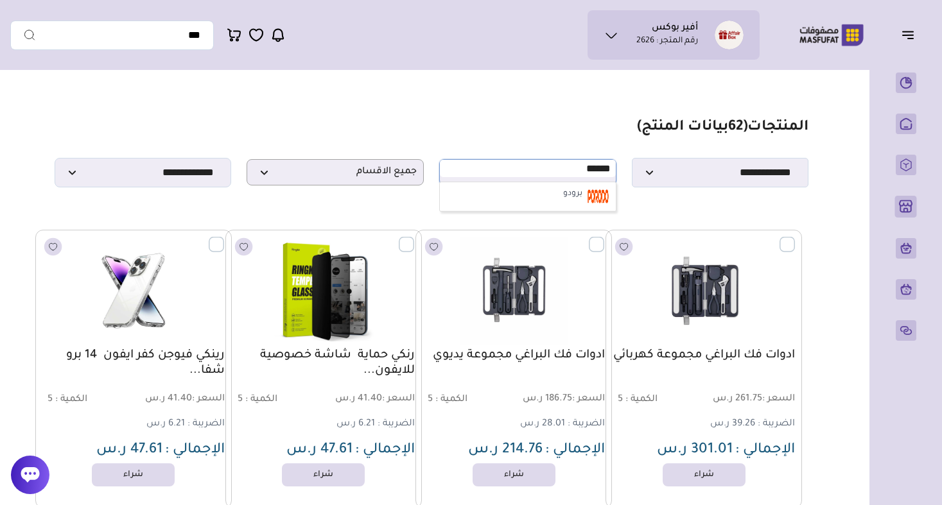
scroll to position [0, 0]
type input "*****"
click at [578, 196] on label "برودو" at bounding box center [572, 194] width 23 height 17
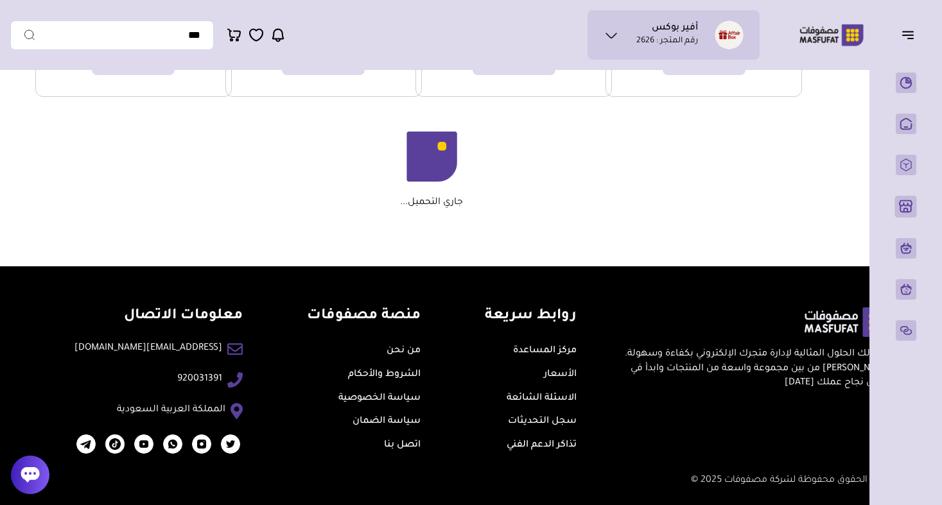
scroll to position [1603, 0]
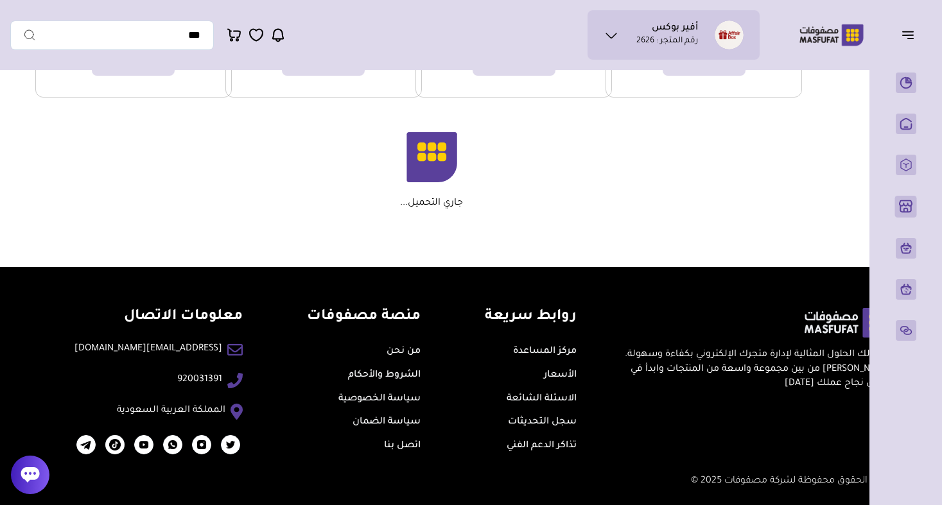
click at [425, 205] on p "جاري التحميل..." at bounding box center [431, 204] width 63 height 12
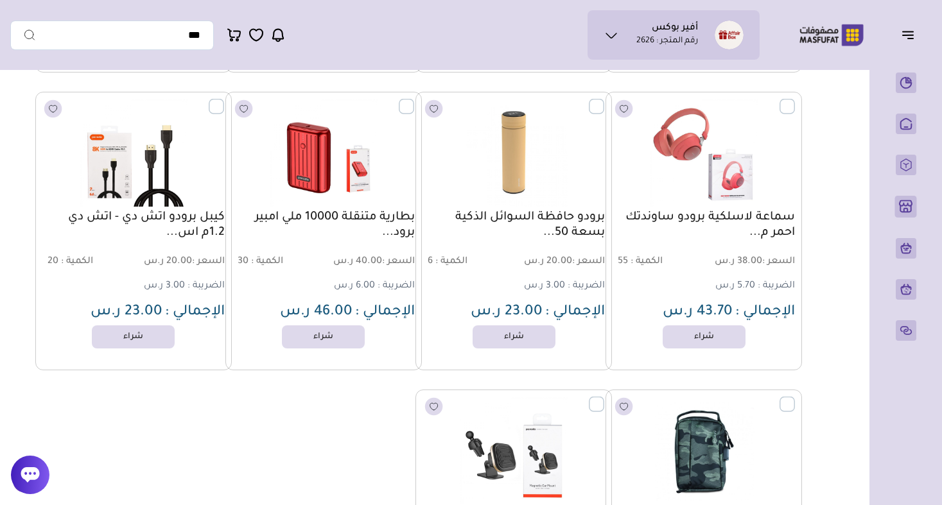
scroll to position [4299, 0]
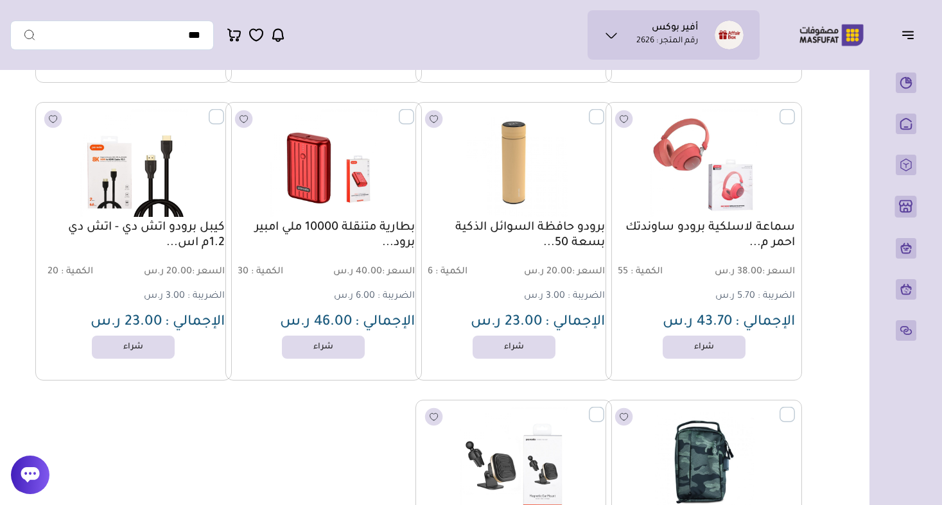
click at [333, 3] on header "أفير بوكس رقم المتجر : 2626" at bounding box center [471, 35] width 942 height 70
